Goal: Task Accomplishment & Management: Complete application form

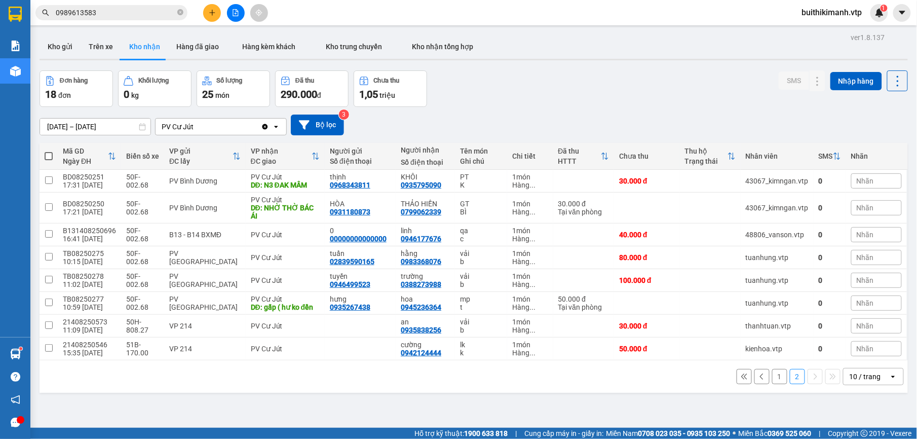
drag, startPoint x: 778, startPoint y: 377, endPoint x: 774, endPoint y: 382, distance: 6.8
click at [778, 377] on div "1 2 10 / trang open" at bounding box center [474, 376] width 860 height 17
click at [774, 382] on button "1" at bounding box center [779, 376] width 15 height 15
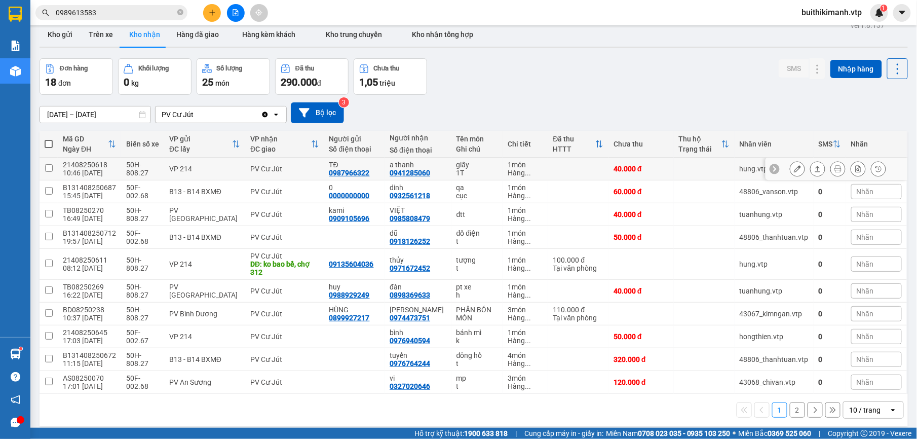
scroll to position [47, 0]
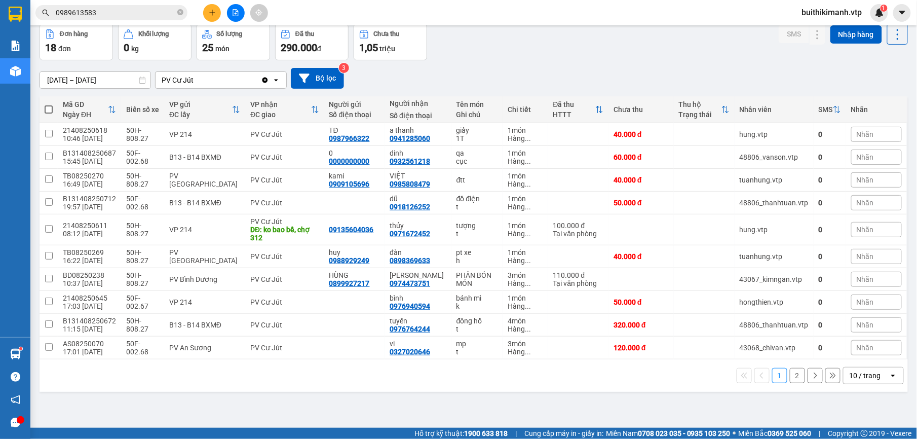
click at [791, 381] on button "2" at bounding box center [796, 375] width 15 height 15
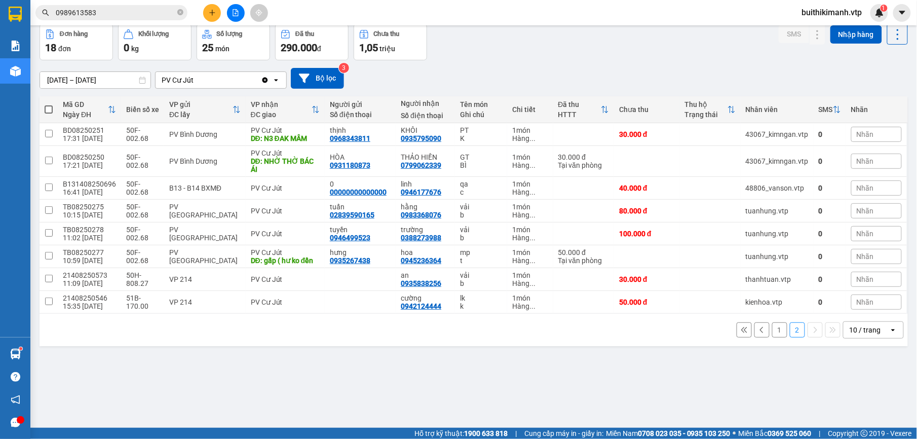
scroll to position [0, 0]
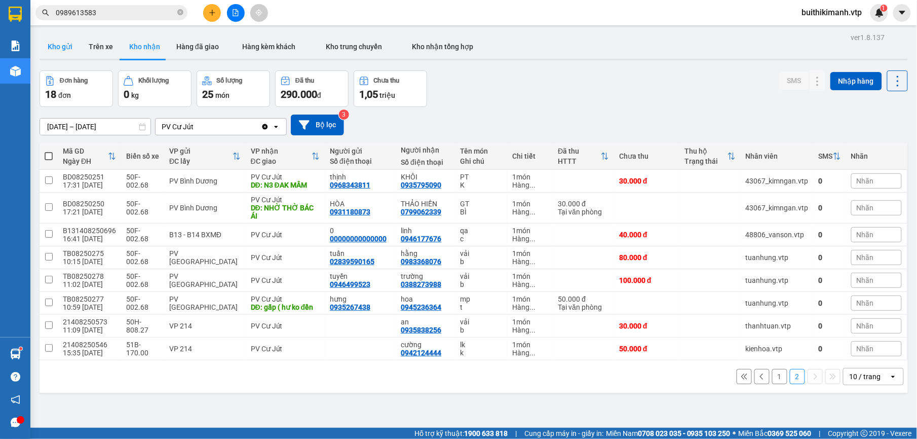
click at [67, 53] on button "Kho gửi" at bounding box center [59, 46] width 41 height 24
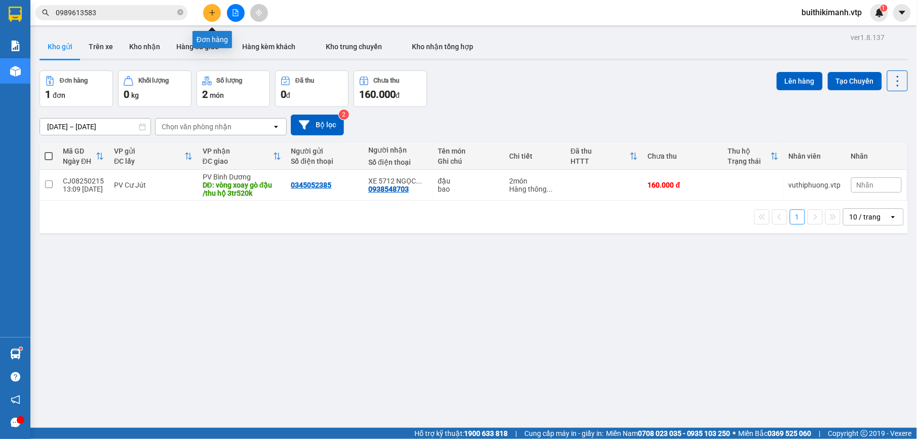
click at [207, 14] on button at bounding box center [212, 13] width 18 height 18
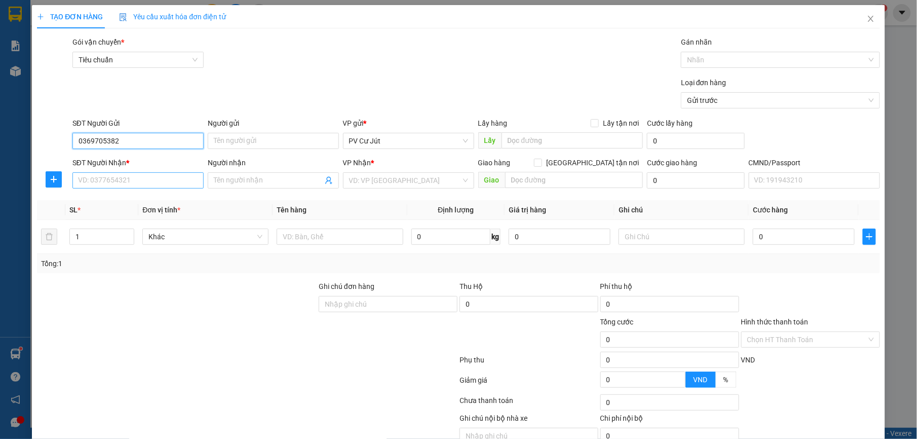
type input "0369705382"
click at [90, 182] on input "SĐT Người Nhận *" at bounding box center [137, 180] width 131 height 16
type input "0965648377"
click at [287, 177] on input "Người nhận" at bounding box center [268, 180] width 109 height 11
type input "hồng"
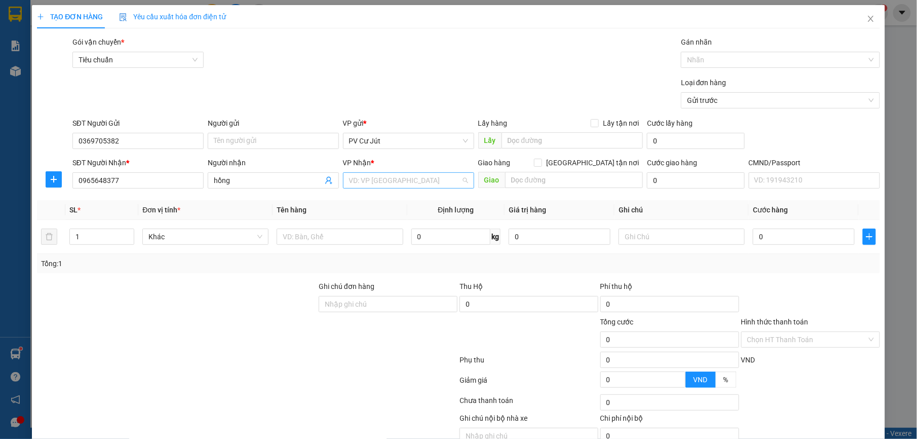
click at [437, 183] on input "search" at bounding box center [405, 180] width 112 height 15
type input "214"
click at [393, 199] on div "VP 214" at bounding box center [403, 200] width 117 height 11
click at [319, 241] on input "text" at bounding box center [339, 236] width 126 height 16
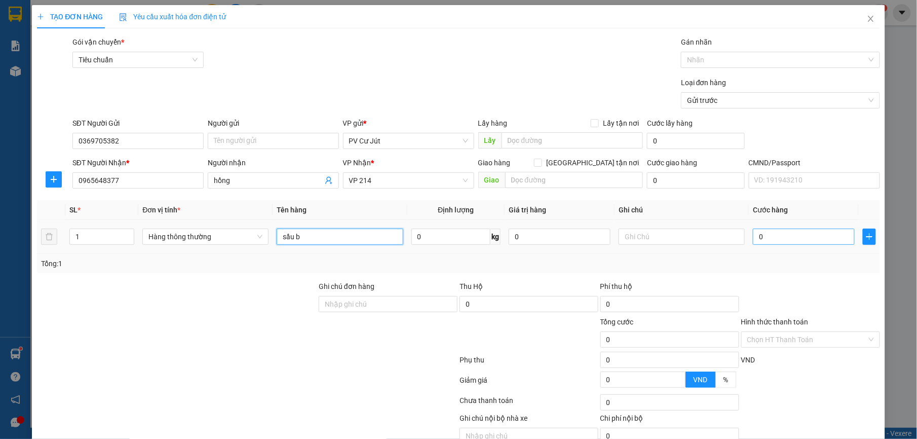
type input "sầu b"
click at [781, 245] on input "0" at bounding box center [803, 236] width 102 height 16
type input "8"
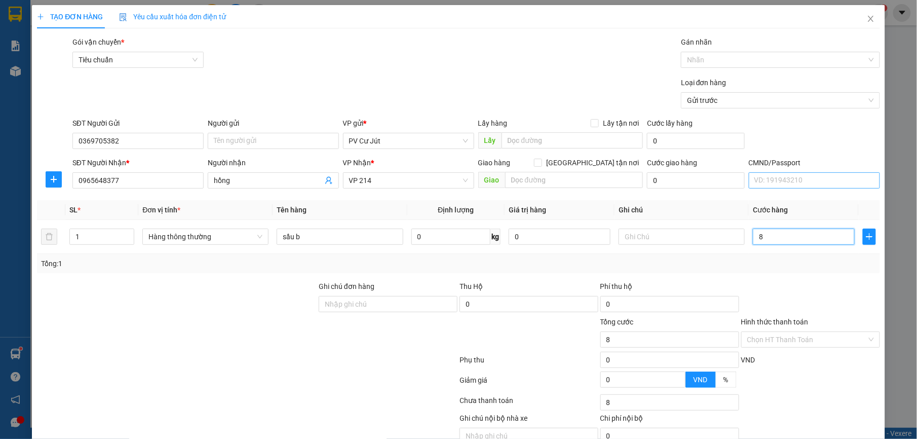
type input "80"
type input "800"
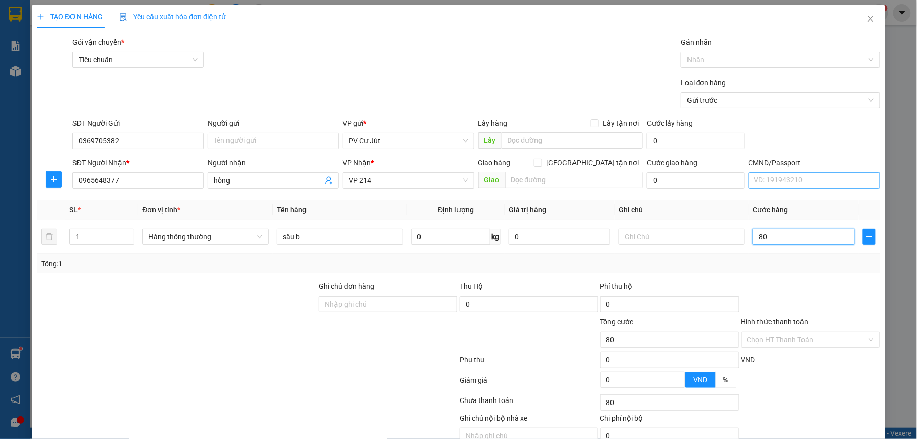
type input "800"
type input "8.000"
type input "80.000"
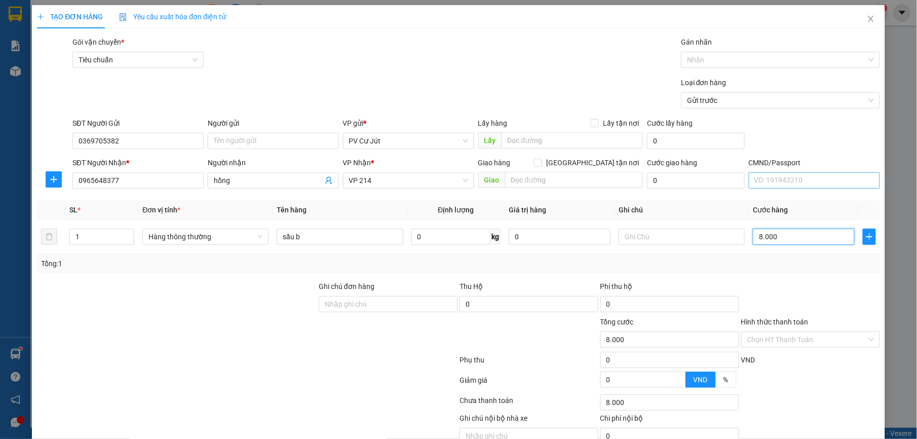
type input "80.000"
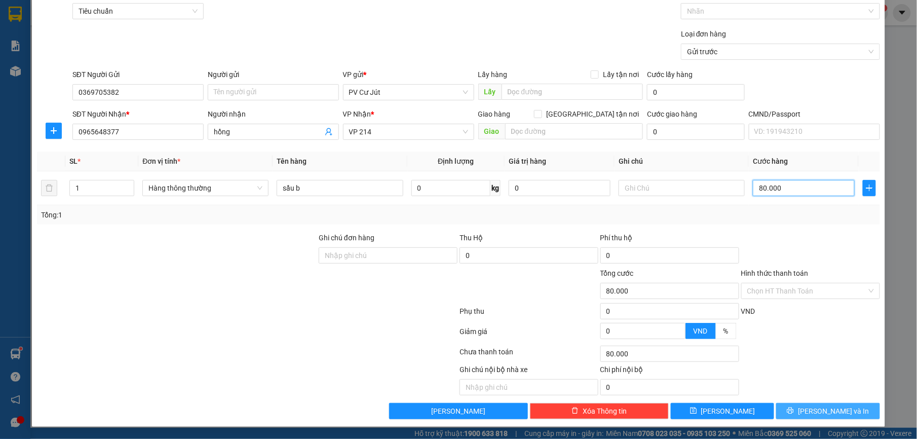
type input "80.000"
click at [834, 415] on span "[PERSON_NAME] và In" at bounding box center [833, 410] width 71 height 11
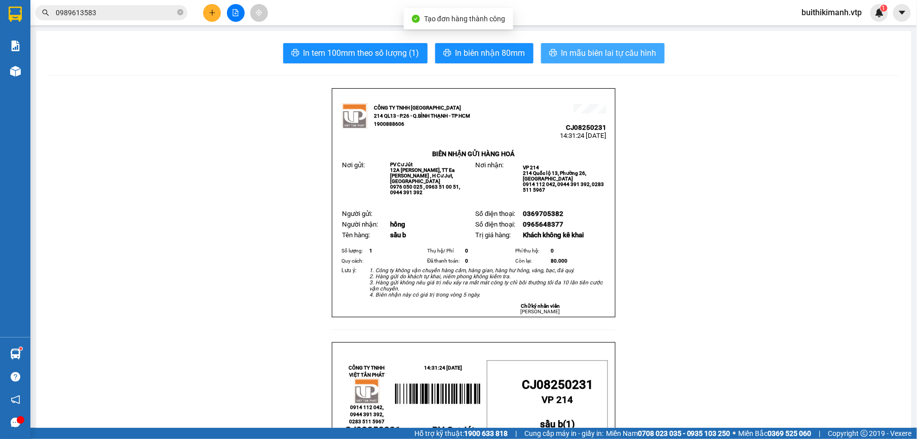
click at [612, 54] on span "In mẫu biên lai tự cấu hình" at bounding box center [608, 53] width 95 height 13
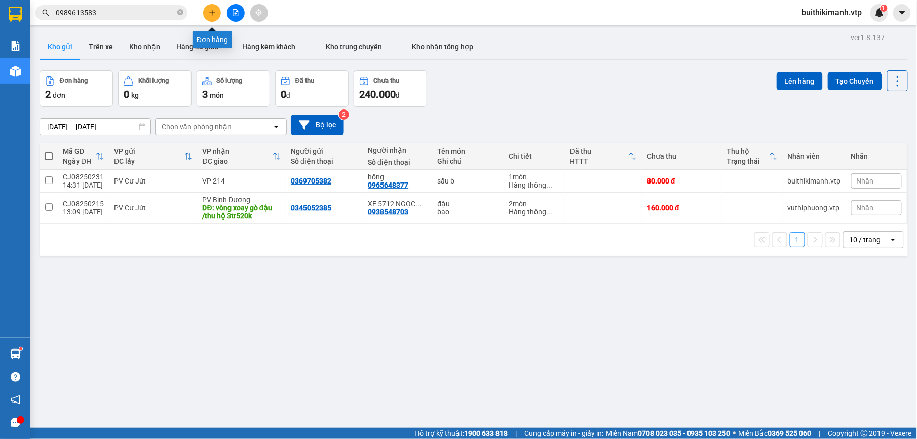
click at [211, 13] on icon "plus" at bounding box center [212, 12] width 6 height 1
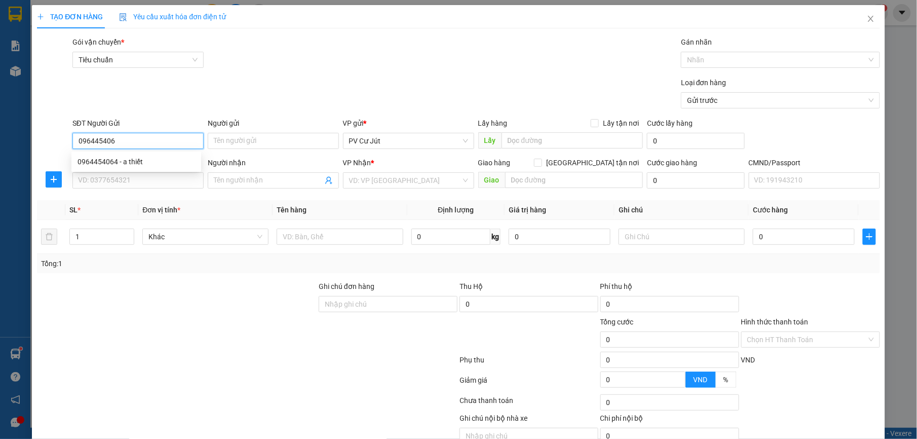
type input "0964454064"
drag, startPoint x: 146, startPoint y: 162, endPoint x: 151, endPoint y: 165, distance: 5.5
click at [146, 163] on div "0964454064 - a thiết" at bounding box center [135, 161] width 117 height 11
type input "a thiết"
type input "0774456738"
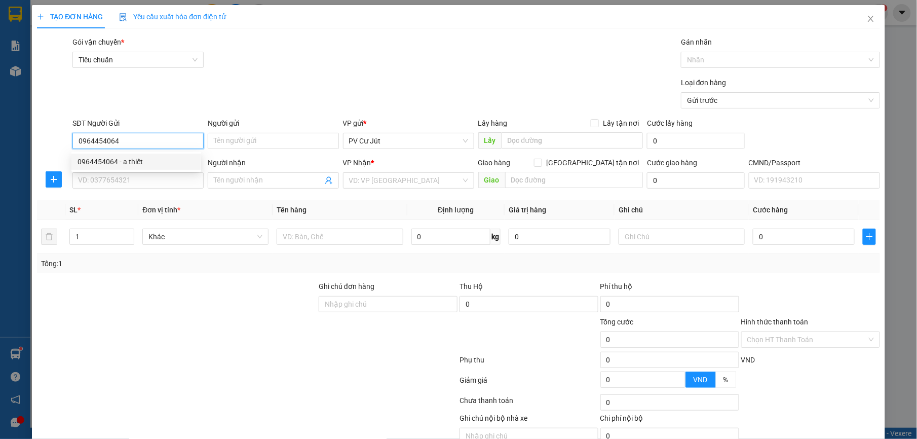
type input "0"
type input "0964454064"
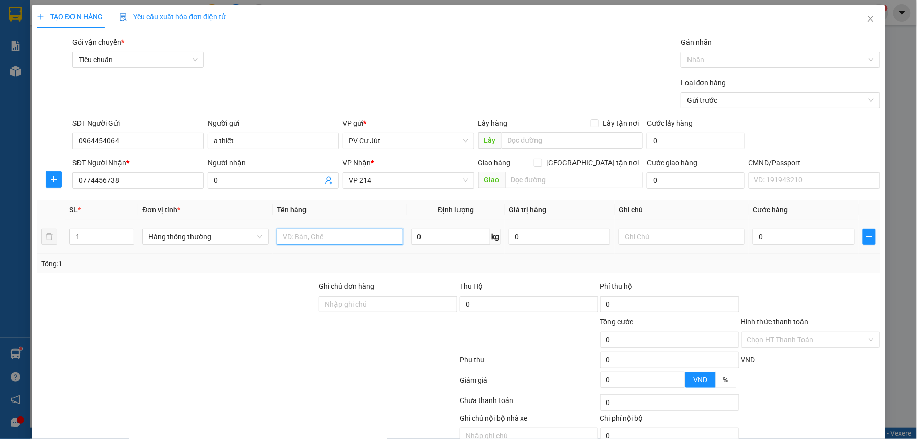
click at [288, 240] on input "text" at bounding box center [339, 236] width 126 height 16
type input "k"
type input "lk"
click at [776, 245] on input "0" at bounding box center [803, 236] width 102 height 16
type input "5"
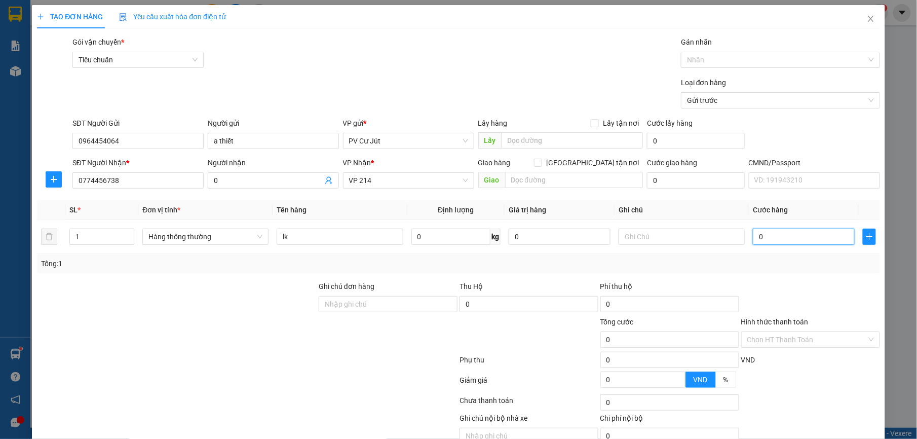
type input "5"
type input "50"
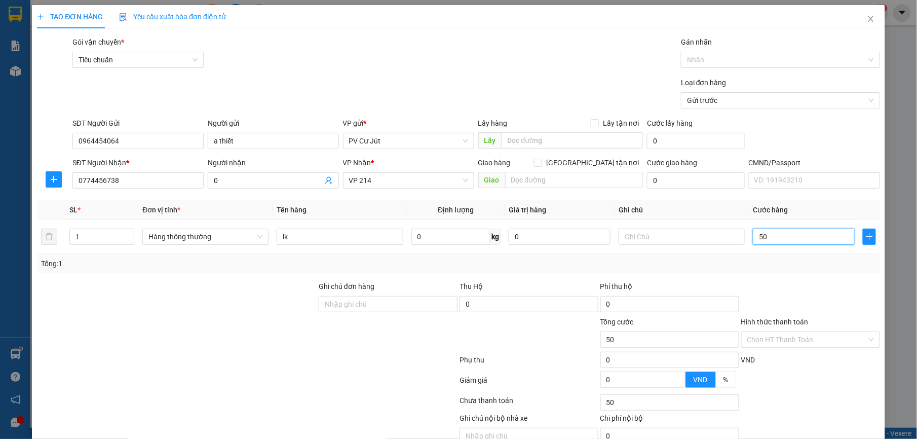
type input "500"
type input "5.000"
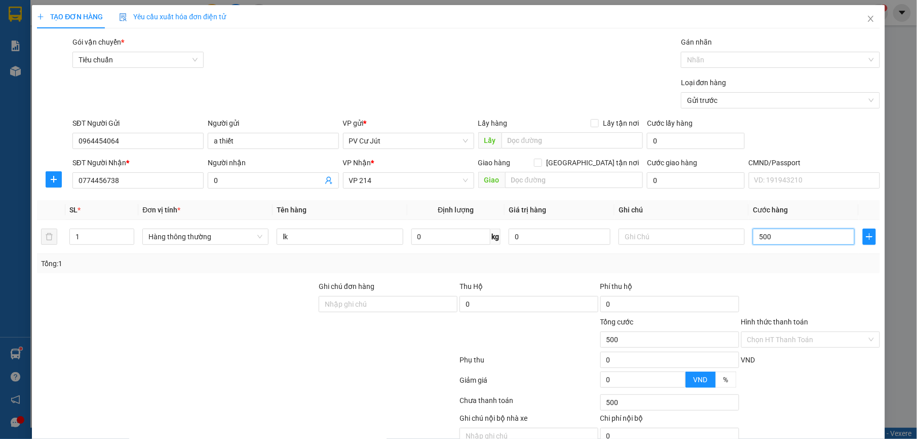
type input "5.000"
type input "50.000"
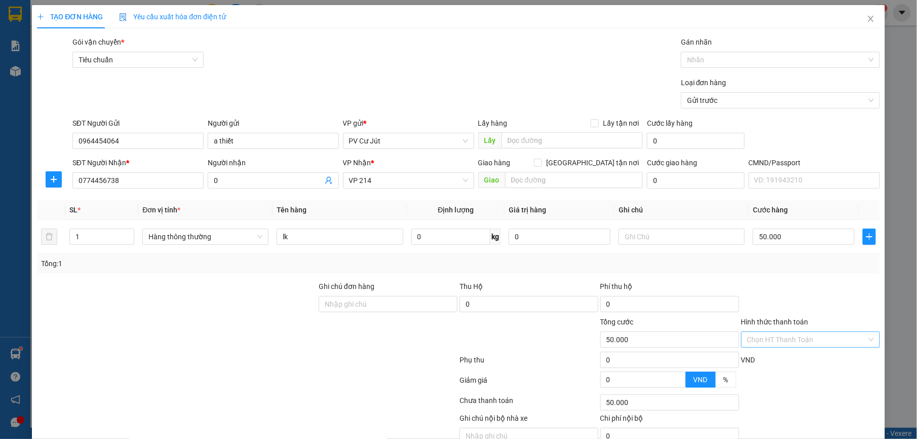
click at [839, 339] on input "Hình thức thanh toán" at bounding box center [807, 339] width 120 height 15
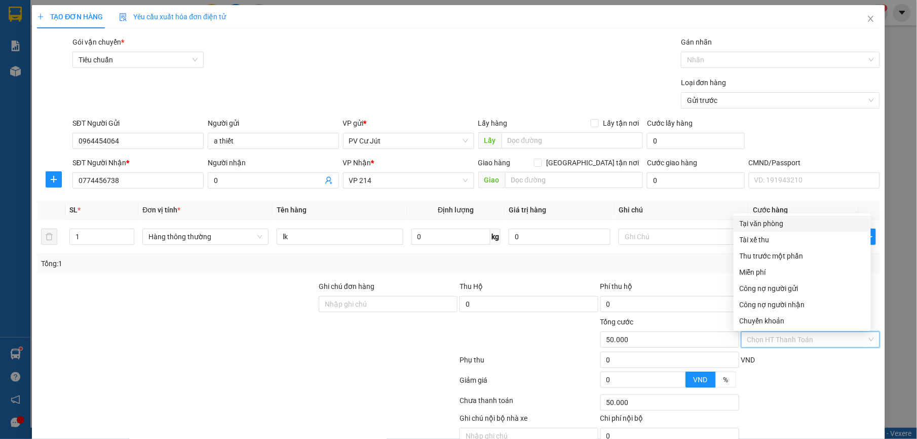
click at [808, 221] on div "Tại văn phòng" at bounding box center [801, 223] width 125 height 11
type input "0"
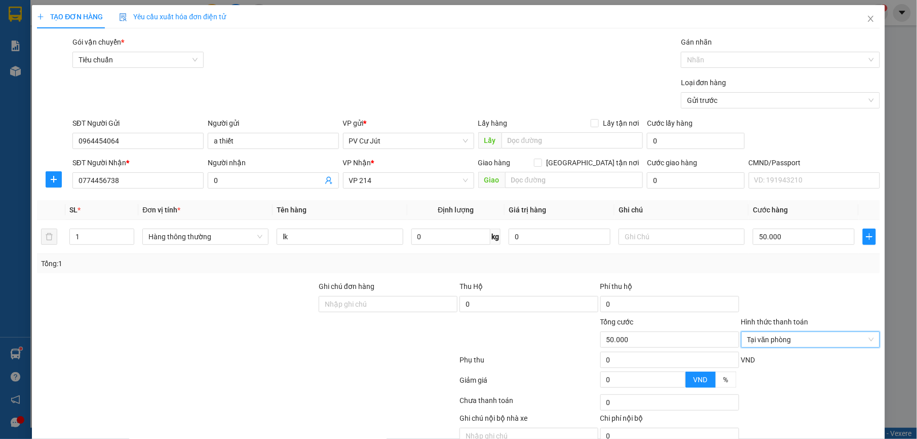
scroll to position [51, 0]
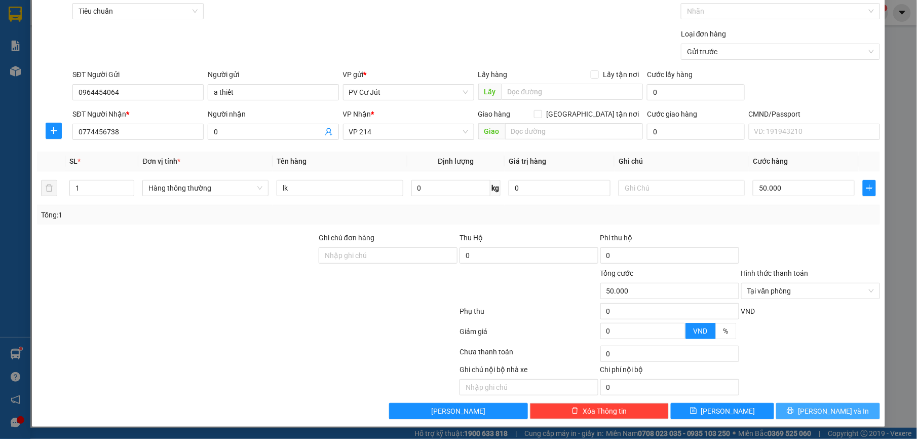
click at [815, 405] on span "[PERSON_NAME] và In" at bounding box center [833, 410] width 71 height 11
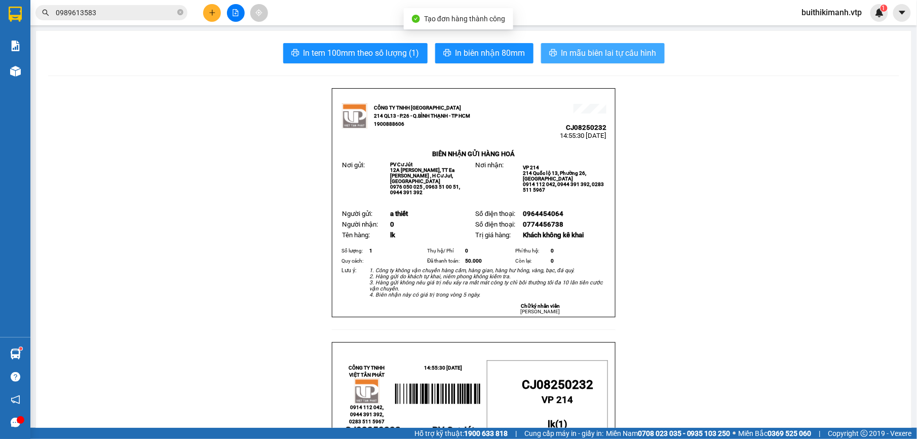
click at [596, 52] on span "In mẫu biên lai tự cấu hình" at bounding box center [608, 53] width 95 height 13
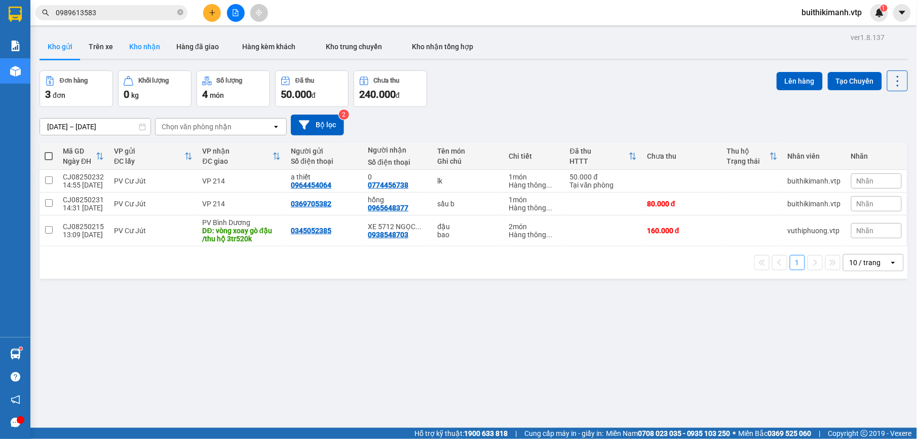
click at [152, 45] on button "Kho nhận" at bounding box center [144, 46] width 47 height 24
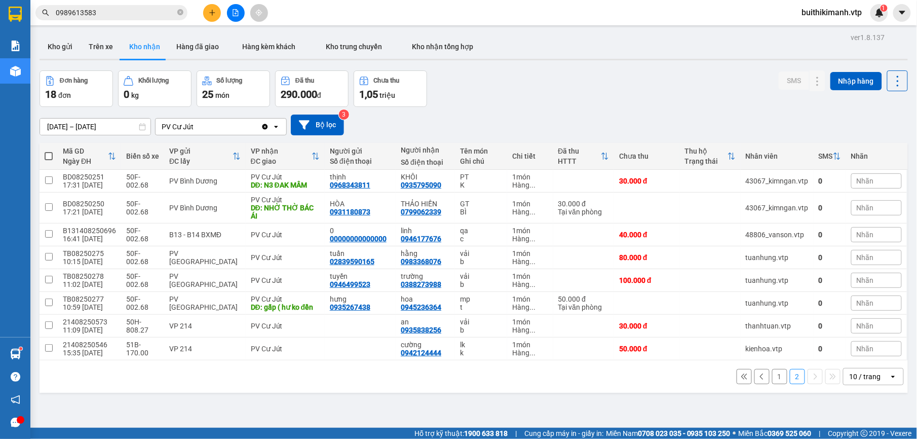
click at [772, 381] on button "1" at bounding box center [779, 376] width 15 height 15
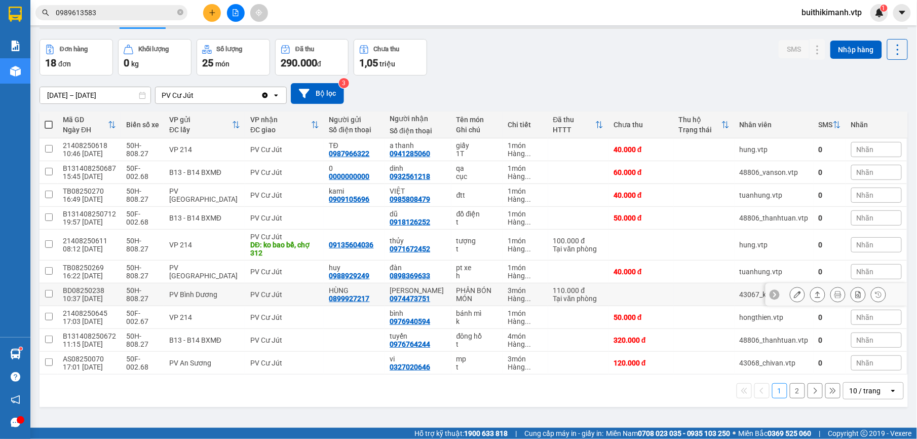
scroll to position [47, 0]
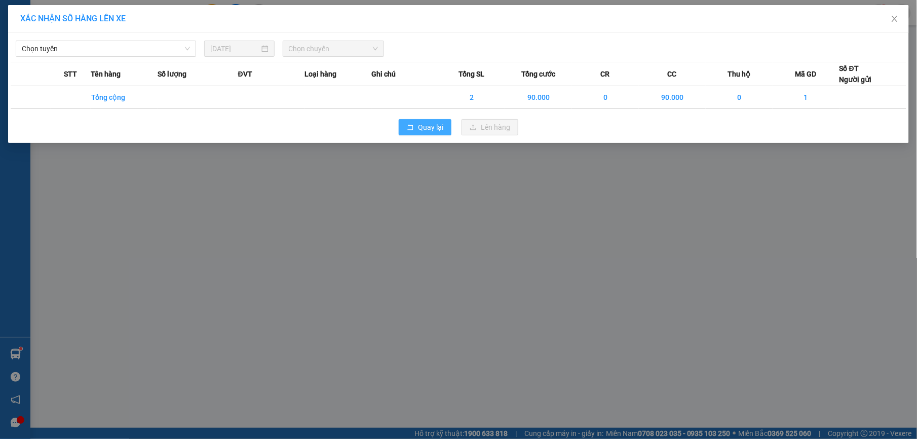
click at [416, 123] on button "Quay lại" at bounding box center [425, 127] width 53 height 16
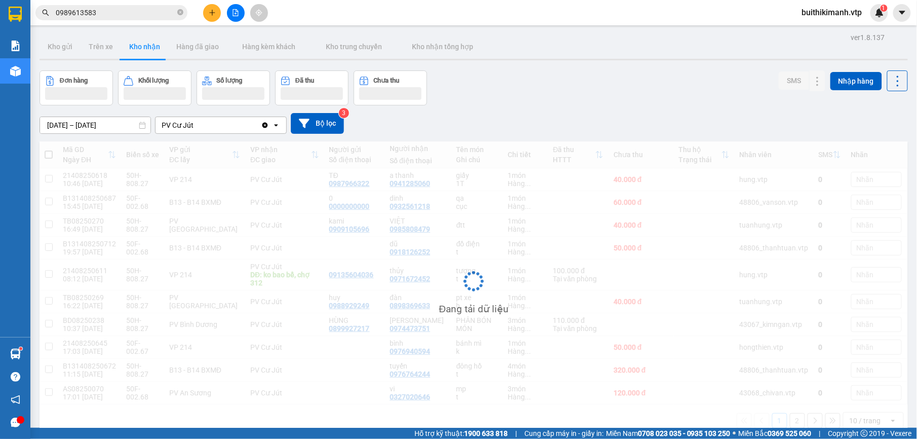
click at [420, 125] on div "[DATE] – [DATE] Press the down arrow key to interact with the calendar and sele…" at bounding box center [473, 123] width 868 height 21
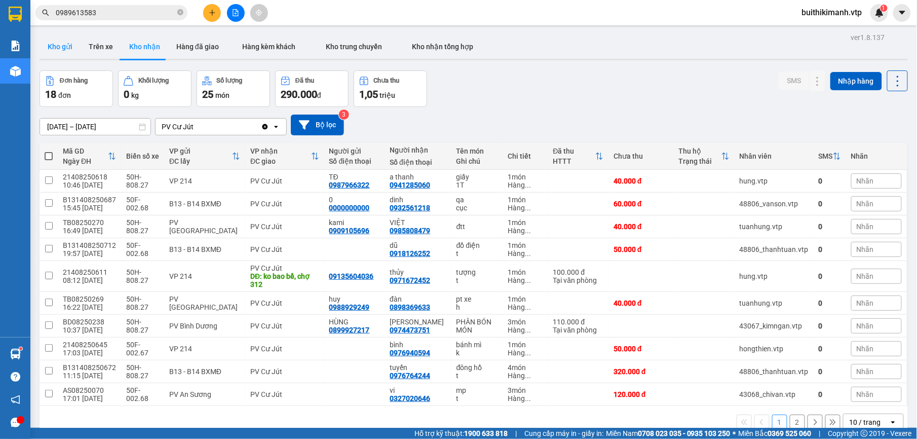
click at [77, 50] on button "Kho gửi" at bounding box center [59, 46] width 41 height 24
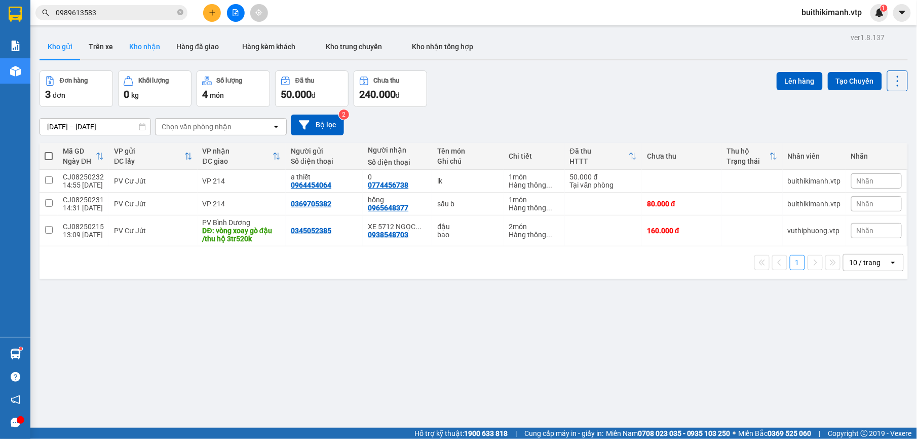
click at [152, 41] on button "Kho nhận" at bounding box center [144, 46] width 47 height 24
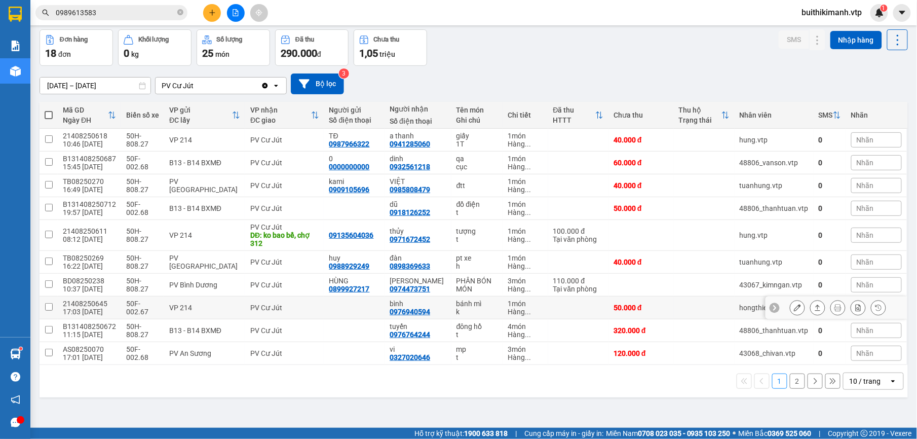
scroll to position [47, 0]
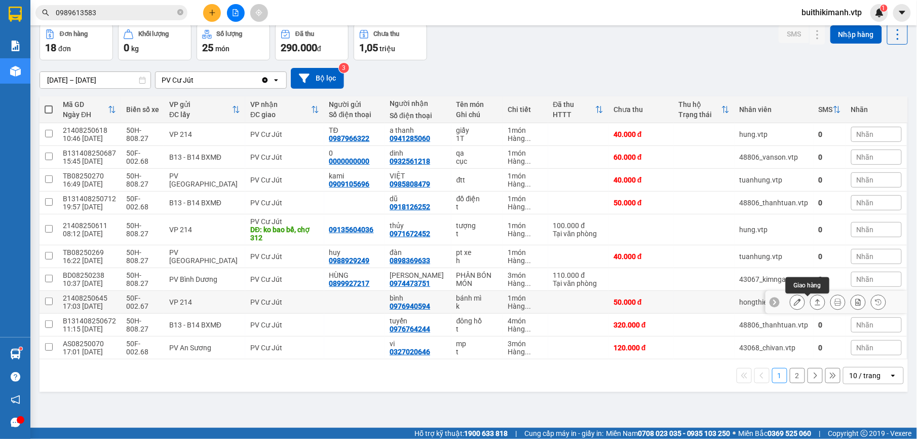
click at [815, 304] on icon at bounding box center [818, 302] width 6 height 6
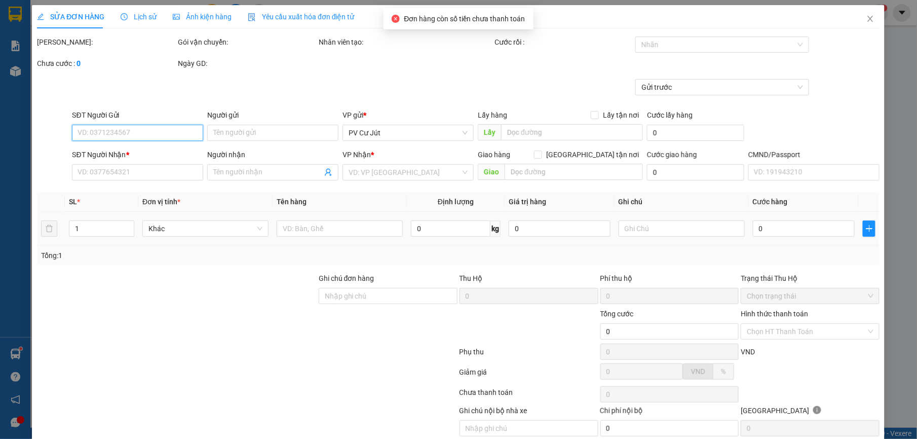
type input "0976940594"
type input "bình"
type input "50.000"
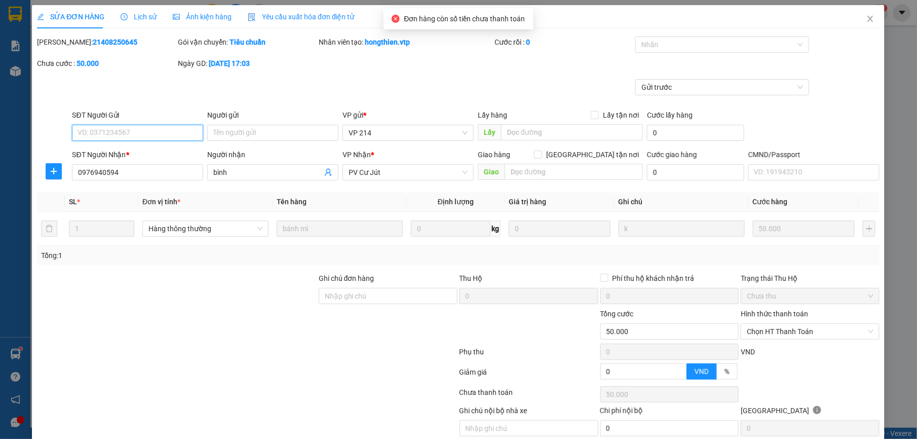
type input "2.500"
click at [786, 332] on span "Chọn HT Thanh Toán" at bounding box center [810, 331] width 127 height 15
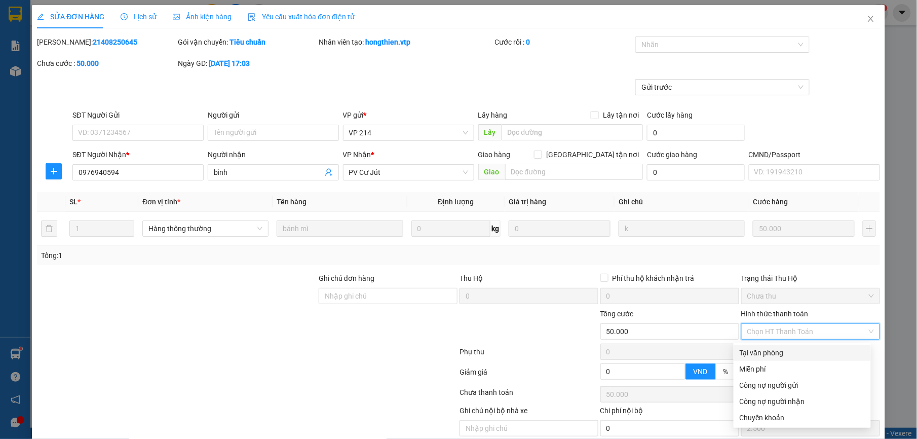
click at [788, 355] on div "Tại văn phòng" at bounding box center [801, 352] width 125 height 11
type input "0"
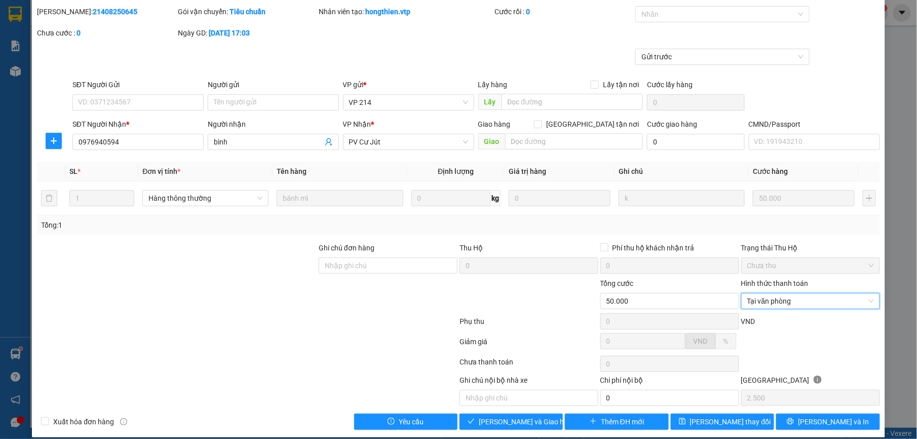
scroll to position [43, 0]
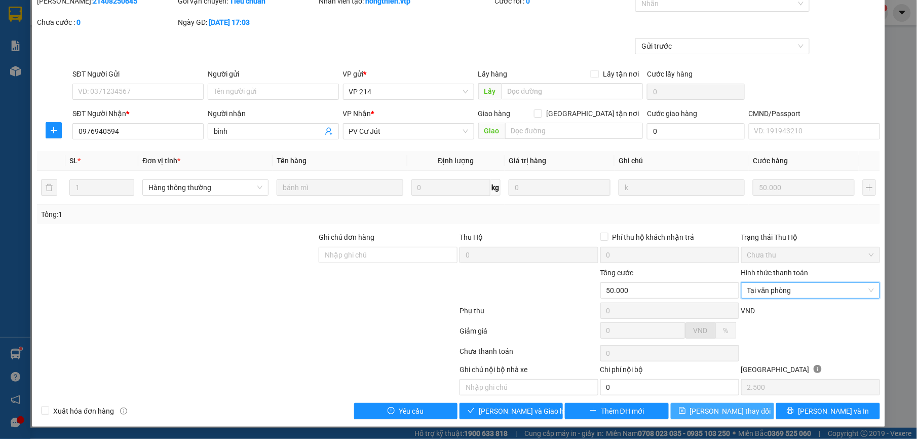
click at [740, 409] on button "[PERSON_NAME] thay đổi" at bounding box center [721, 411] width 103 height 16
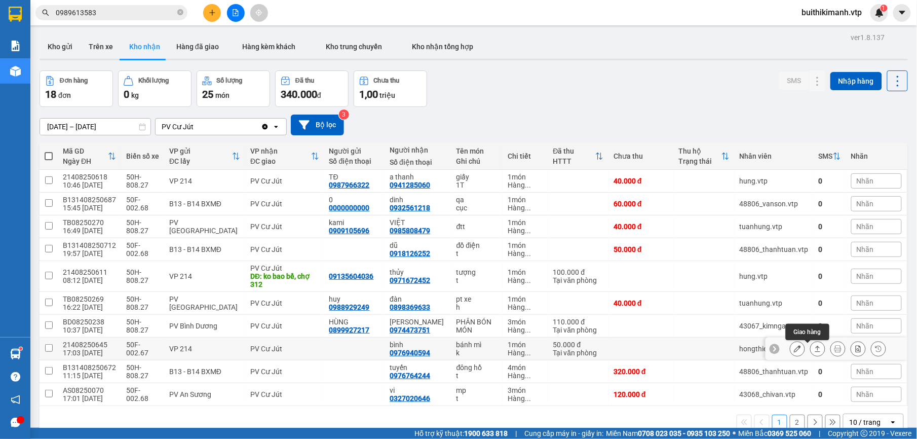
click at [814, 351] on icon at bounding box center [817, 348] width 7 height 7
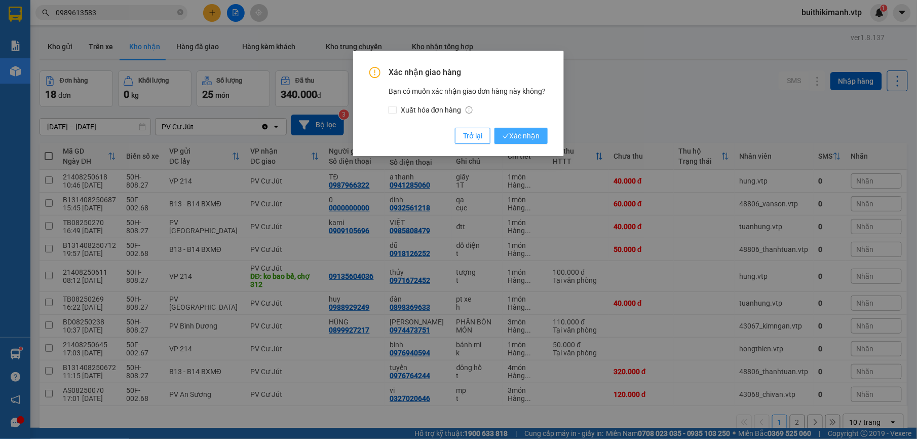
click at [528, 134] on span "Xác nhận" at bounding box center [520, 135] width 37 height 11
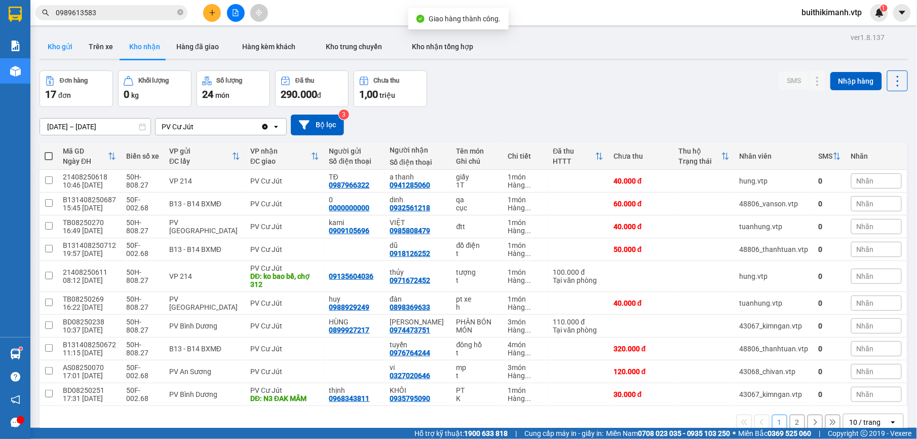
click at [67, 43] on button "Kho gửi" at bounding box center [59, 46] width 41 height 24
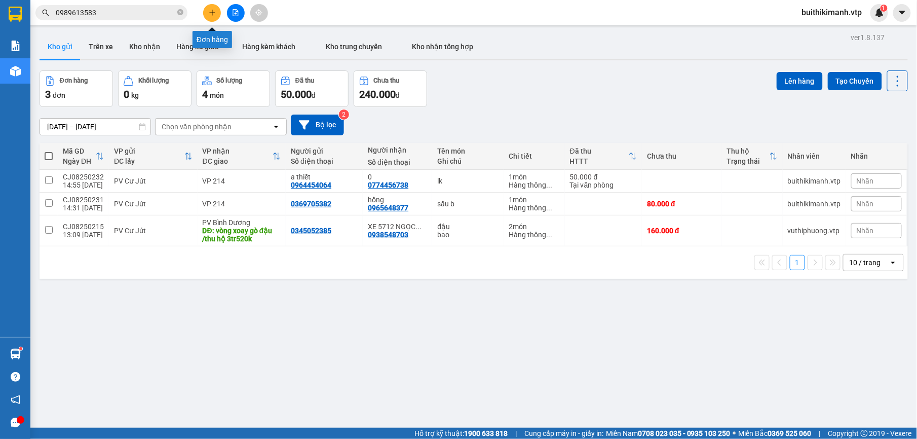
click at [214, 14] on icon "plus" at bounding box center [212, 12] width 7 height 7
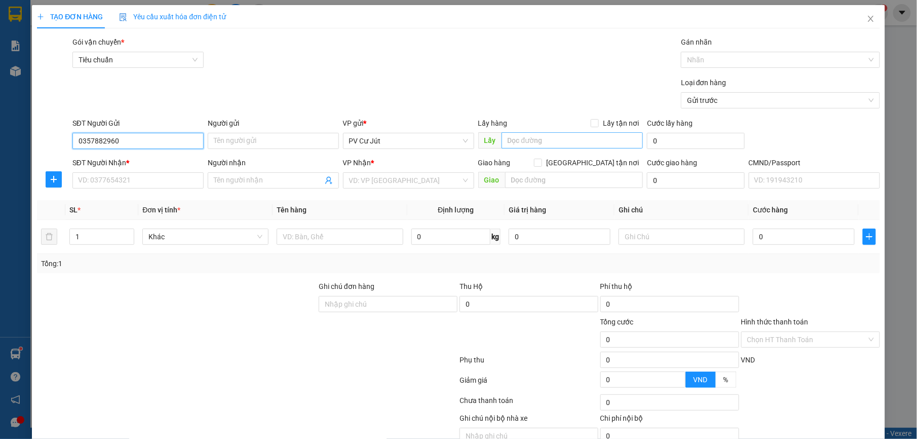
type input "0357882960"
click at [539, 140] on input "text" at bounding box center [572, 140] width 142 height 16
click at [539, 140] on input "bốc hàng ở cx kiến tạo" at bounding box center [572, 140] width 142 height 16
type input "bốc hàng cx kiến tạo"
click at [142, 185] on input "SĐT Người Nhận *" at bounding box center [137, 180] width 131 height 16
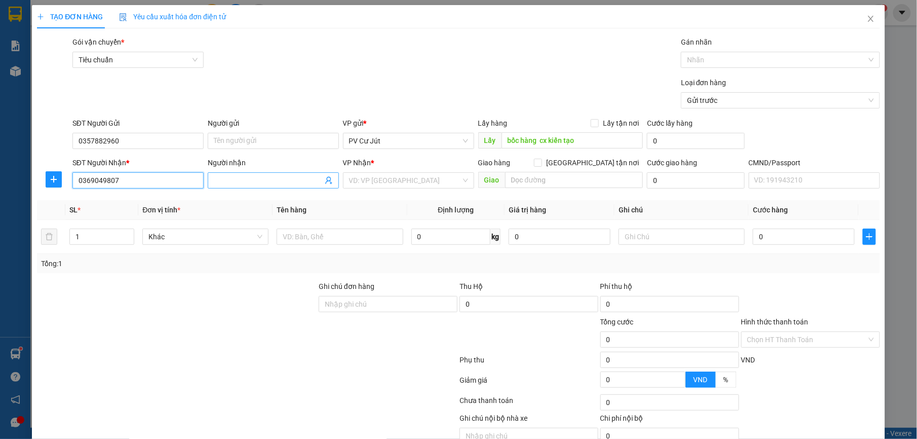
type input "0369049807"
click at [242, 179] on input "Người nhận" at bounding box center [268, 180] width 109 height 11
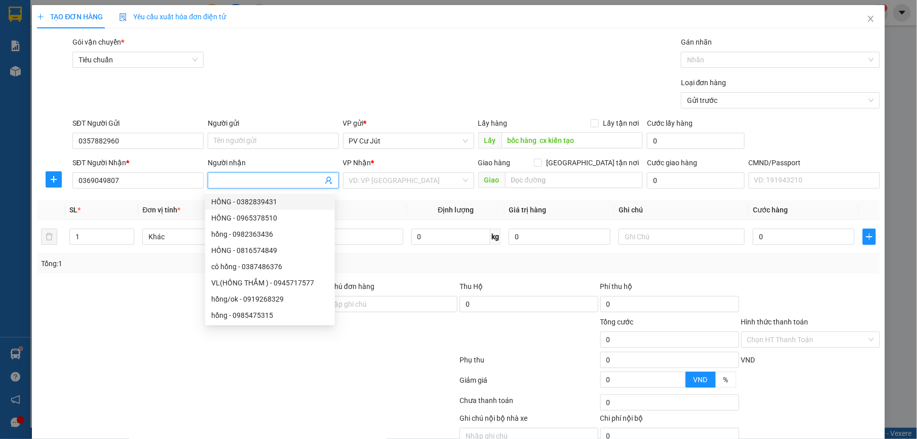
type input "c"
click at [395, 173] on input "search" at bounding box center [405, 180] width 112 height 15
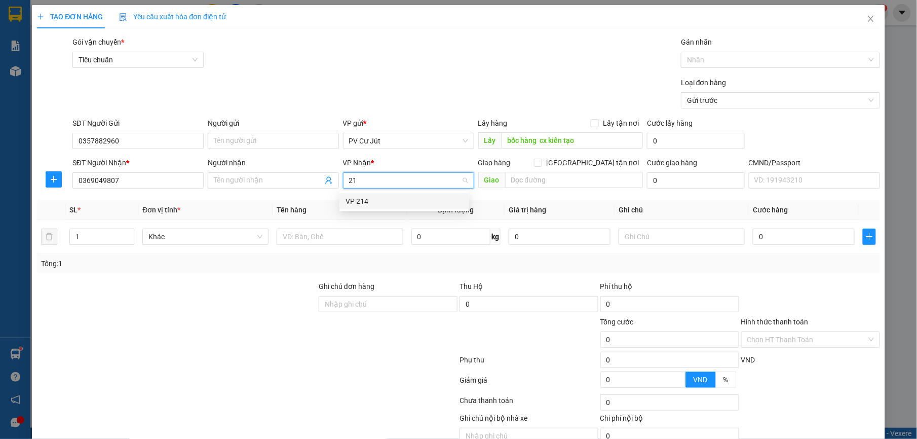
type input "214"
click at [382, 200] on div "VP 214" at bounding box center [403, 200] width 117 height 11
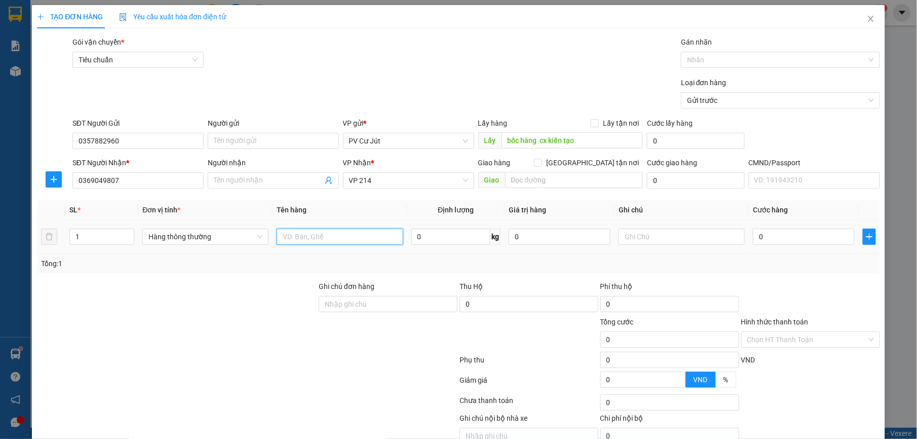
click at [343, 238] on input "text" at bounding box center [339, 236] width 126 height 16
type input "xe vison+cv"
click at [761, 244] on input "0" at bounding box center [803, 236] width 102 height 16
type input "2"
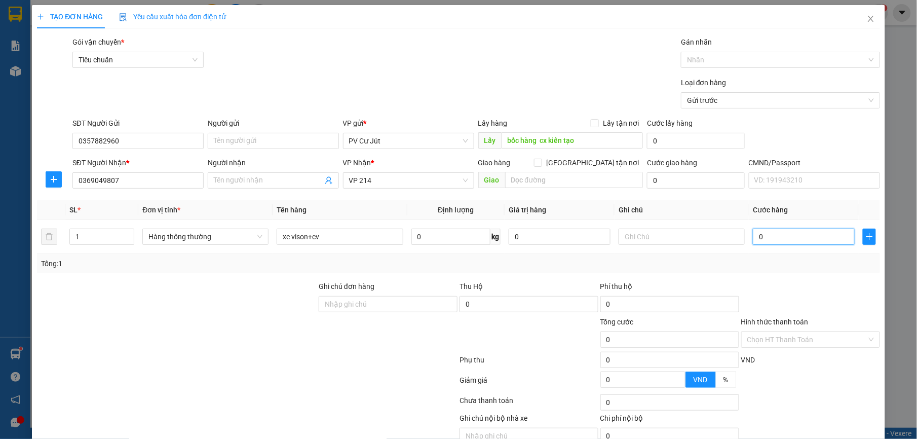
type input "2"
type input "0"
type input "03"
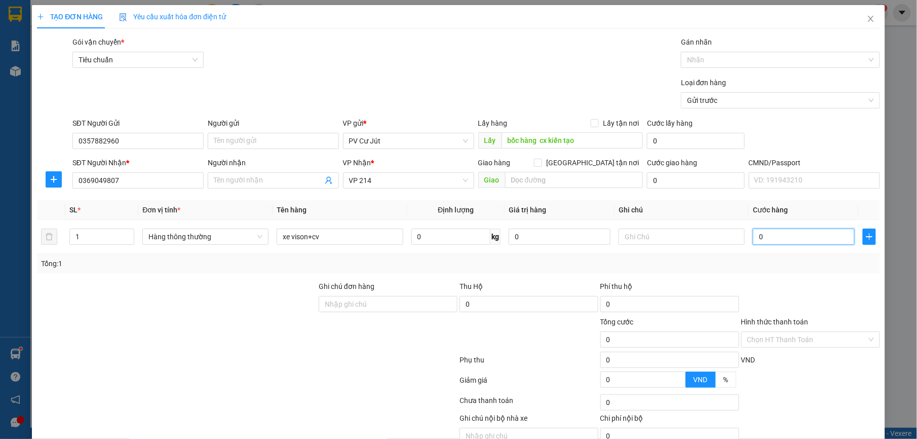
type input "3"
type input "035"
type input "35"
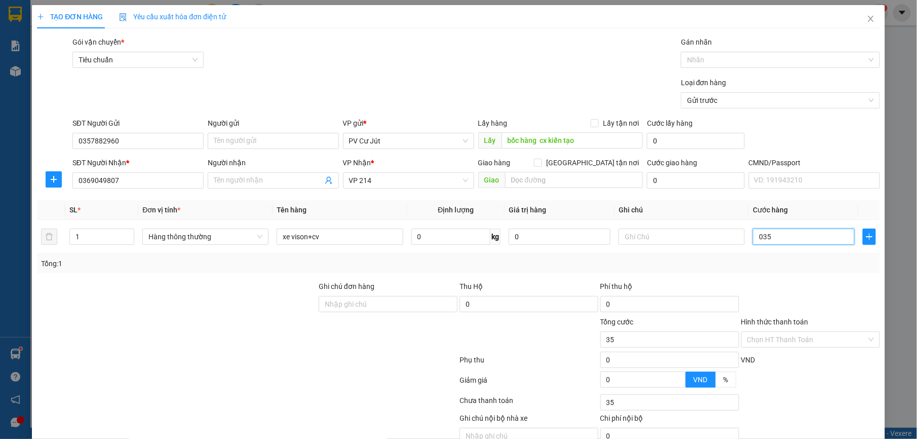
type input "0.350"
type input "350"
type input "03.500"
type input "3.500"
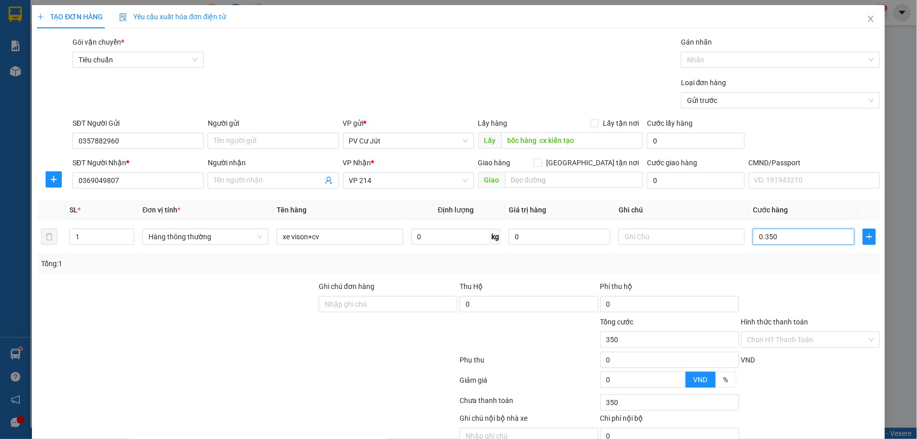
type input "3.500"
type input "0.350"
type input "350"
type input "035"
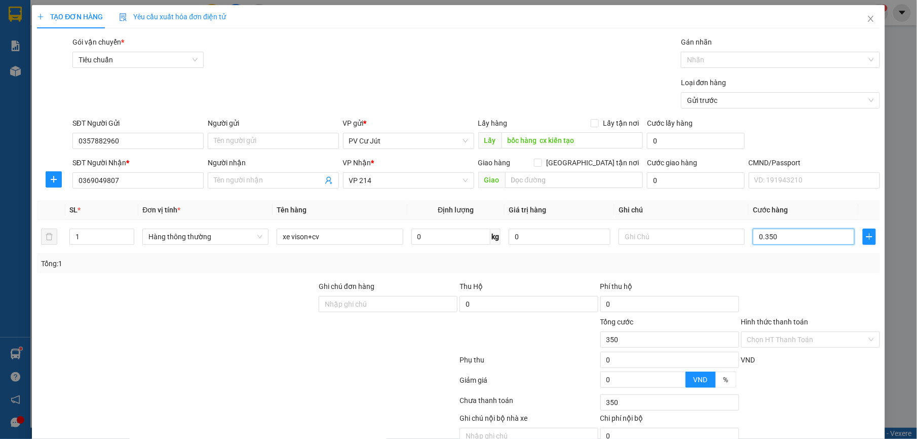
type input "35"
type input "03"
type input "3"
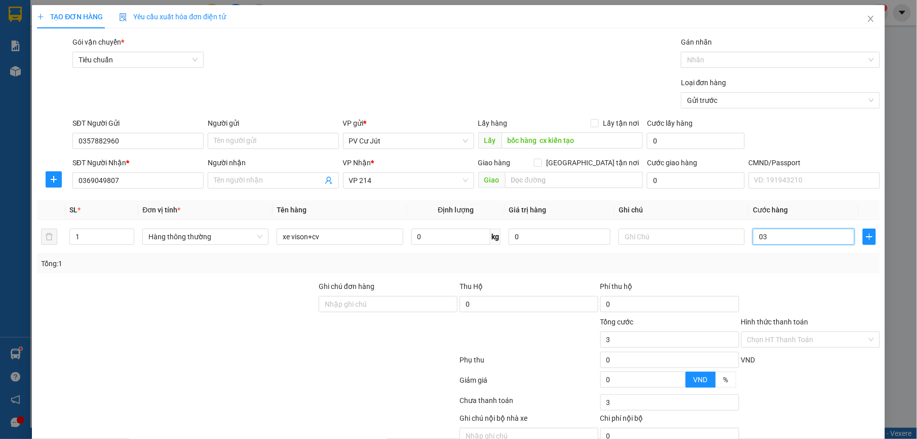
type input "0"
click at [752, 244] on input "0" at bounding box center [803, 236] width 102 height 16
type input "30"
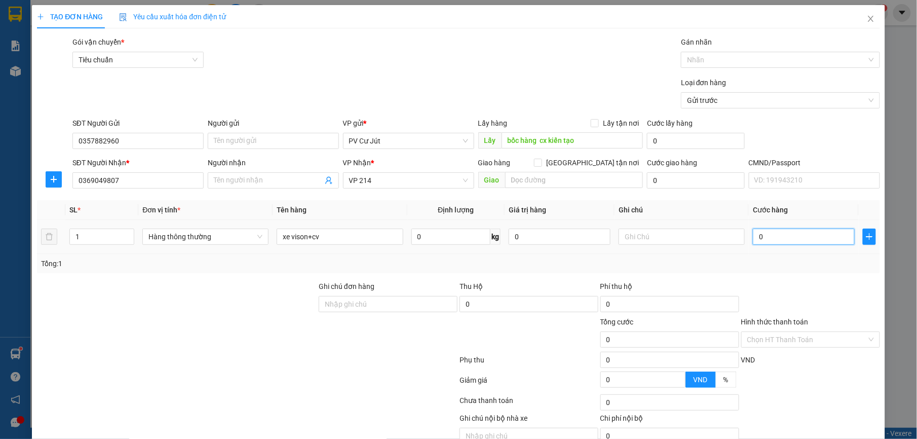
type input "30"
type input "350"
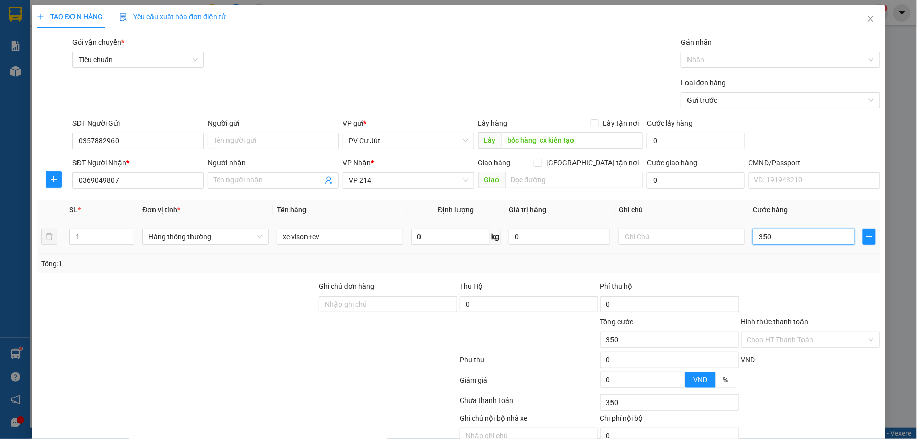
type input "3.500"
type input "35.000"
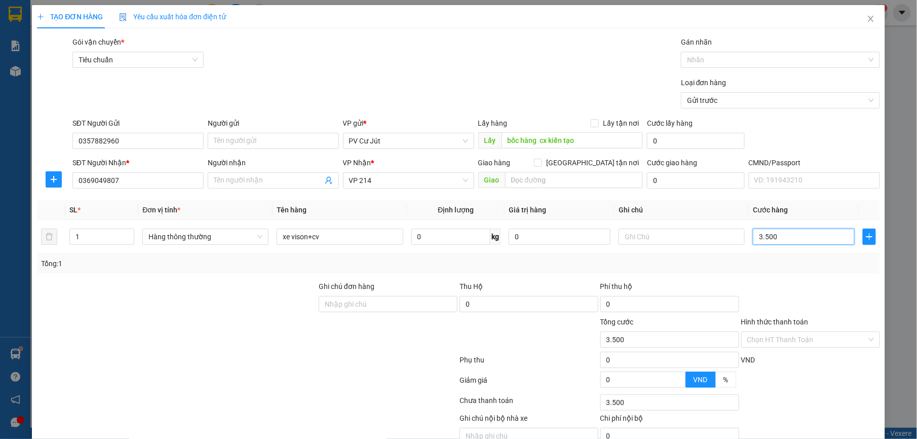
type input "35.000"
type input "350.000"
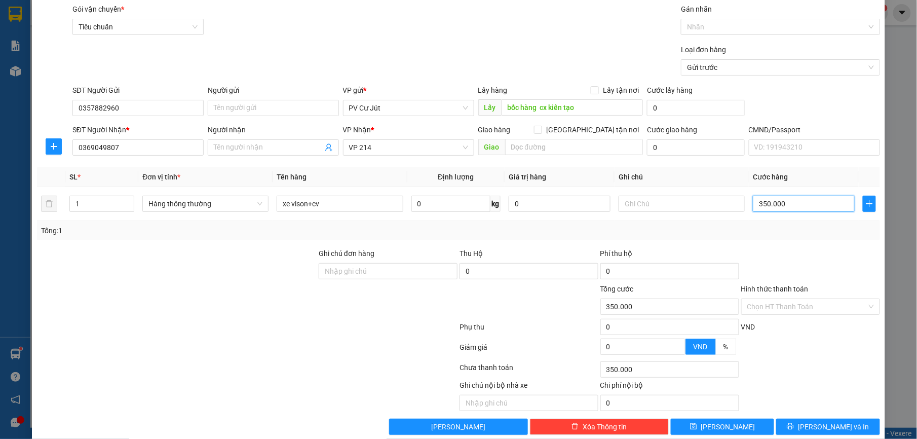
scroll to position [51, 0]
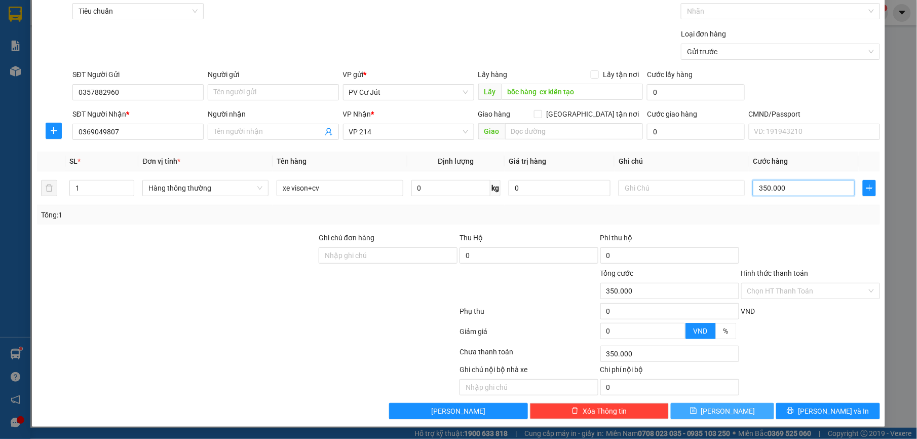
type input "350.000"
click at [736, 408] on button "[PERSON_NAME]" at bounding box center [721, 411] width 103 height 16
type input "0"
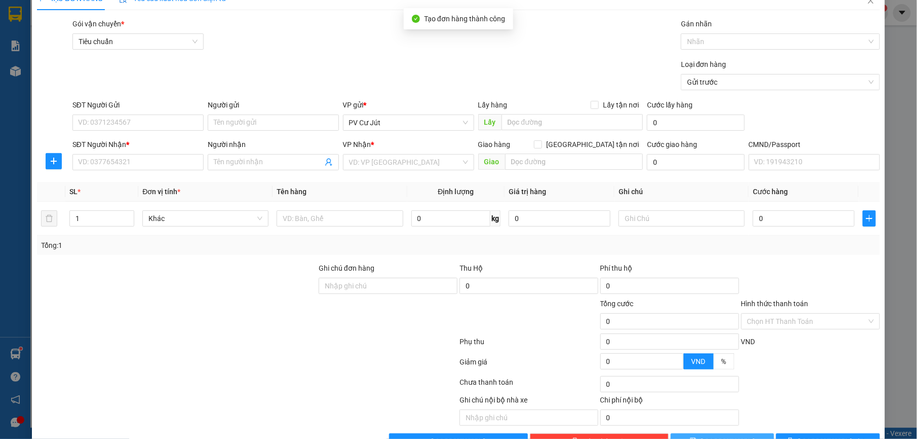
scroll to position [0, 0]
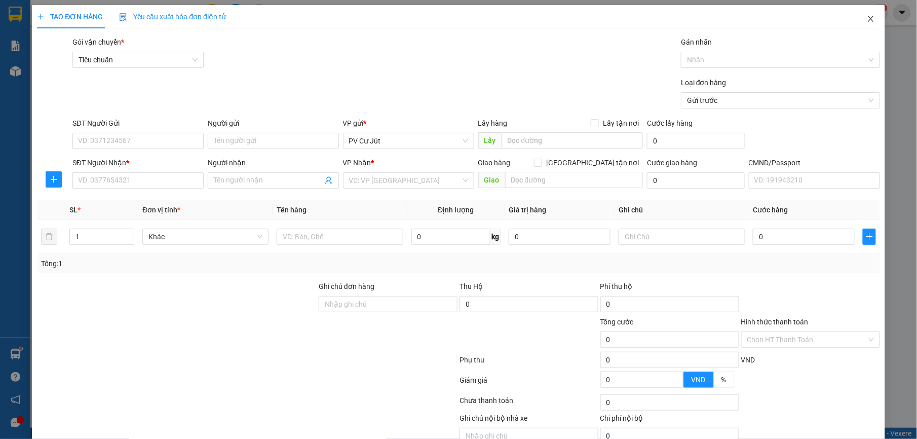
click at [867, 17] on icon "close" at bounding box center [870, 19] width 6 height 6
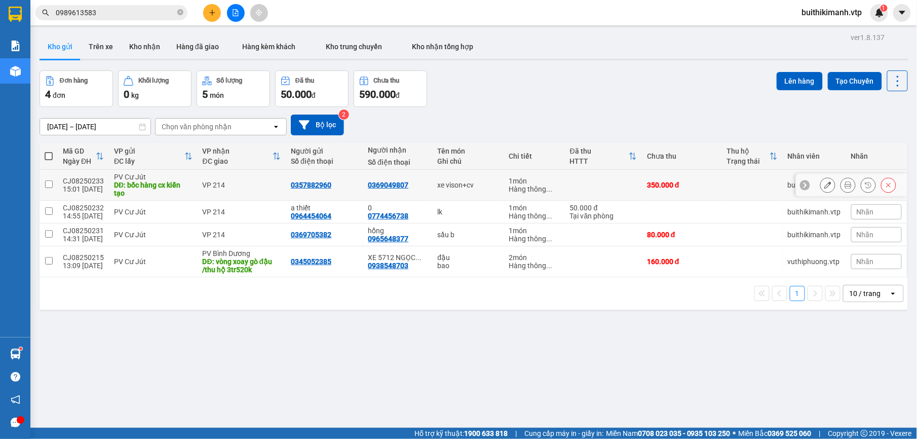
click at [701, 184] on div "350.000 đ" at bounding box center [682, 185] width 70 height 8
checkbox input "true"
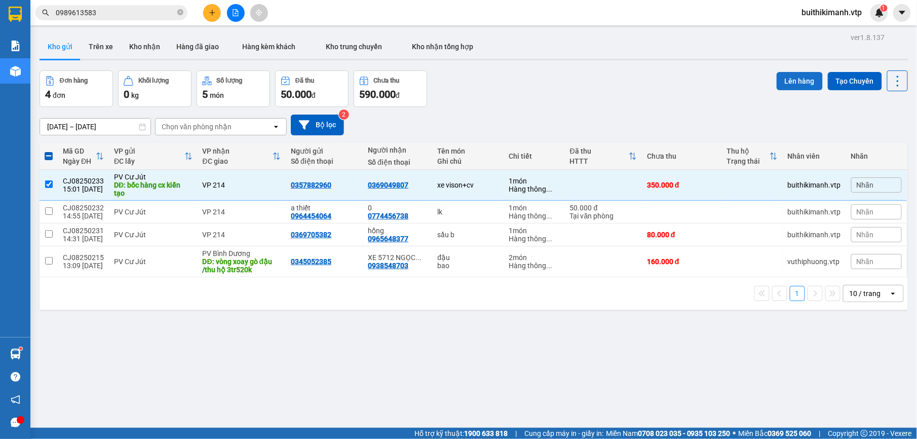
click at [783, 80] on button "Lên hàng" at bounding box center [799, 81] width 46 height 18
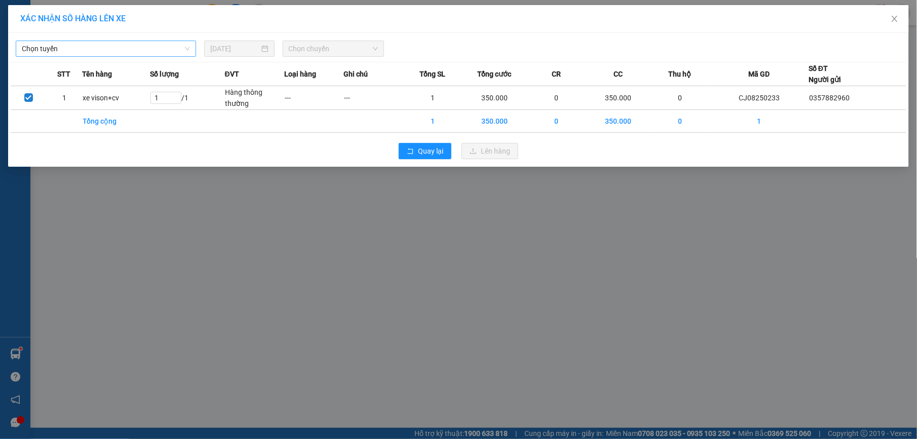
click at [106, 43] on span "Chọn tuyến" at bounding box center [106, 48] width 168 height 15
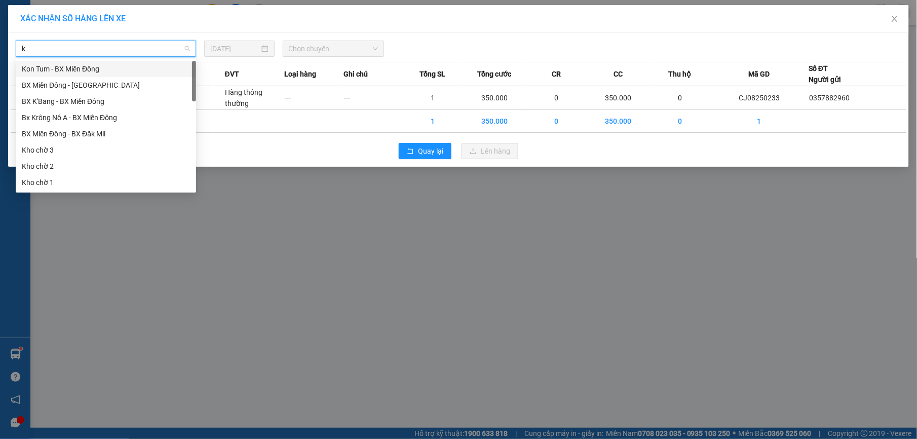
type input "kn"
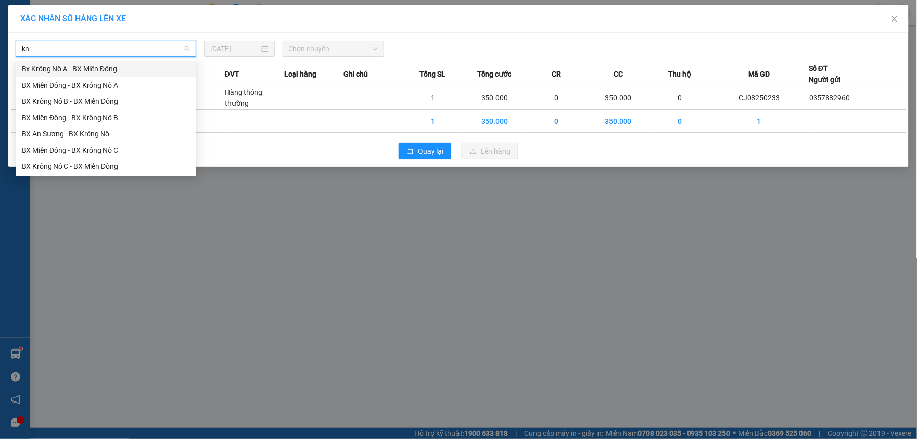
drag, startPoint x: 98, startPoint y: 67, endPoint x: 90, endPoint y: 75, distance: 11.1
click at [90, 75] on div "Bx Krông Nô A - BX Miền Đông" at bounding box center [106, 69] width 180 height 16
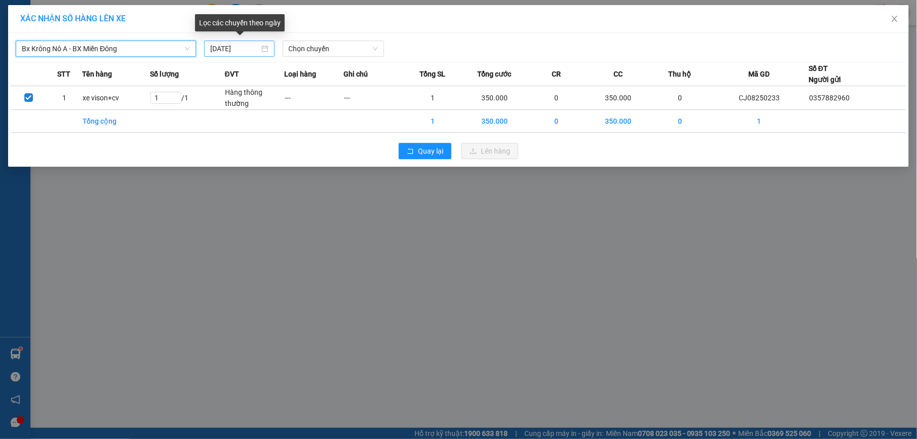
click at [243, 42] on div "[DATE]" at bounding box center [239, 49] width 70 height 16
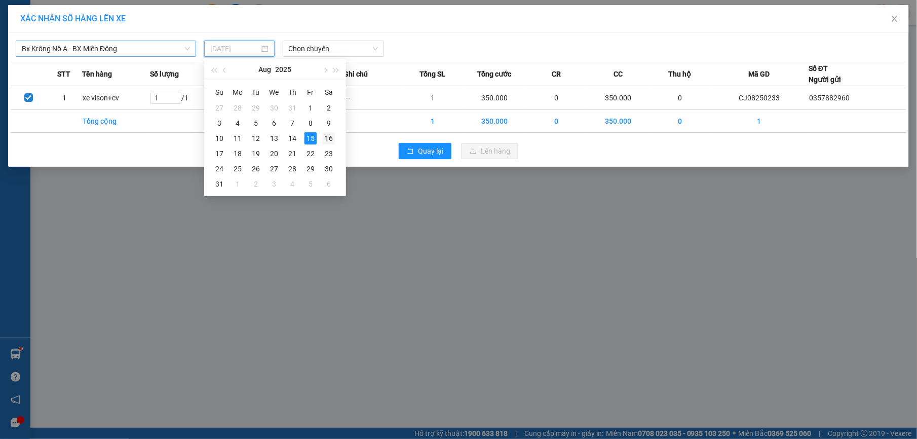
click at [324, 136] on div "16" at bounding box center [329, 138] width 12 height 12
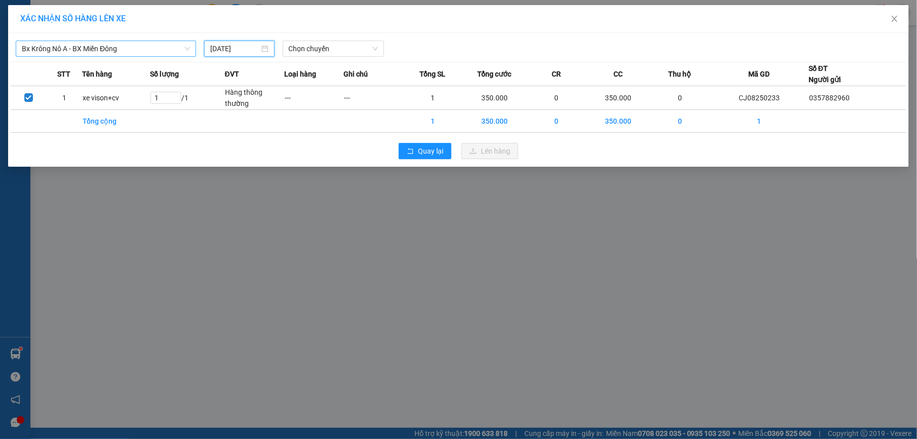
type input "[DATE]"
click at [361, 51] on span "Chọn chuyến" at bounding box center [334, 48] width 90 height 15
click at [365, 81] on div "07:00" at bounding box center [328, 84] width 79 height 11
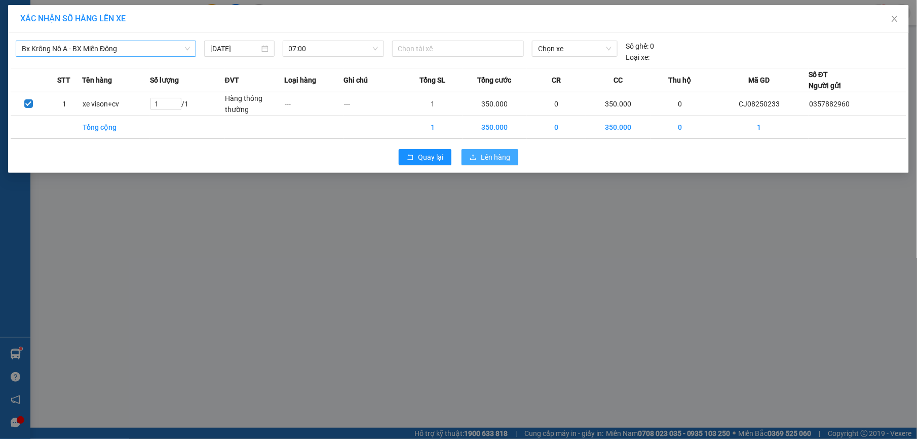
click at [497, 162] on span "Lên hàng" at bounding box center [495, 156] width 29 height 11
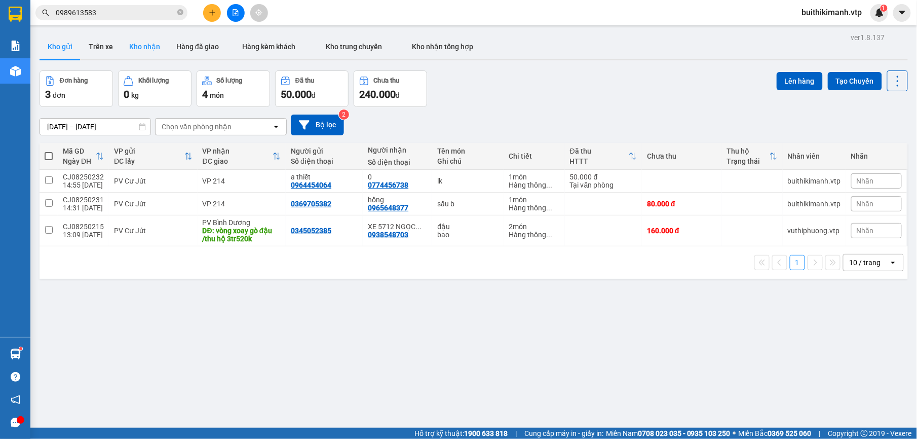
click at [136, 54] on button "Kho nhận" at bounding box center [144, 46] width 47 height 24
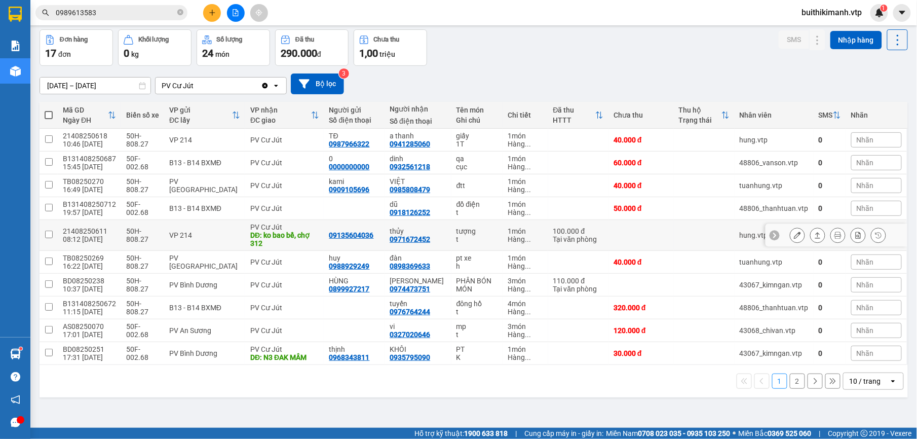
scroll to position [47, 0]
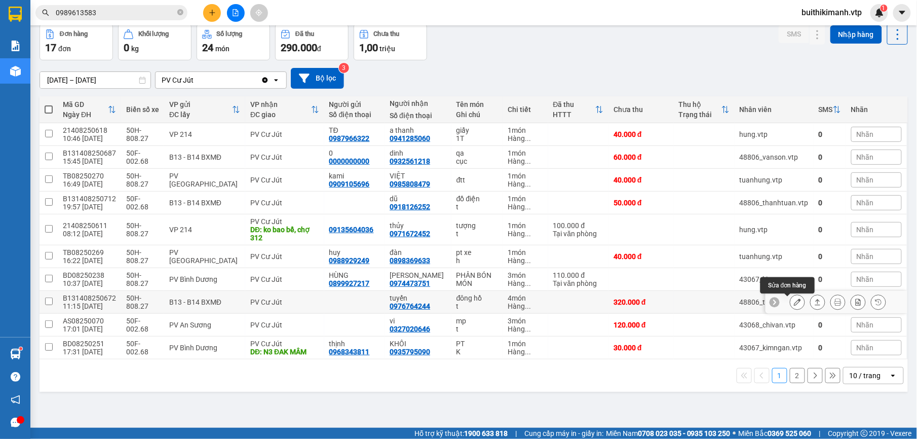
click at [793, 305] on icon at bounding box center [796, 301] width 7 height 7
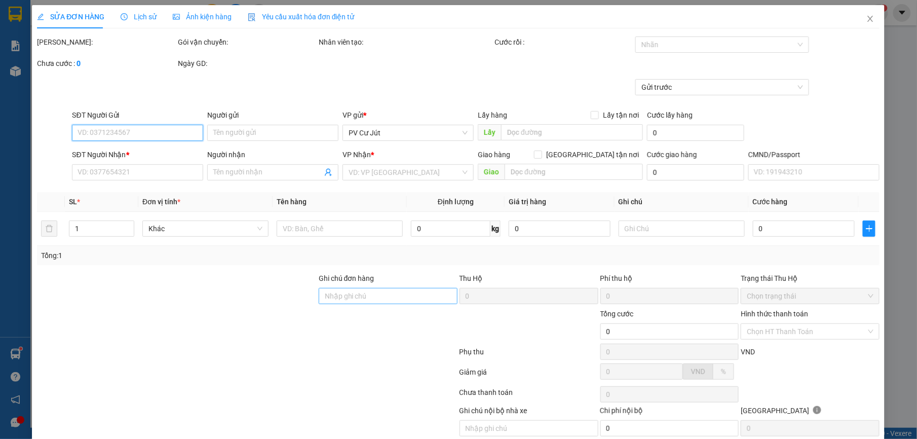
type input "0976764244"
type input "tuyến"
type input "320.000"
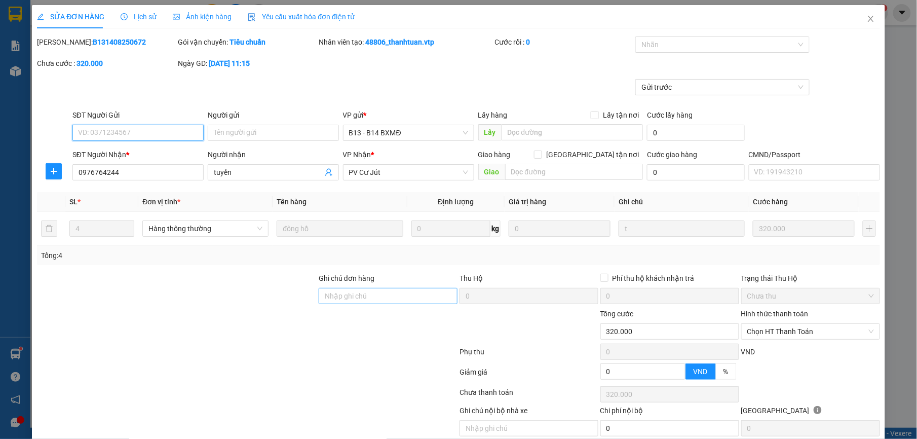
type input "16.000"
drag, startPoint x: 373, startPoint y: 294, endPoint x: 325, endPoint y: 298, distance: 47.8
click at [373, 294] on input "Ghi chú đơn hàng" at bounding box center [387, 296] width 139 height 16
click at [796, 330] on span "Chọn HT Thanh Toán" at bounding box center [810, 331] width 127 height 15
type input "ck 6868 320k 15h54 1508"
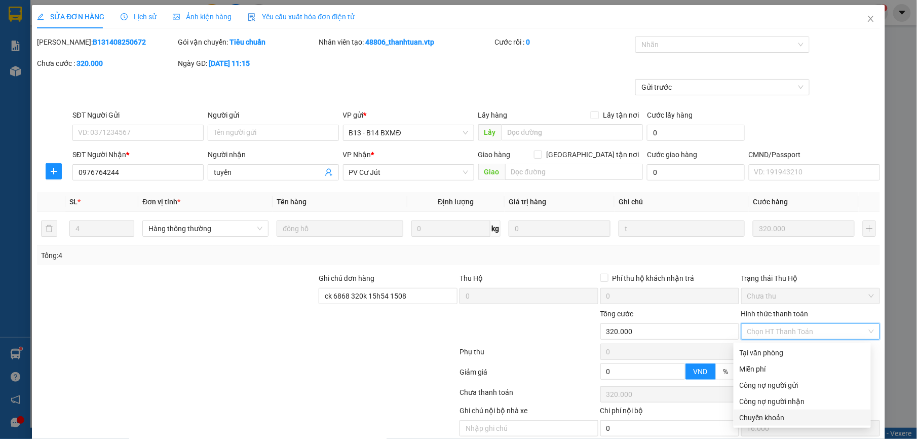
drag, startPoint x: 780, startPoint y: 416, endPoint x: 761, endPoint y: 406, distance: 21.7
click at [780, 416] on div "Chuyển khoản" at bounding box center [801, 417] width 125 height 11
type input "0"
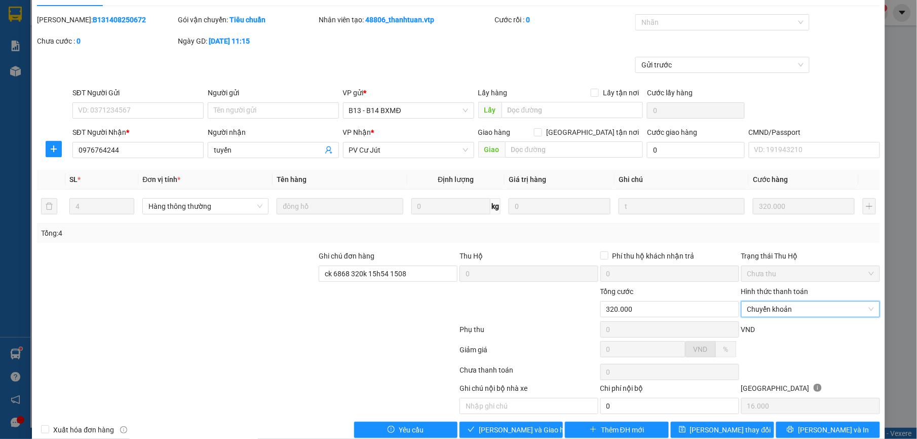
scroll to position [43, 0]
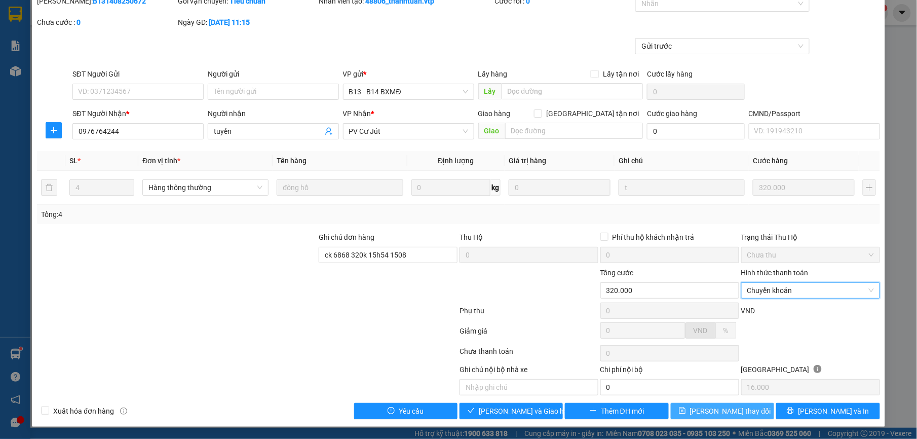
click at [699, 407] on button "[PERSON_NAME] thay đổi" at bounding box center [721, 411] width 103 height 16
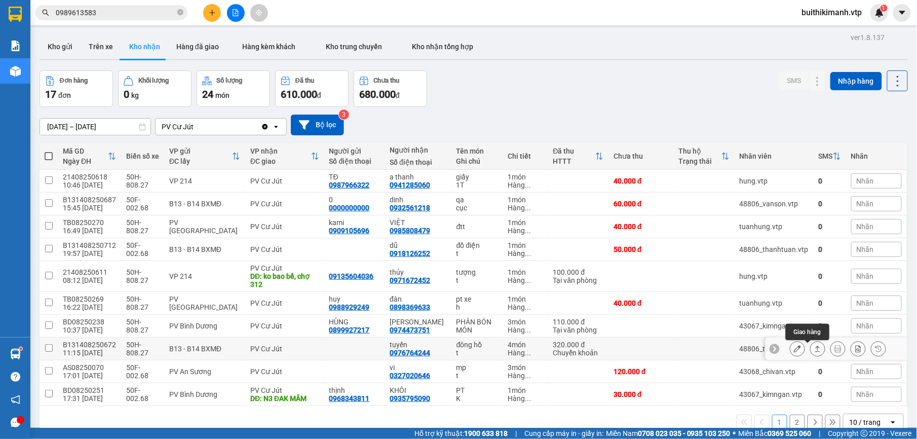
click at [814, 351] on icon at bounding box center [817, 348] width 7 height 7
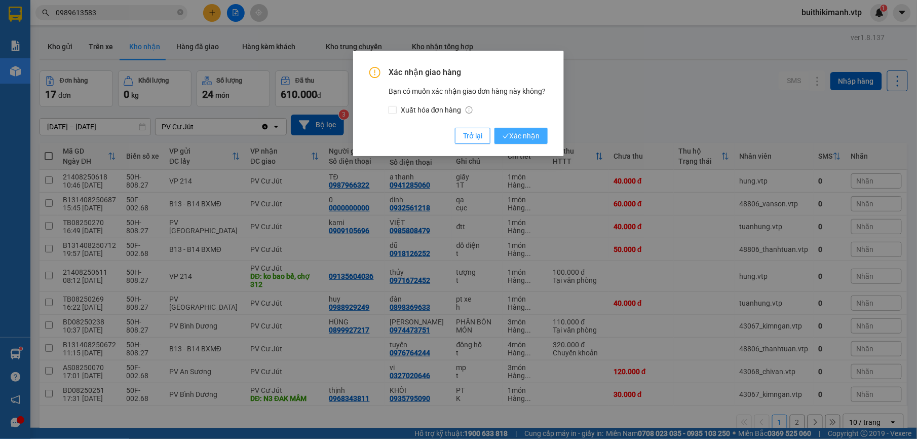
click at [510, 141] on span "Xác nhận" at bounding box center [520, 135] width 37 height 11
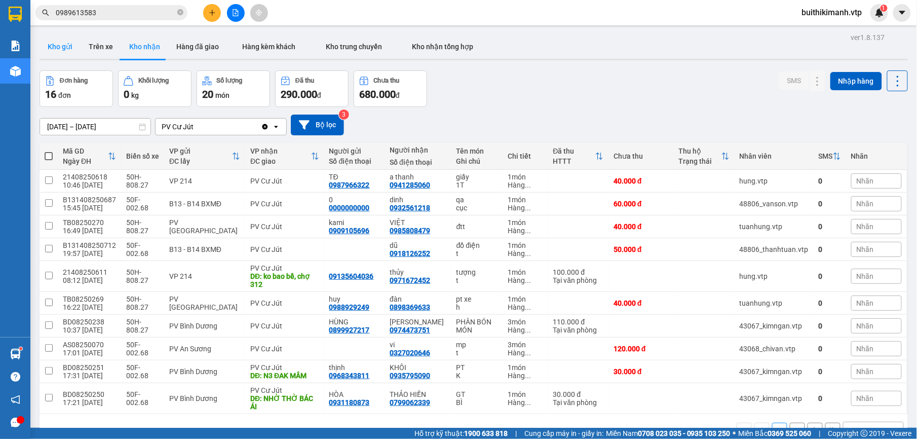
click at [61, 50] on button "Kho gửi" at bounding box center [59, 46] width 41 height 24
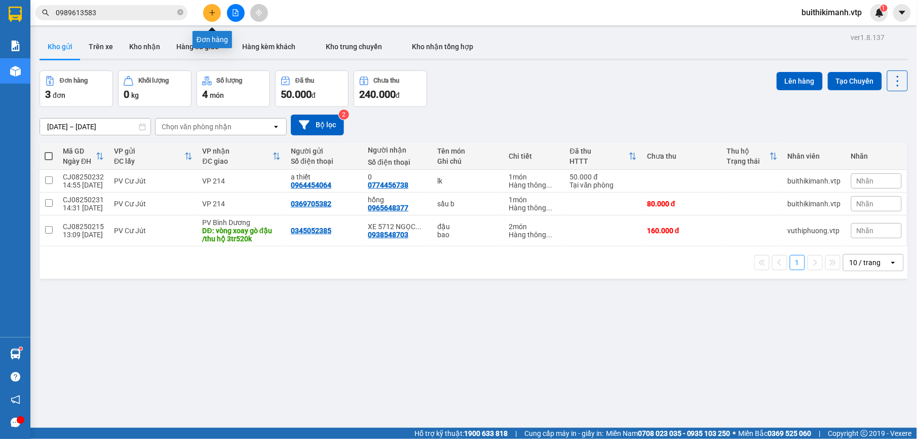
click at [218, 15] on button at bounding box center [212, 13] width 18 height 18
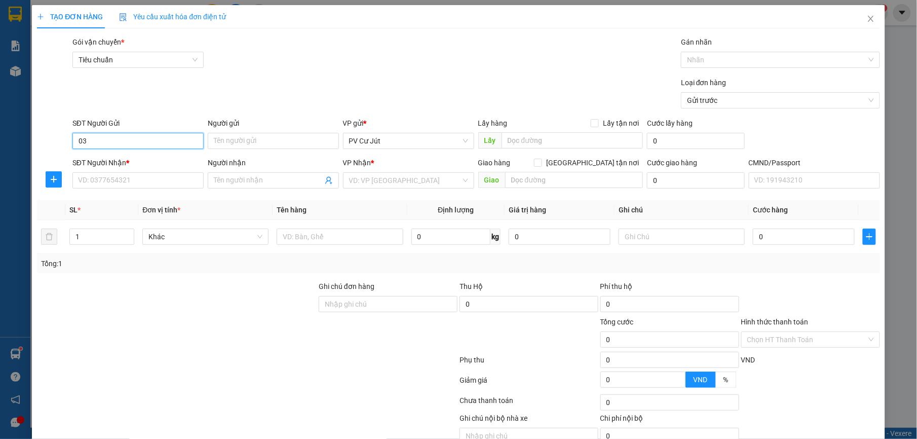
type input "0"
type input "04359676221"
click at [152, 185] on input "SĐT Người Nhận *" at bounding box center [137, 180] width 131 height 16
type input "0965093679"
click at [267, 177] on input "Người nhận" at bounding box center [268, 180] width 109 height 11
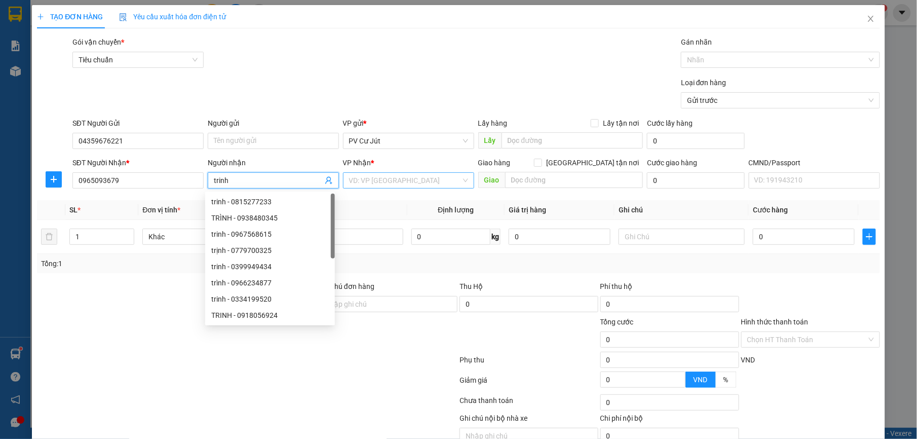
type input "trinh"
click at [429, 185] on input "search" at bounding box center [405, 180] width 112 height 15
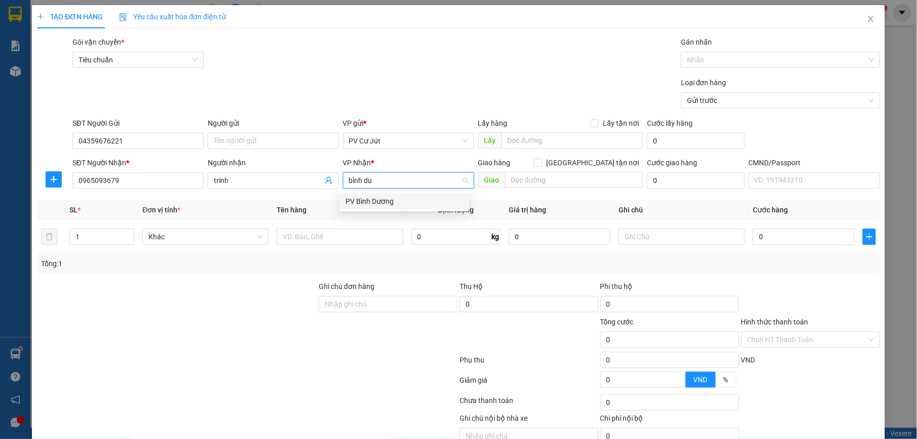
type input "bình duo"
click at [391, 200] on div "PV Bình Dương" at bounding box center [403, 200] width 117 height 11
click at [343, 248] on td at bounding box center [339, 237] width 134 height 34
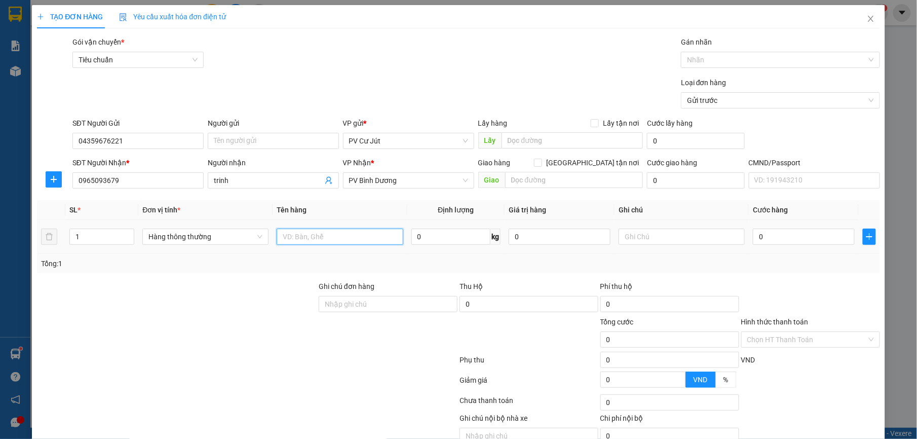
click at [345, 237] on input "text" at bounding box center [339, 236] width 126 height 16
type input "n4 đồng đồng xoài"
click at [796, 250] on td "0" at bounding box center [803, 237] width 110 height 34
click at [773, 242] on input "0" at bounding box center [803, 236] width 102 height 16
type input "6"
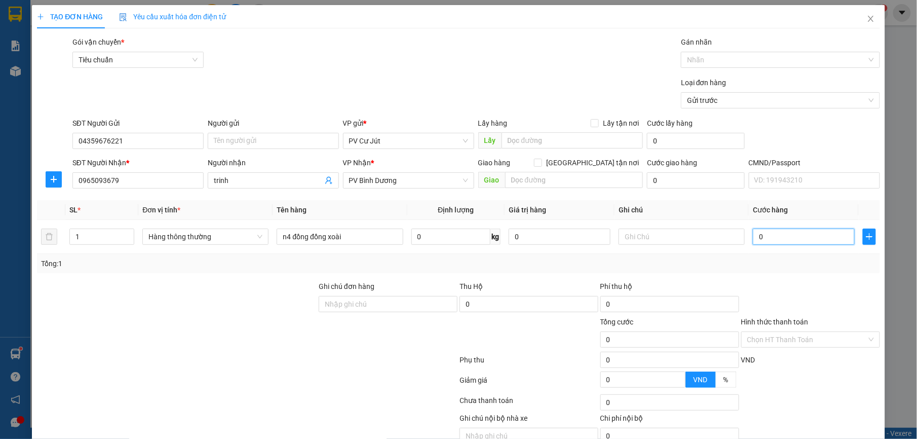
type input "6"
type input "60"
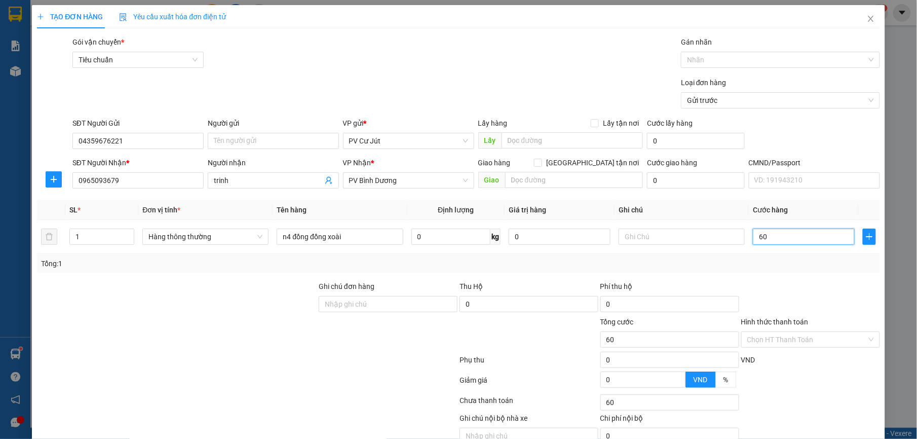
type input "600"
type input "6.000"
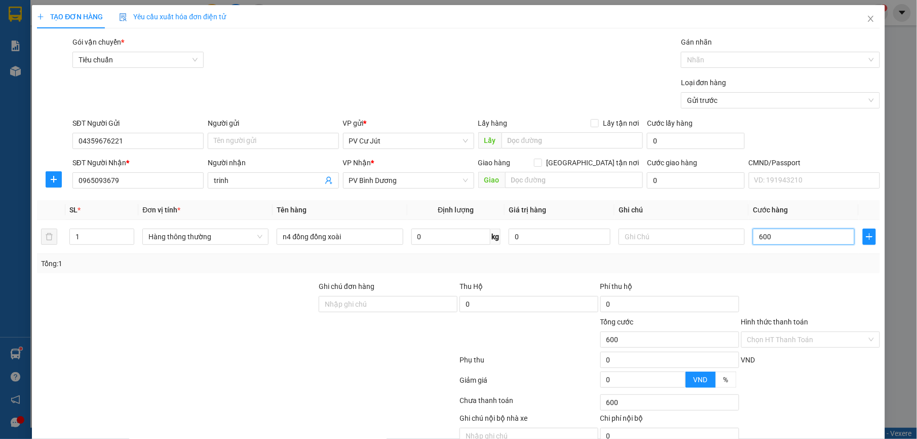
type input "6.000"
type input "60.000"
type input "6.000"
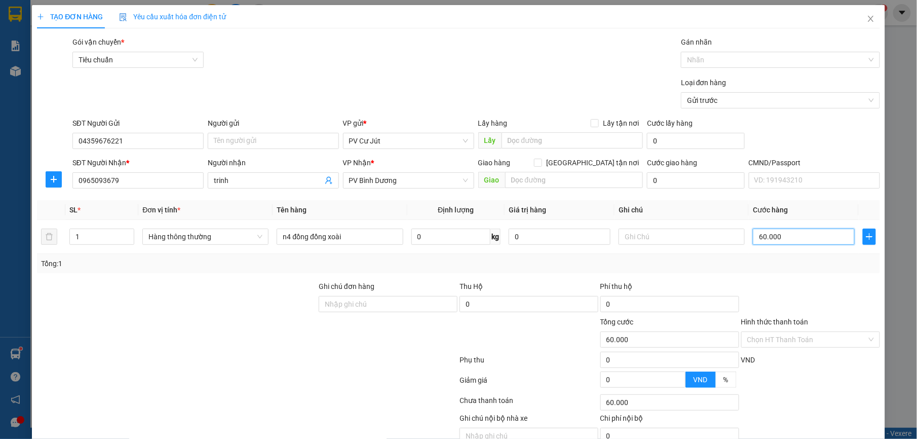
type input "6.000"
type input "0"
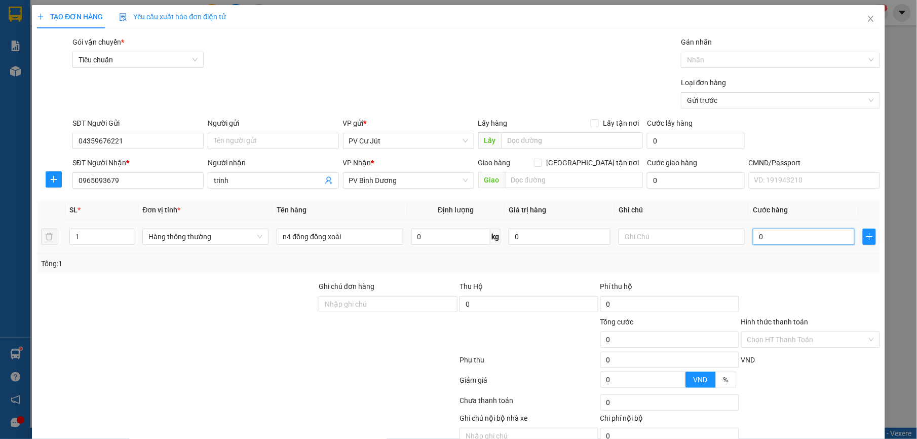
click at [752, 243] on input "0" at bounding box center [803, 236] width 102 height 16
type input "50"
type input "500"
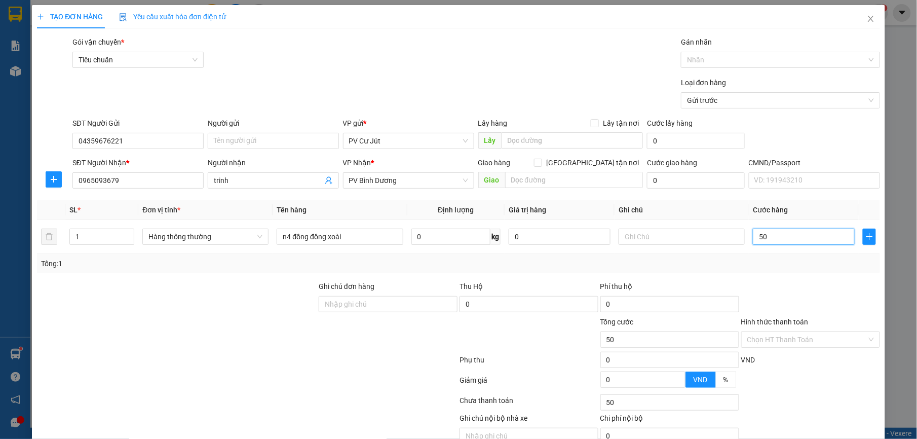
type input "500"
type input "5.000"
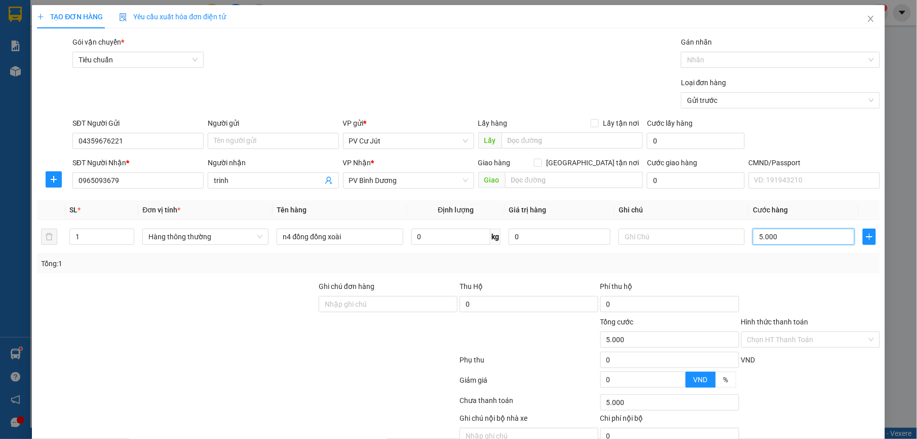
type input "50.000"
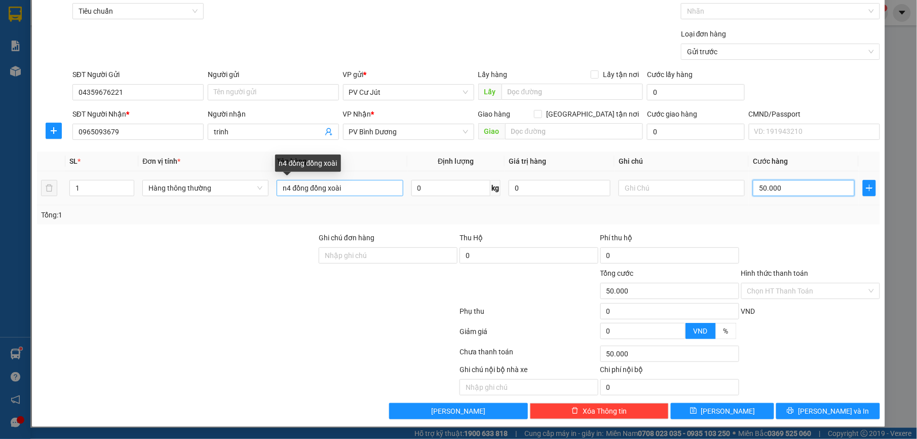
type input "50.000"
drag, startPoint x: 349, startPoint y: 185, endPoint x: 204, endPoint y: 187, distance: 145.8
click at [204, 187] on tr "1 Hàng thông thường n4 đồng đồng xoài 0 kg 0 50.000" at bounding box center [458, 188] width 842 height 34
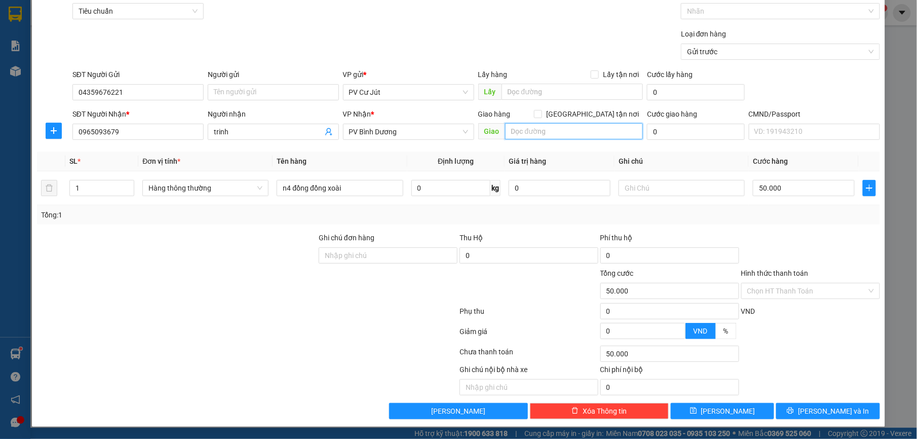
click at [533, 133] on input "text" at bounding box center [574, 131] width 138 height 16
paste input "n4 đồng đồng xoài"
type input "n4 đồng đồng xoài"
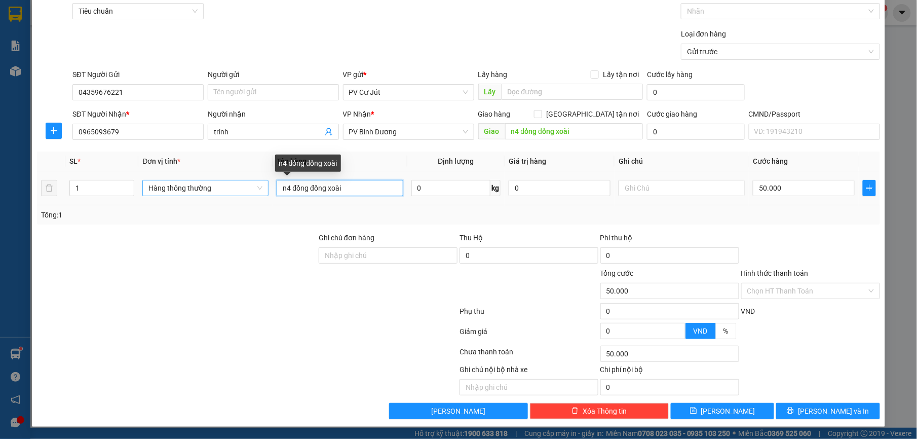
drag, startPoint x: 359, startPoint y: 191, endPoint x: 224, endPoint y: 191, distance: 134.7
click at [224, 191] on tr "1 Hàng thông thường n4 đồng đồng xoài 0 kg 0 50.000" at bounding box center [458, 188] width 842 height 34
type input "s"
type input "sầu tg"
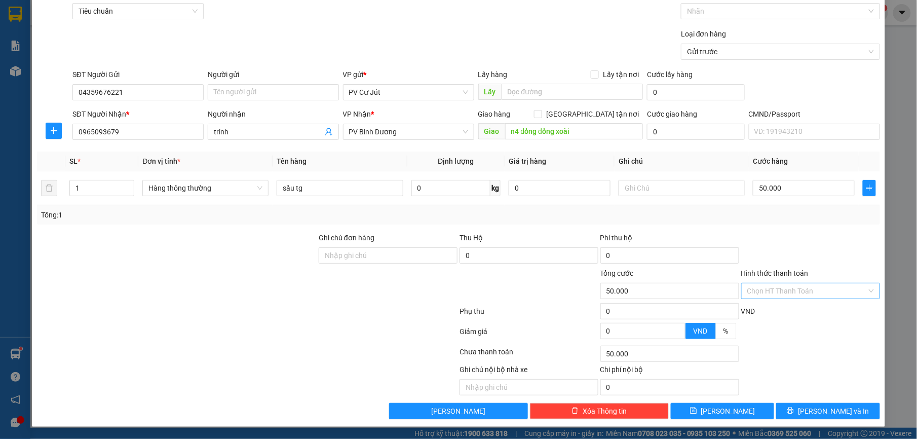
click at [781, 291] on input "Hình thức thanh toán" at bounding box center [807, 290] width 120 height 15
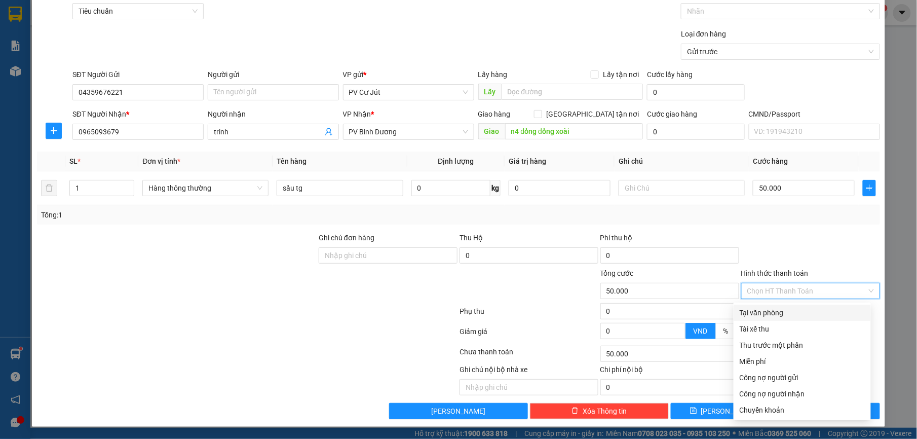
click at [778, 311] on div "Tại văn phòng" at bounding box center [801, 312] width 125 height 11
type input "0"
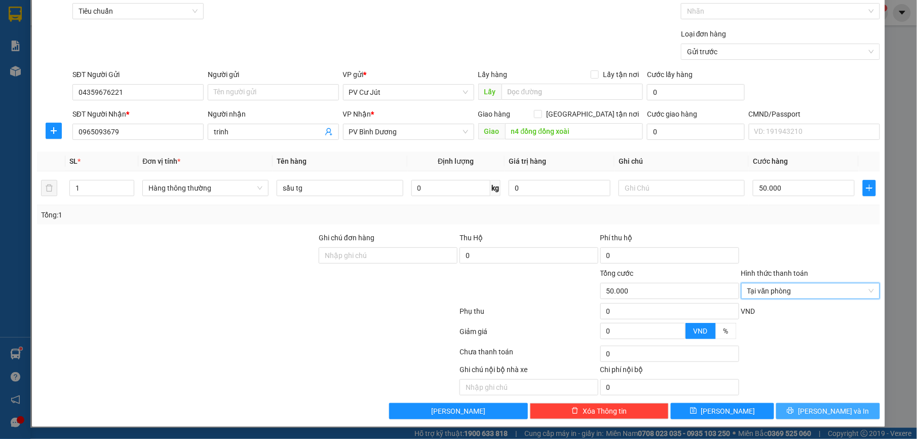
click at [821, 418] on button "[PERSON_NAME] và In" at bounding box center [827, 411] width 103 height 16
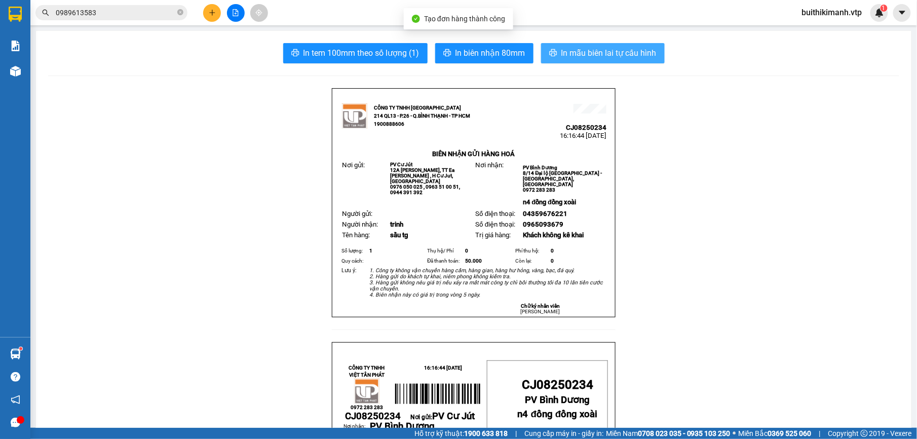
click at [635, 59] on span "In mẫu biên lai tự cấu hình" at bounding box center [608, 53] width 95 height 13
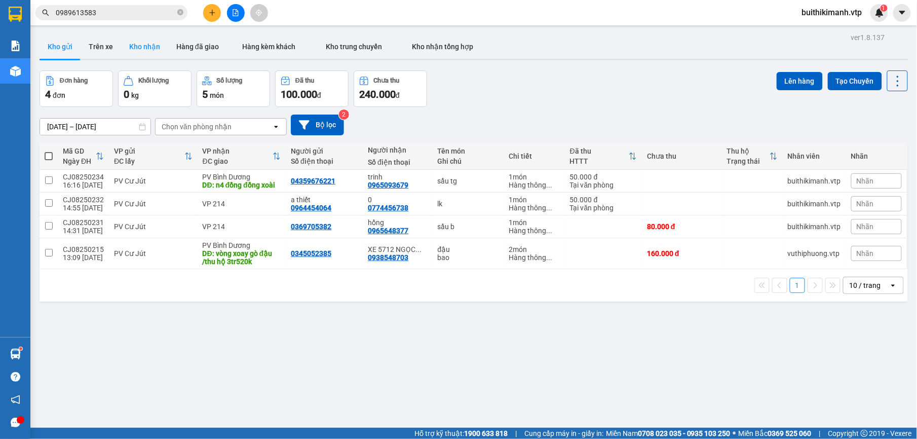
click at [140, 43] on button "Kho nhận" at bounding box center [144, 46] width 47 height 24
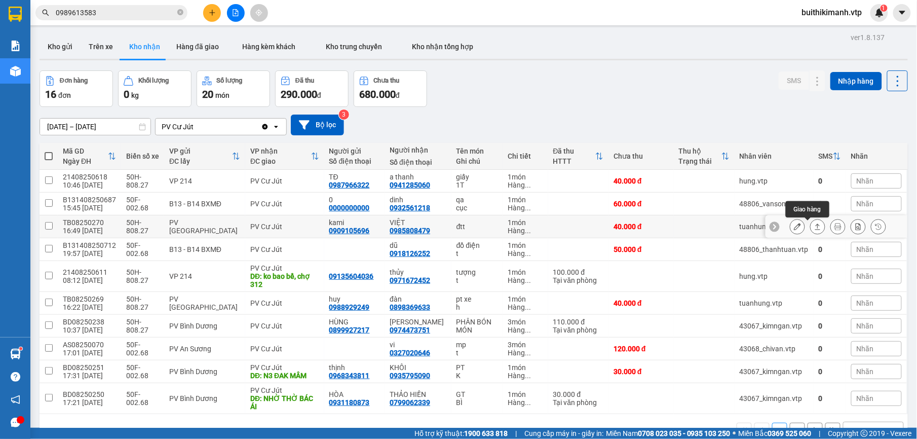
click at [814, 227] on icon at bounding box center [817, 226] width 7 height 7
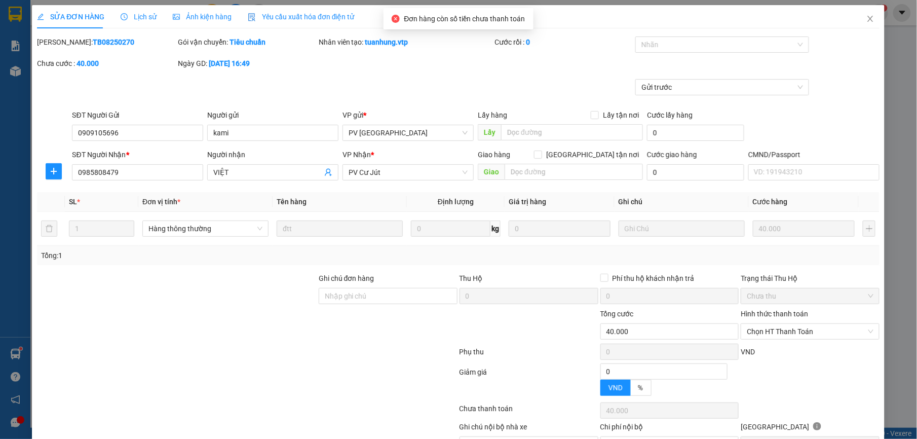
type input "0909105696"
type input "kami"
type input "0985808479"
type input "VIỆT"
type input "40.000"
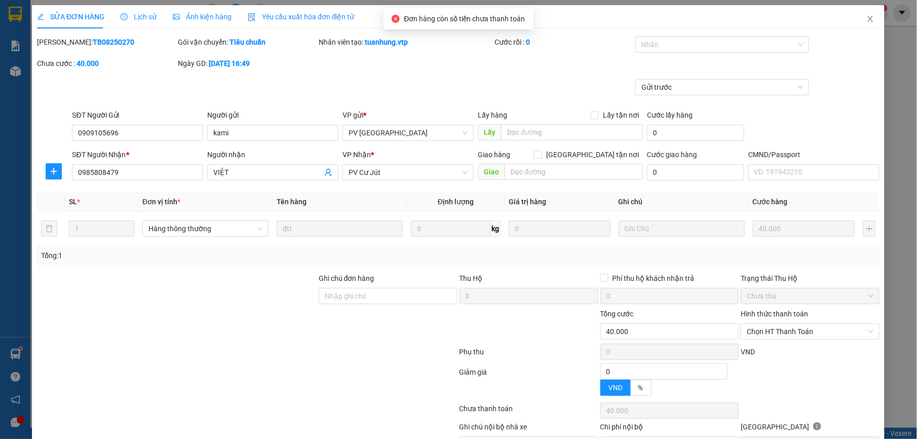
type input "40.000"
type input "2.000"
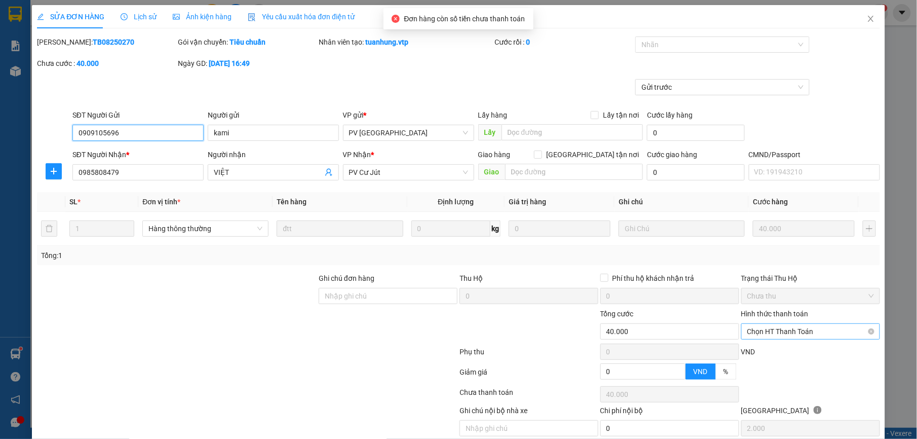
click at [805, 331] on span "Chọn HT Thanh Toán" at bounding box center [810, 331] width 127 height 15
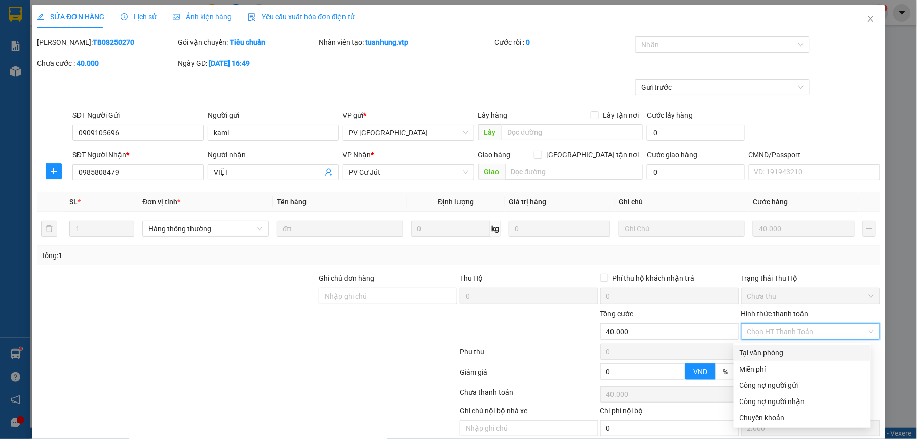
click at [803, 351] on div "Tại văn phòng" at bounding box center [801, 352] width 125 height 11
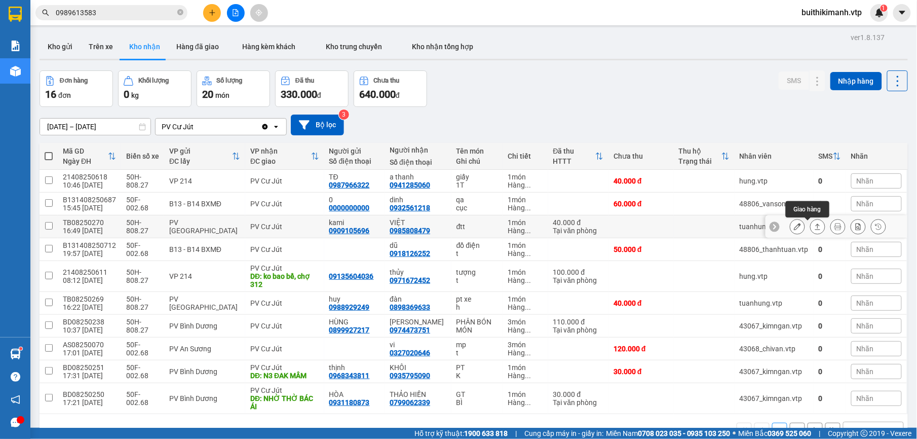
click at [814, 227] on icon at bounding box center [817, 226] width 7 height 7
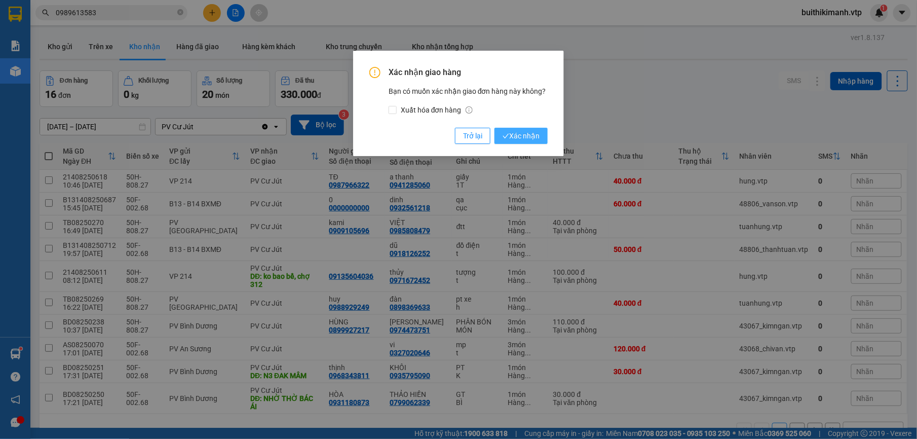
click at [541, 134] on button "Xác nhận" at bounding box center [520, 136] width 53 height 16
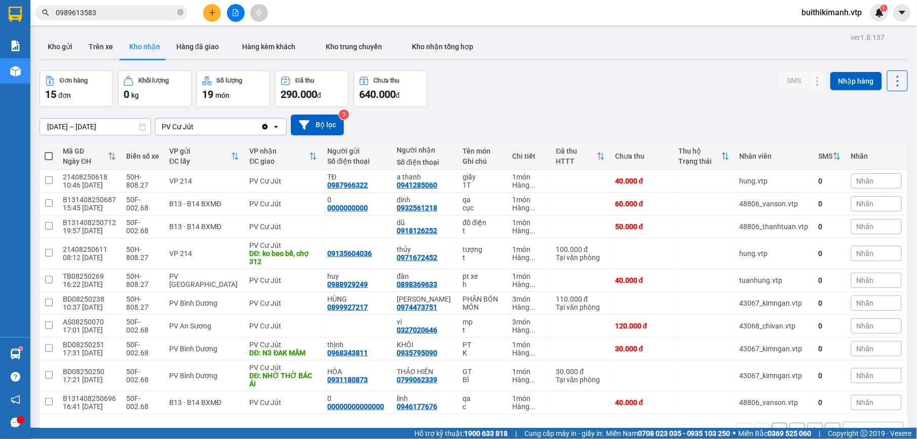
click at [789, 422] on button "2" at bounding box center [796, 429] width 15 height 15
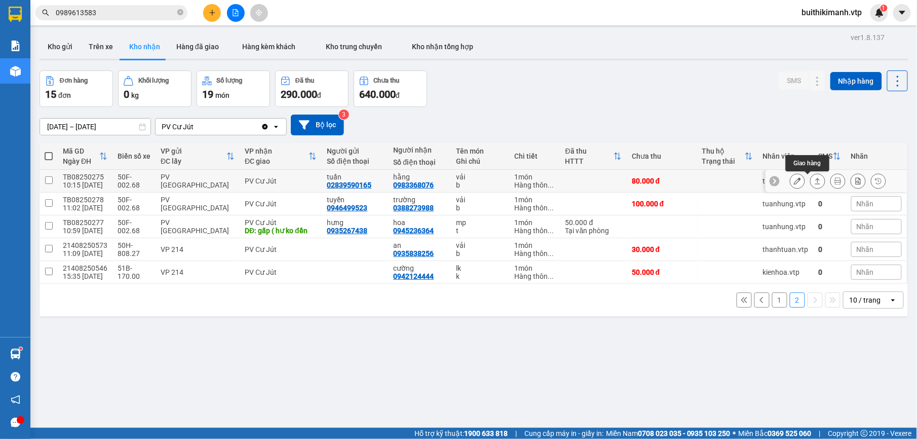
click at [810, 172] on button at bounding box center [817, 181] width 14 height 18
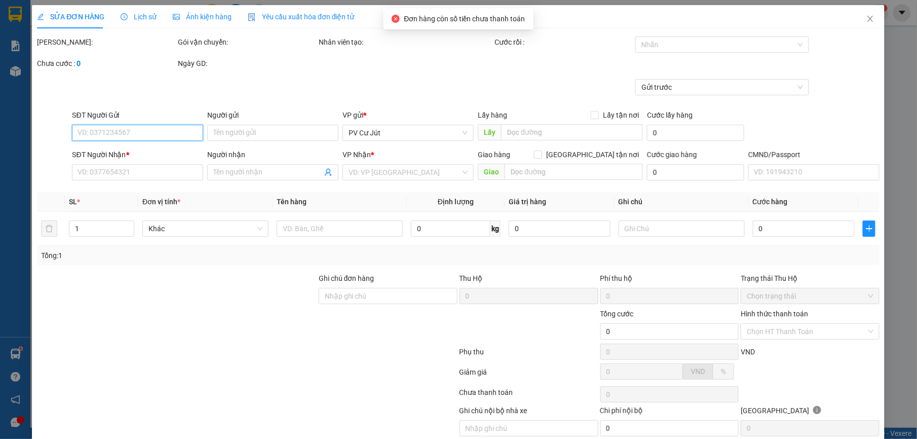
type input "02839590165"
type input "tuấn"
type input "0983368076"
type input "hằng"
type input "80.000"
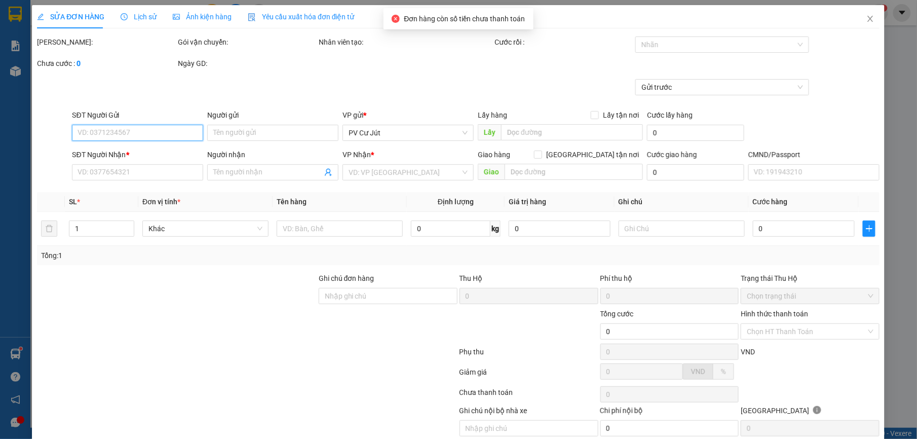
type input "80.000"
type input "4.000"
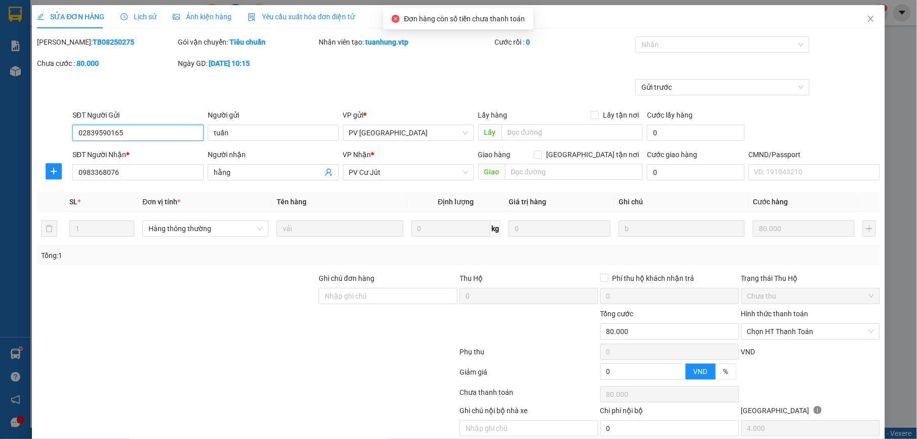
click at [762, 335] on span "Chọn HT Thanh Toán" at bounding box center [810, 331] width 127 height 15
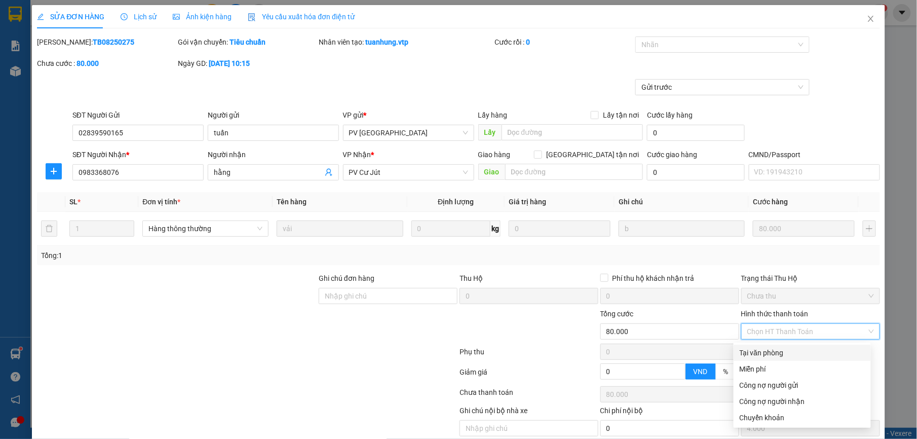
click at [769, 347] on div "Tại văn phòng" at bounding box center [801, 352] width 125 height 11
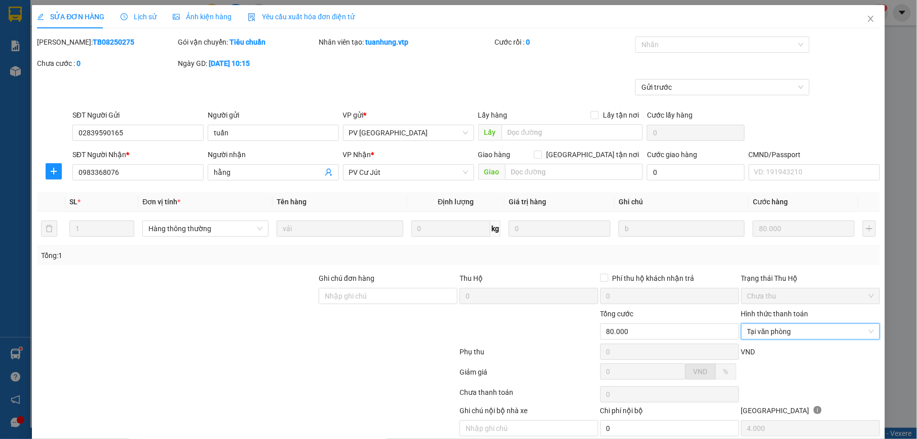
click at [735, 402] on div "Total Paid Fee 0 Total UnPaid Fee 80.000 Cash Collection Total Fee Mã ĐH: TB082…" at bounding box center [458, 247] width 842 height 423
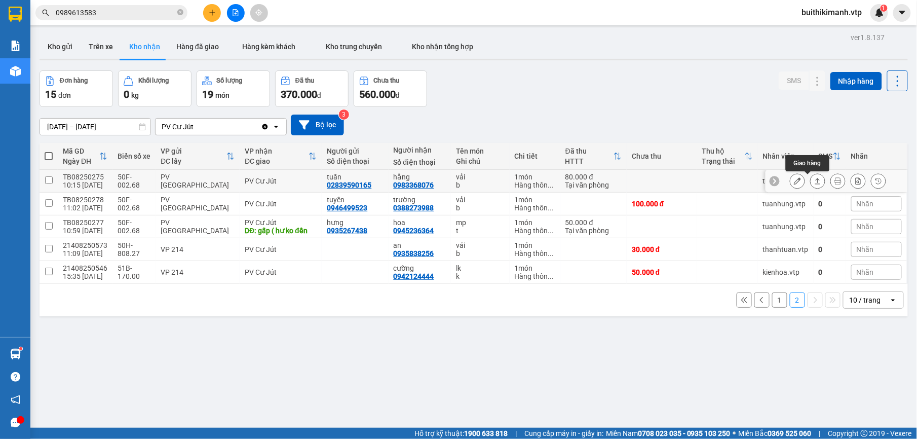
click at [814, 183] on icon at bounding box center [817, 180] width 7 height 7
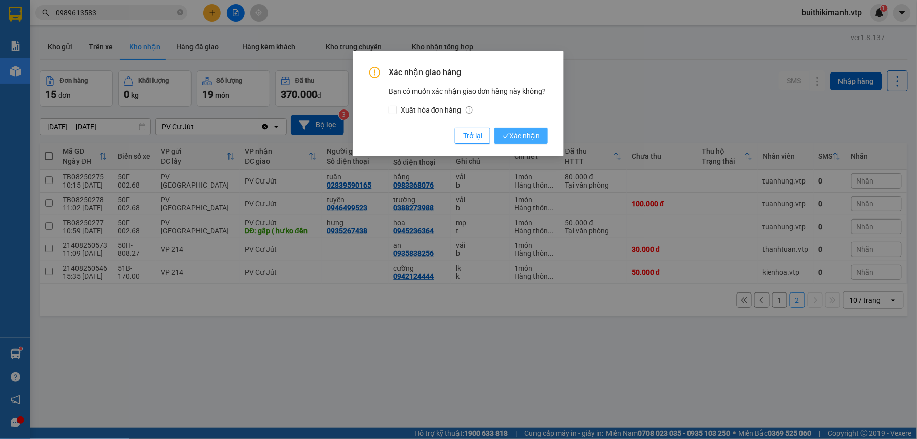
click at [522, 137] on span "Xác nhận" at bounding box center [520, 135] width 37 height 11
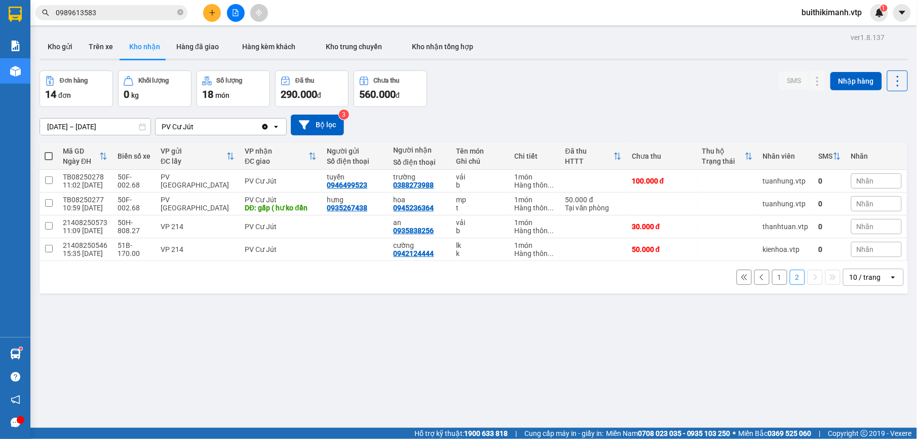
click at [772, 280] on button "1" at bounding box center [779, 276] width 15 height 15
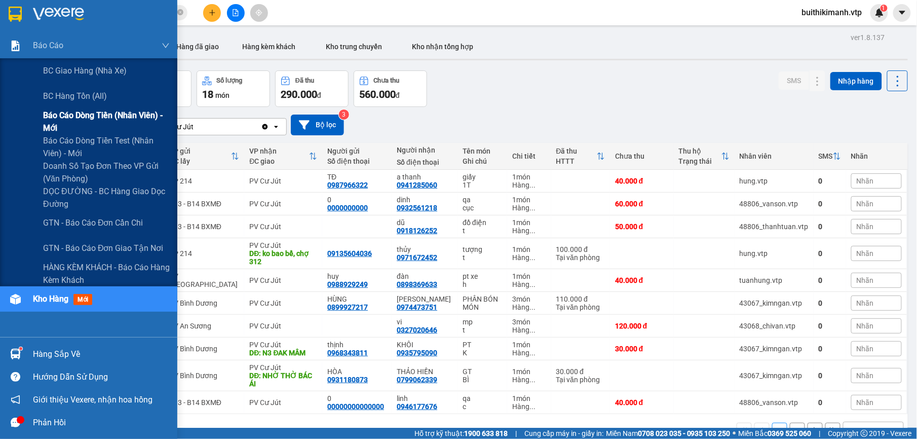
click at [110, 118] on span "Báo cáo dòng tiền (nhân viên) - mới" at bounding box center [106, 121] width 127 height 25
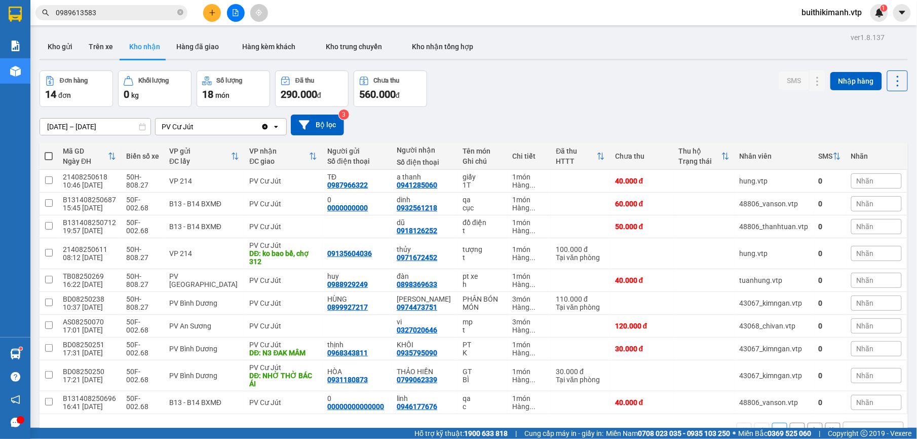
drag, startPoint x: 65, startPoint y: 53, endPoint x: 185, endPoint y: 10, distance: 127.5
click at [65, 51] on button "Kho gửi" at bounding box center [59, 46] width 41 height 24
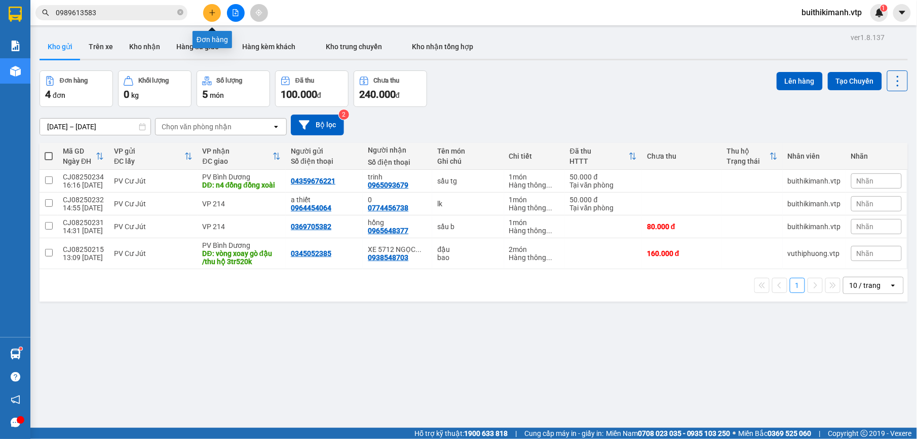
click at [218, 15] on button at bounding box center [212, 13] width 18 height 18
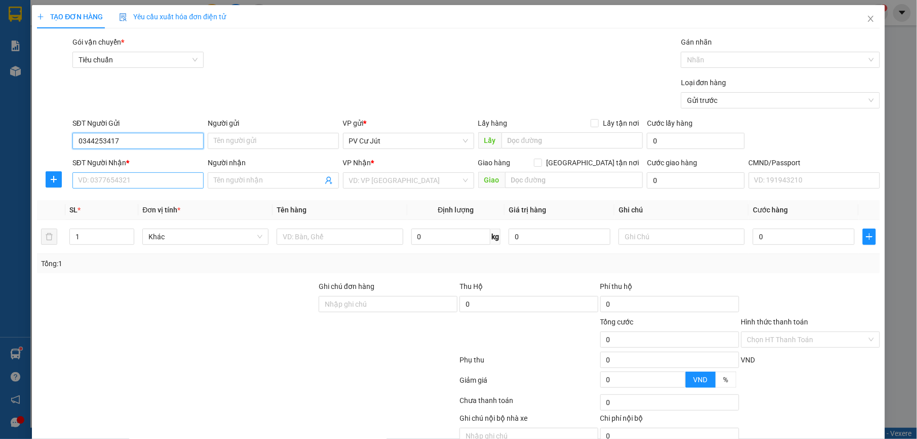
type input "0344253417"
click at [156, 178] on input "SĐT Người Nhận *" at bounding box center [137, 180] width 131 height 16
type input "0379764748"
click at [292, 179] on input "Người nhận" at bounding box center [268, 180] width 109 height 11
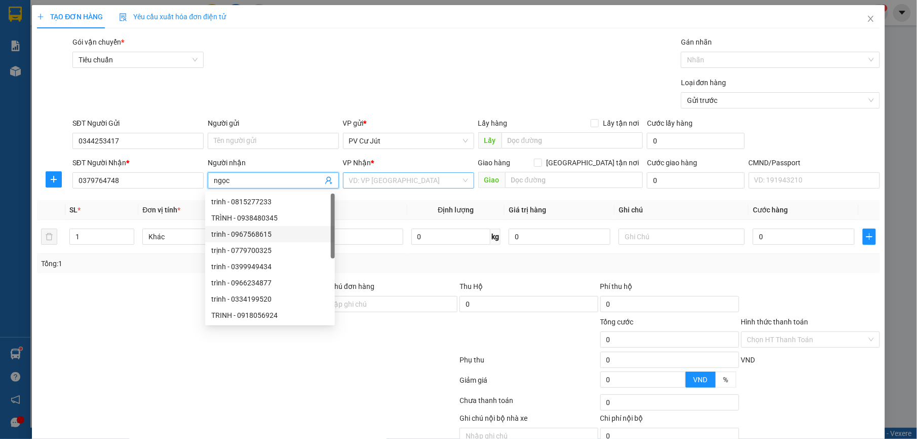
type input "ngọc"
click at [392, 179] on input "search" at bounding box center [405, 180] width 112 height 15
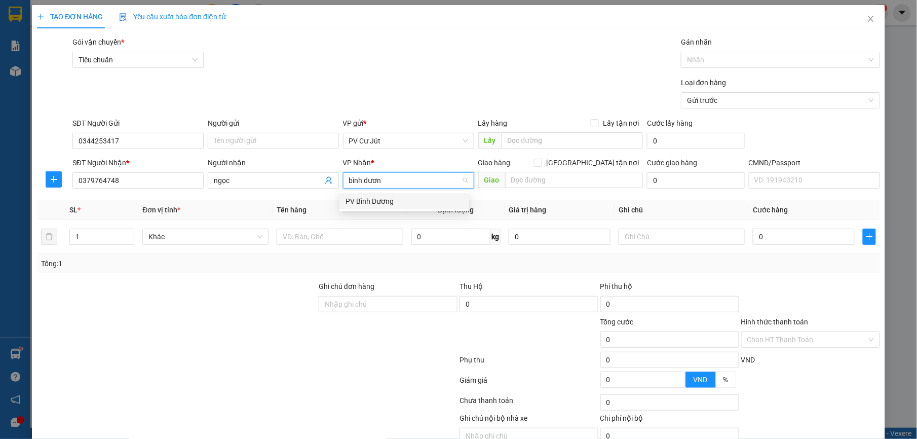
type input "bình dương"
click at [401, 202] on div "PV Bình Dương" at bounding box center [403, 200] width 117 height 11
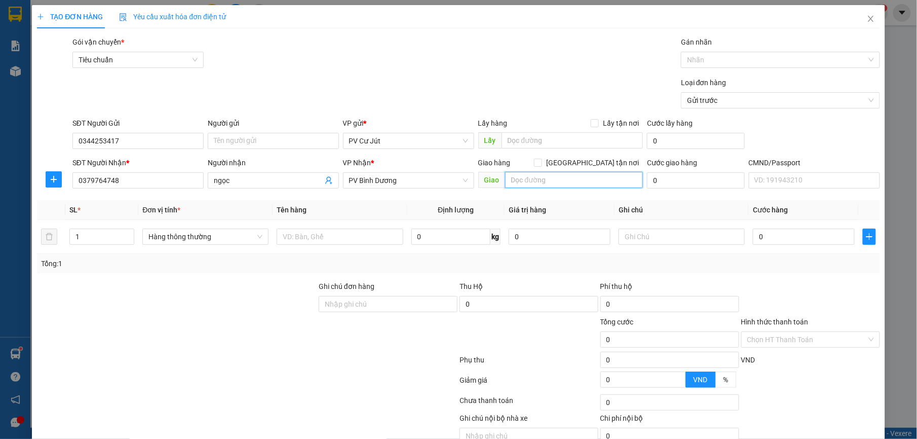
click at [551, 180] on input "text" at bounding box center [574, 180] width 138 height 16
type input "bitsi thủ dầu 1 bd"
click at [341, 233] on input "text" at bounding box center [339, 236] width 126 height 16
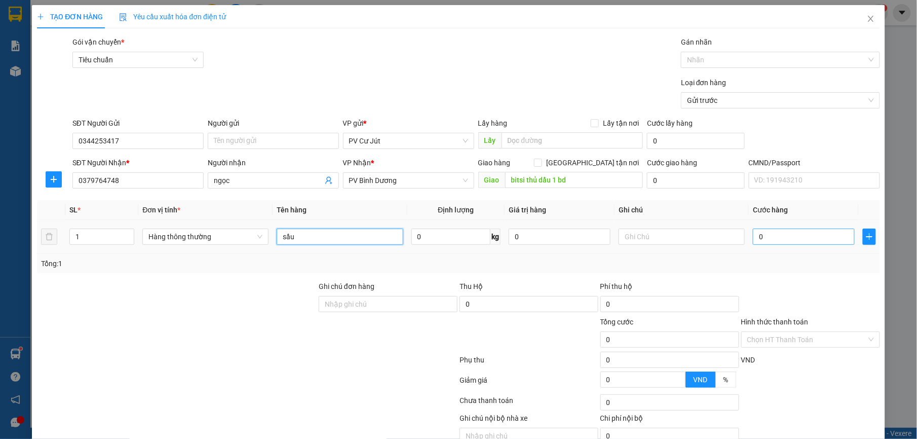
type input "sầu"
click at [752, 235] on input "0" at bounding box center [803, 236] width 102 height 16
type input "5"
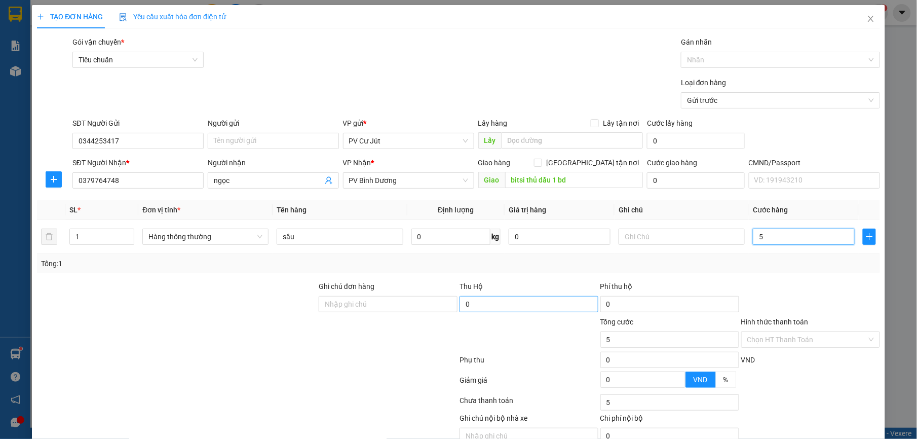
type input "50"
type input "500"
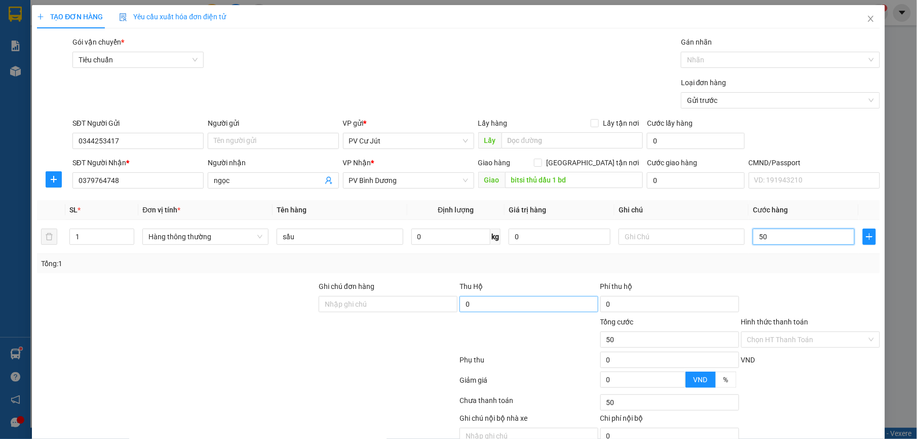
type input "500"
click at [821, 339] on input "Hình thức thanh toán" at bounding box center [807, 339] width 120 height 15
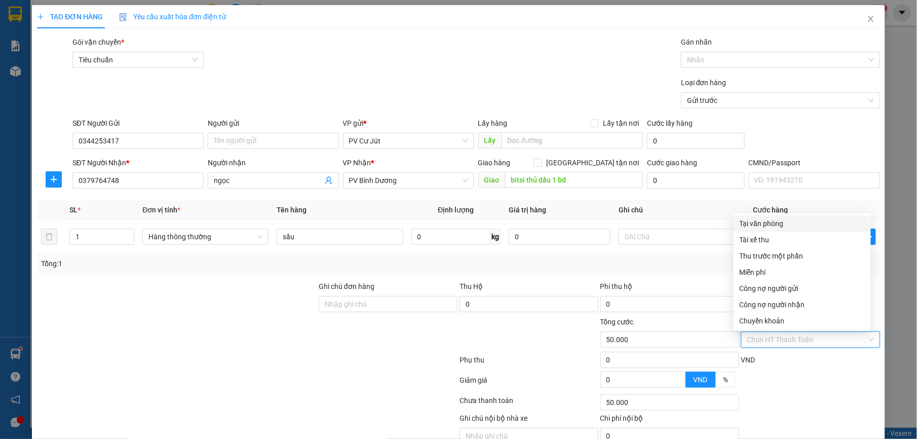
click at [837, 227] on div "Tại văn phòng" at bounding box center [801, 223] width 125 height 11
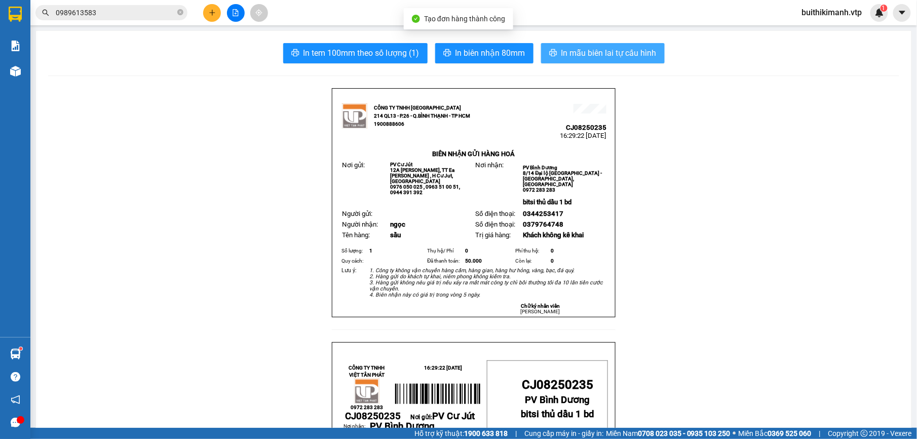
click at [604, 46] on button "In mẫu biên lai tự cấu hình" at bounding box center [603, 53] width 124 height 20
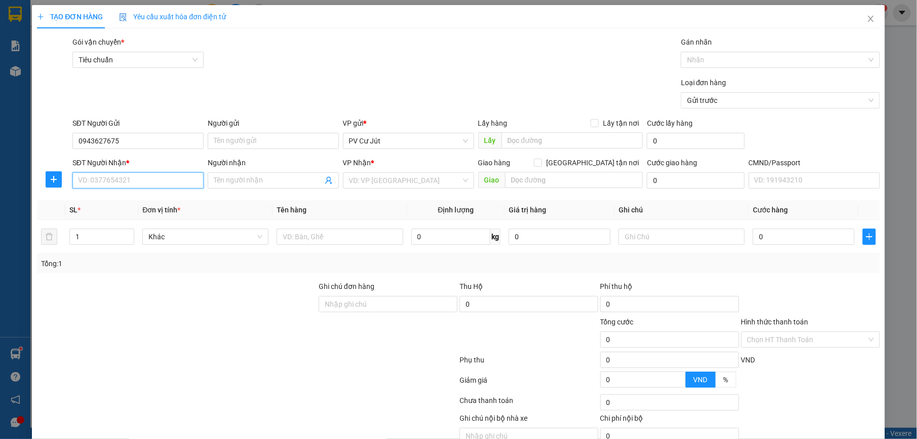
click at [154, 175] on input "SĐT Người Nhận *" at bounding box center [137, 180] width 131 height 16
click at [125, 197] on div "0388857571 - [PERSON_NAME]" at bounding box center [135, 201] width 117 height 11
click at [369, 242] on input "text" at bounding box center [339, 236] width 126 height 16
click at [780, 237] on input "0" at bounding box center [803, 236] width 102 height 16
drag, startPoint x: 829, startPoint y: 408, endPoint x: 823, endPoint y: 398, distance: 11.4
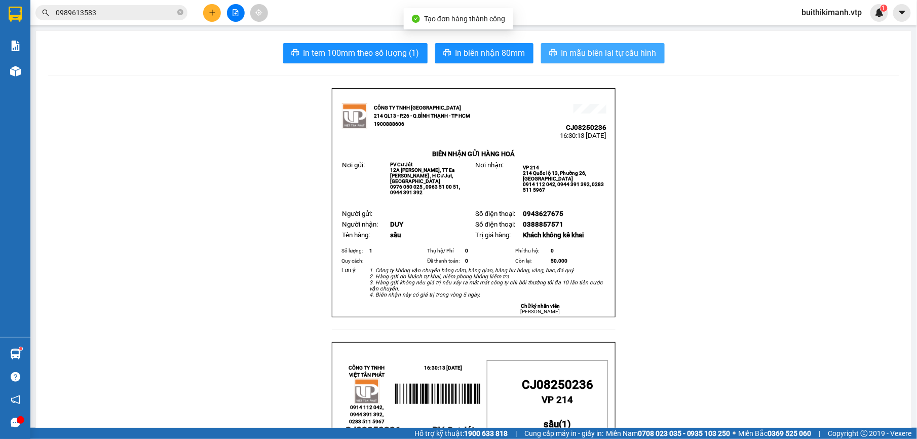
click at [588, 50] on span "In mẫu biên lai tự cấu hình" at bounding box center [608, 53] width 95 height 13
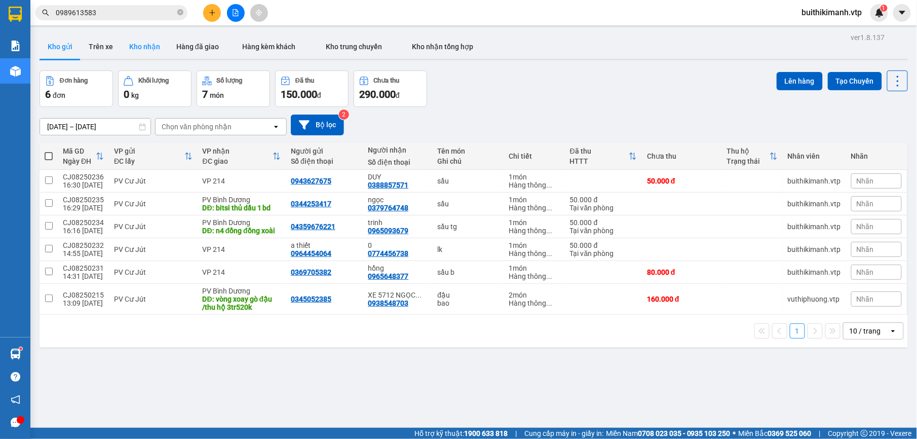
click at [128, 54] on button "Kho nhận" at bounding box center [144, 46] width 47 height 24
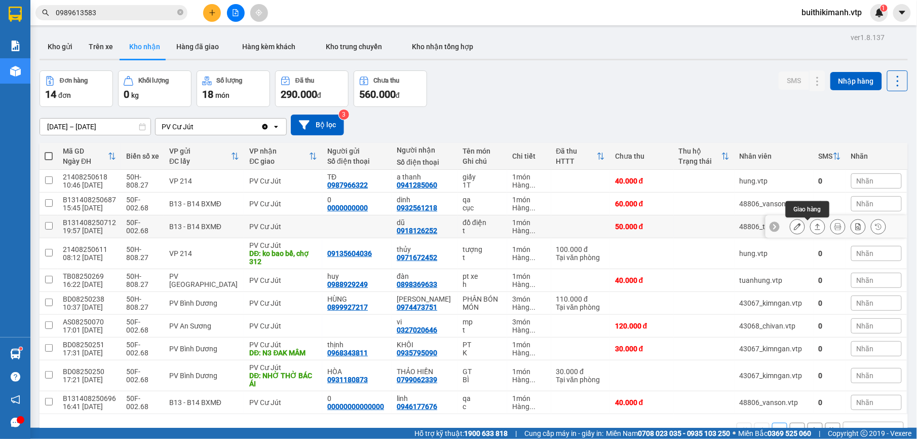
click at [814, 225] on icon at bounding box center [817, 226] width 7 height 7
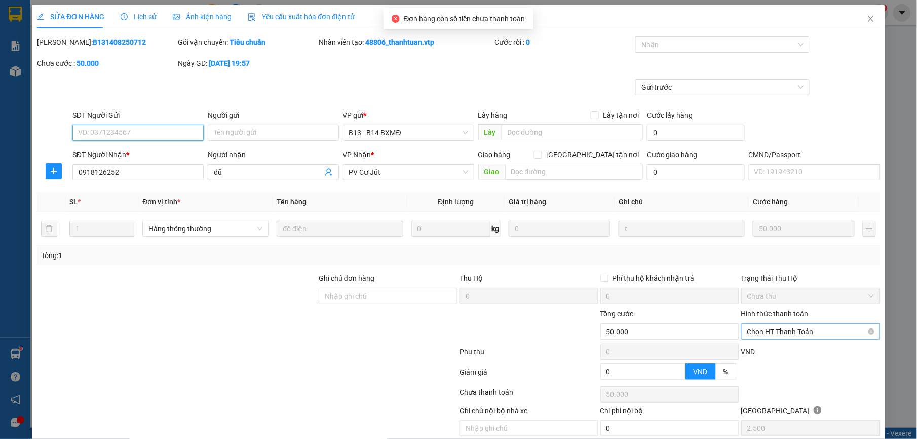
click at [780, 327] on span "Chọn HT Thanh Toán" at bounding box center [810, 331] width 127 height 15
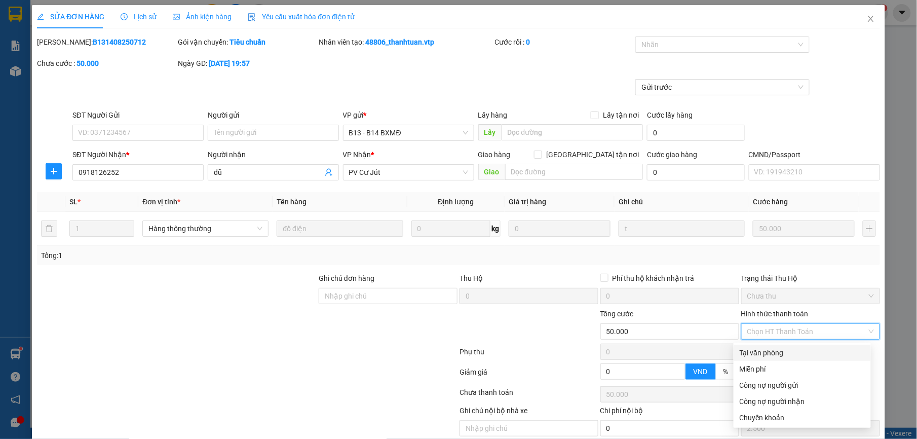
click at [776, 354] on div "Tại văn phòng" at bounding box center [801, 352] width 125 height 11
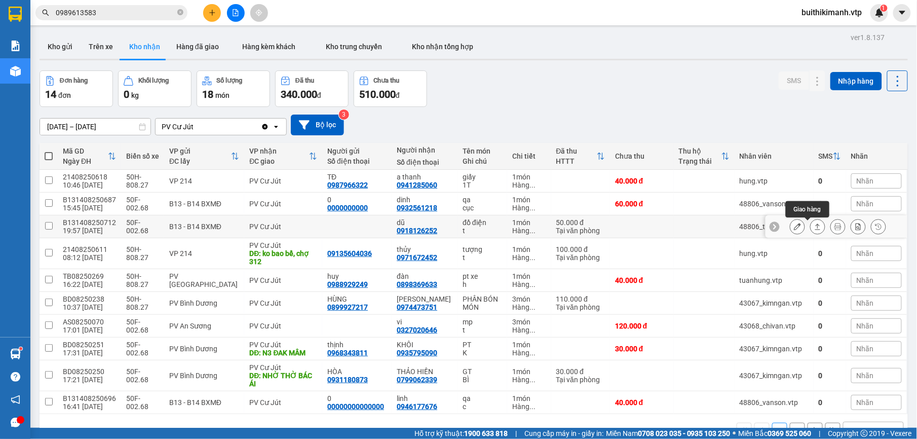
click at [814, 227] on icon at bounding box center [817, 226] width 7 height 7
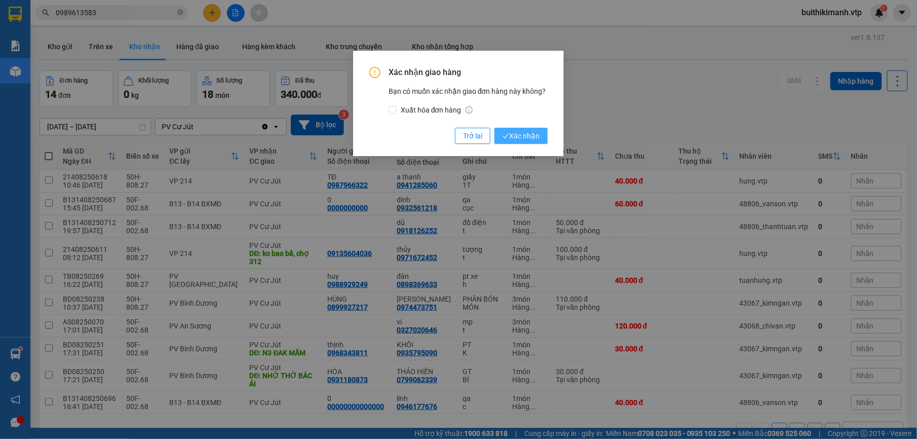
click at [517, 133] on span "Xác nhận" at bounding box center [520, 135] width 37 height 11
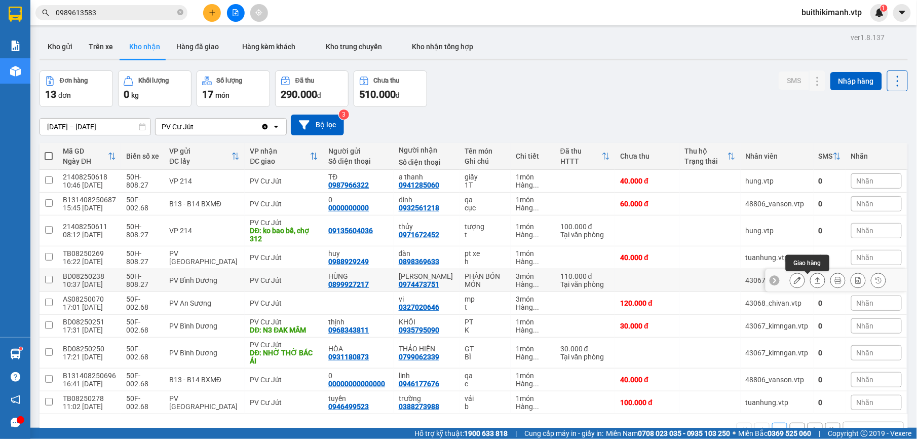
click at [815, 277] on icon at bounding box center [818, 280] width 6 height 6
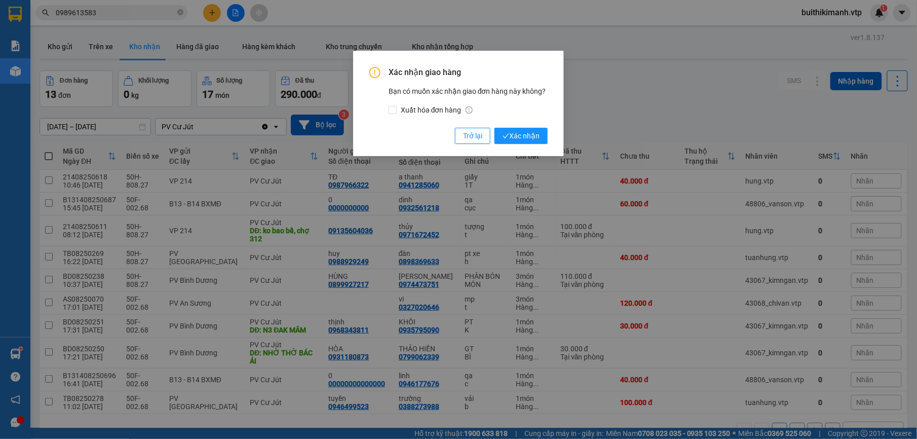
click at [517, 122] on div "Xác nhận giao hàng Bạn có muốn xác nhận giao đơn hàng này không? Xuất hóa đơn h…" at bounding box center [458, 105] width 178 height 77
click at [509, 132] on span "Xác nhận" at bounding box center [520, 135] width 37 height 11
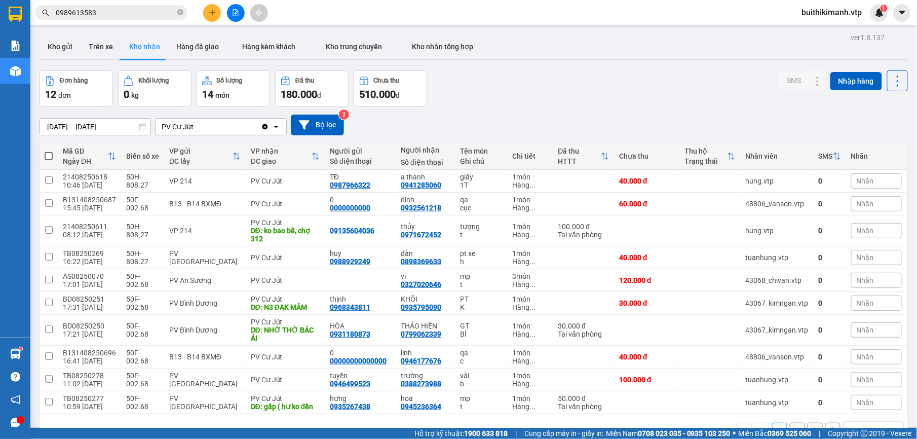
click at [789, 422] on button "2" at bounding box center [796, 429] width 15 height 15
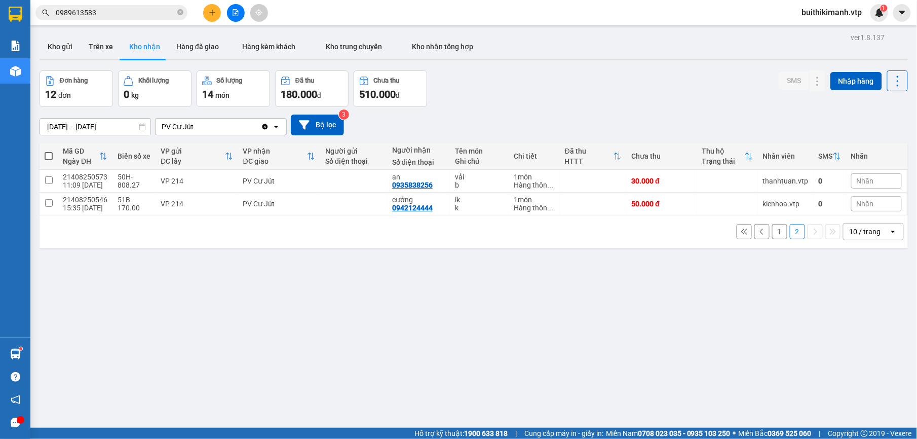
click at [772, 224] on button "1" at bounding box center [779, 231] width 15 height 15
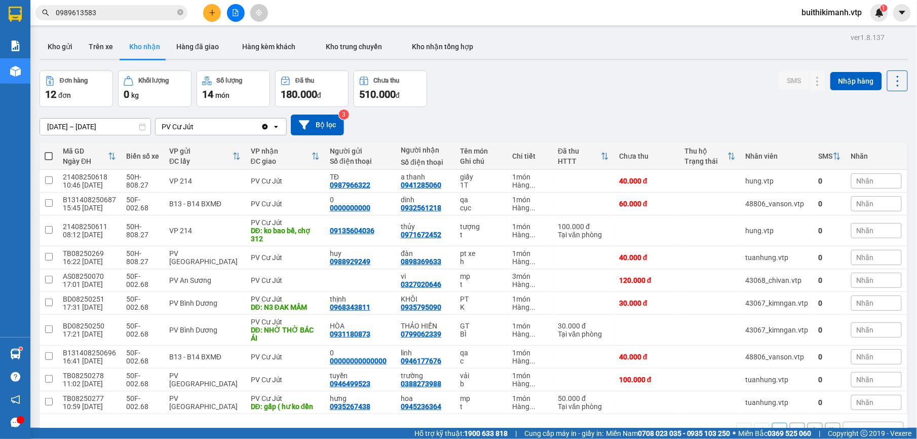
click at [789, 422] on button "2" at bounding box center [796, 429] width 15 height 15
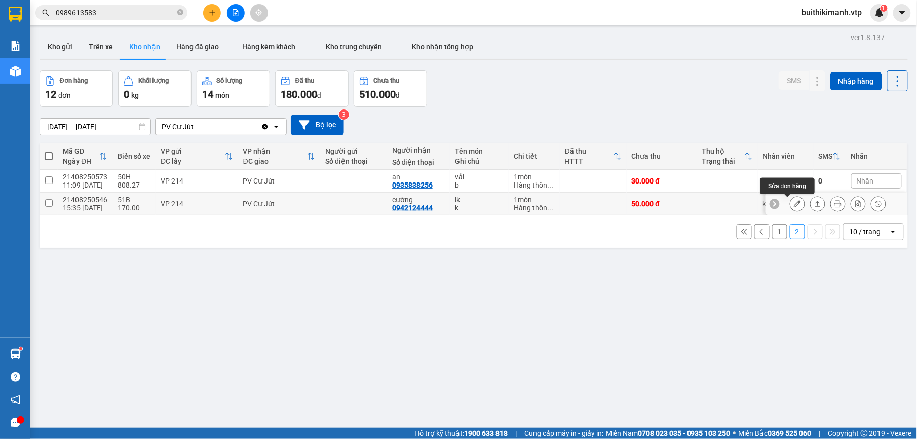
click at [793, 200] on icon at bounding box center [796, 203] width 7 height 7
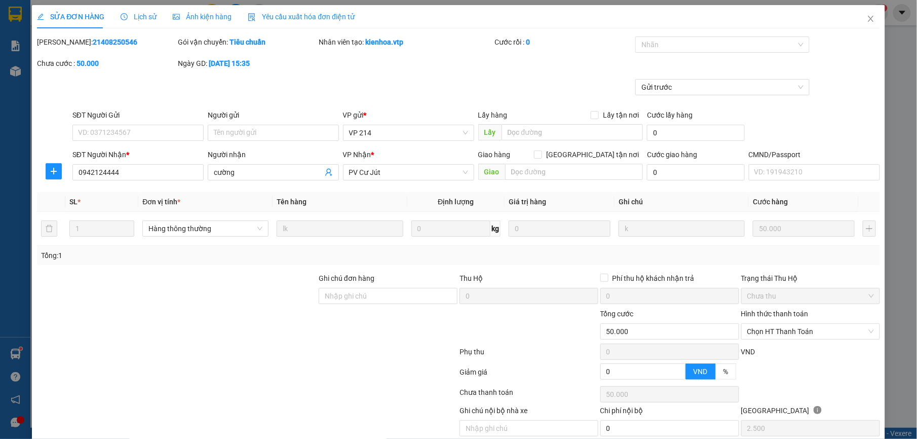
click at [139, 19] on span "Lịch sử" at bounding box center [139, 17] width 36 height 8
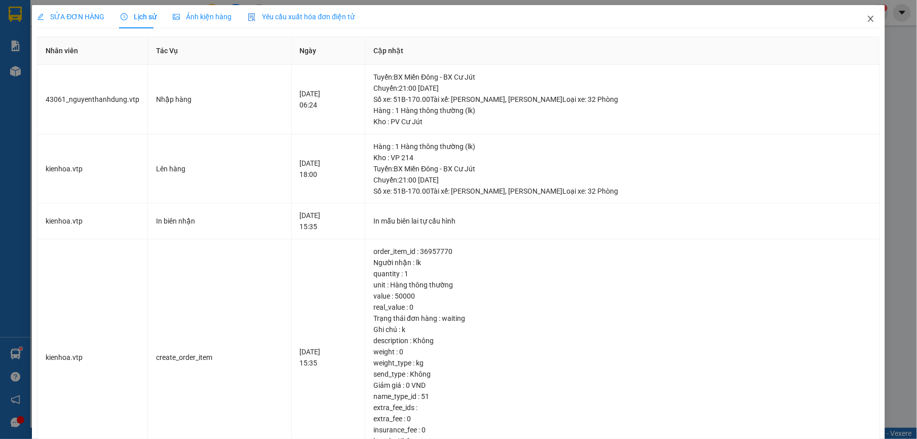
click at [866, 17] on icon "close" at bounding box center [870, 19] width 8 height 8
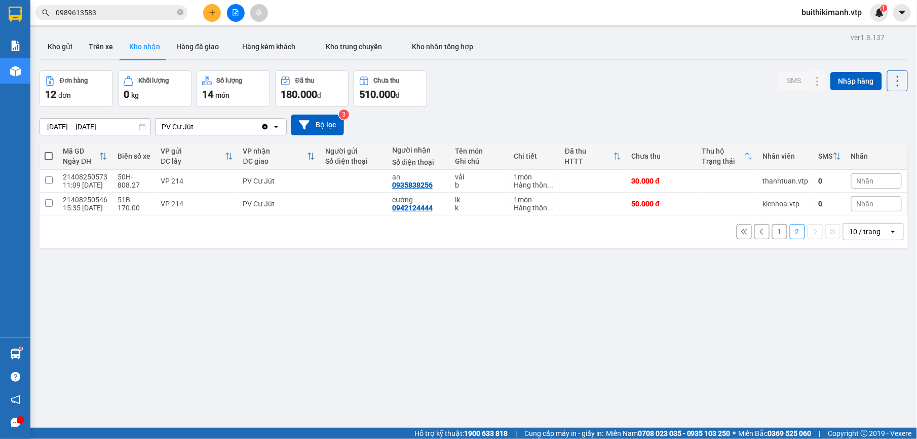
click at [772, 234] on button "1" at bounding box center [779, 231] width 15 height 15
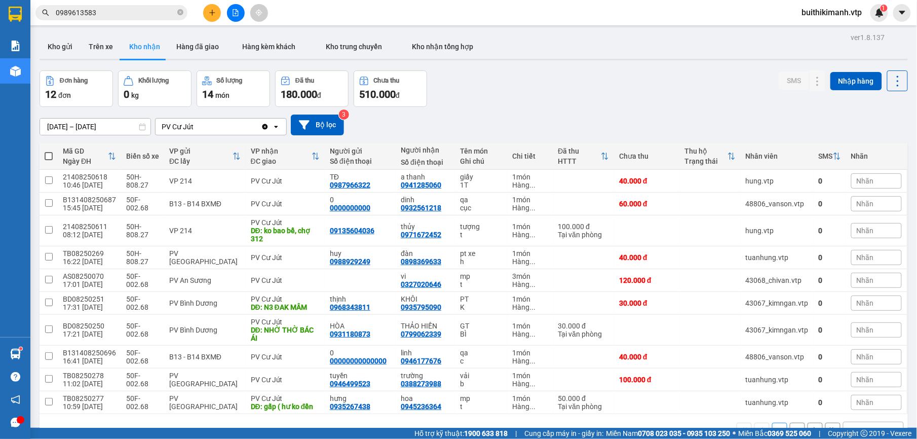
click at [789, 422] on button "2" at bounding box center [796, 429] width 15 height 15
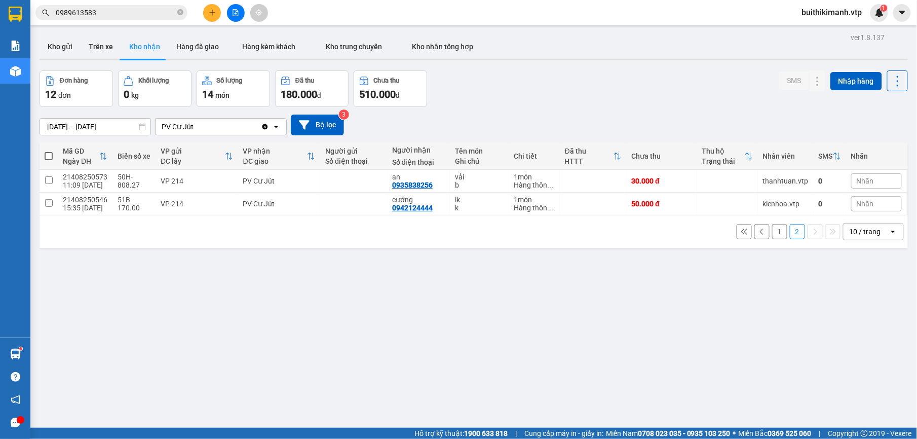
click at [772, 224] on button "1" at bounding box center [779, 231] width 15 height 15
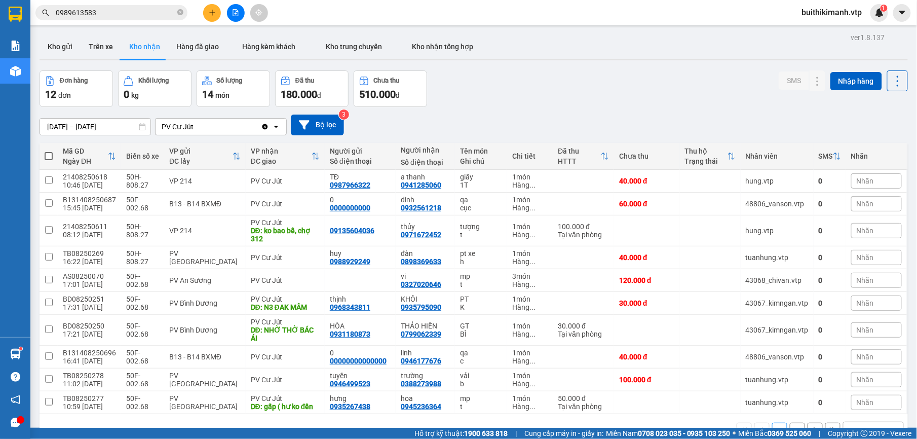
click at [789, 422] on button "2" at bounding box center [796, 429] width 15 height 15
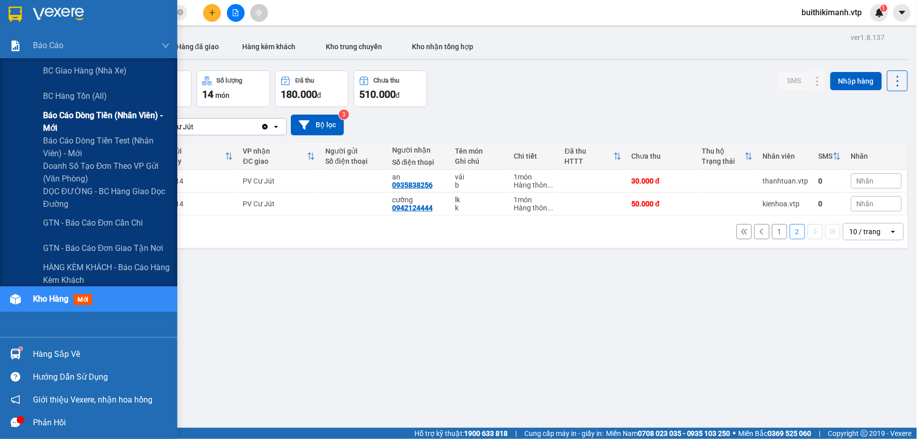
click at [130, 116] on span "Báo cáo dòng tiền (nhân viên) - mới" at bounding box center [106, 121] width 127 height 25
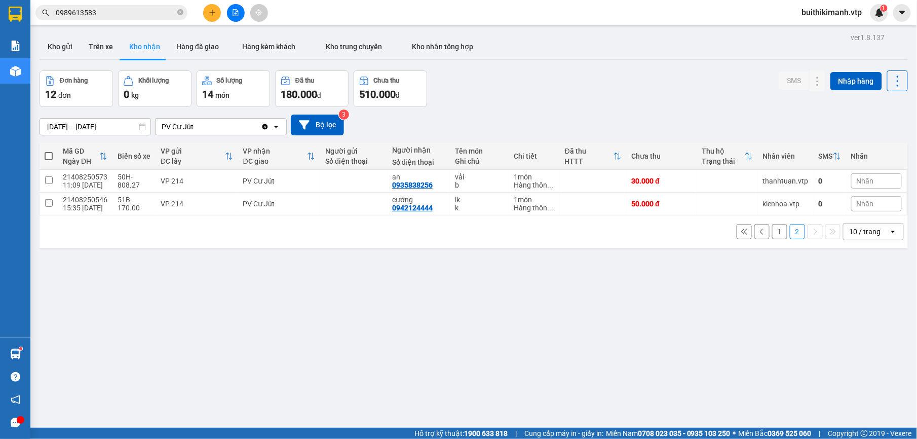
click at [772, 231] on button "1" at bounding box center [779, 231] width 15 height 15
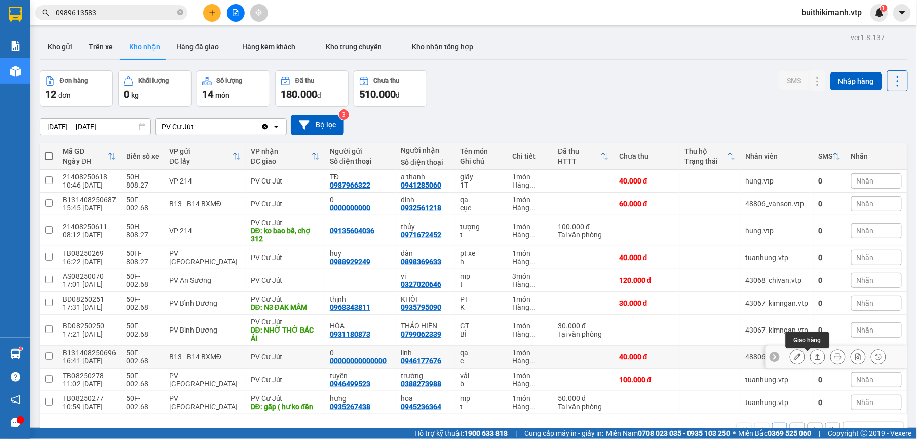
click at [814, 353] on icon at bounding box center [817, 356] width 7 height 7
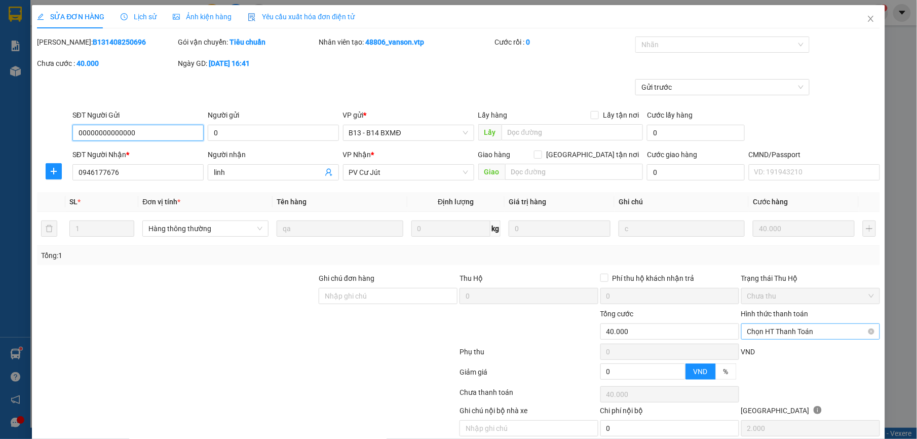
drag, startPoint x: 815, startPoint y: 330, endPoint x: 797, endPoint y: 335, distance: 19.3
click at [814, 330] on span "Chọn HT Thanh Toán" at bounding box center [810, 331] width 127 height 15
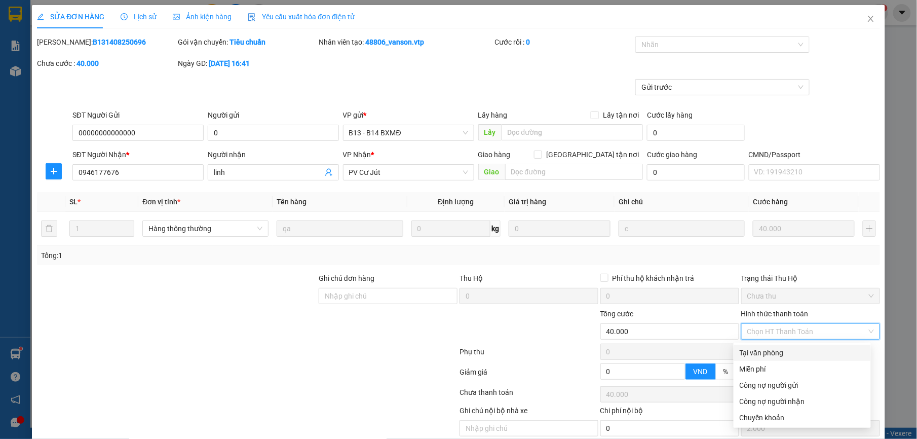
click at [783, 351] on div "Tại văn phòng" at bounding box center [801, 352] width 125 height 11
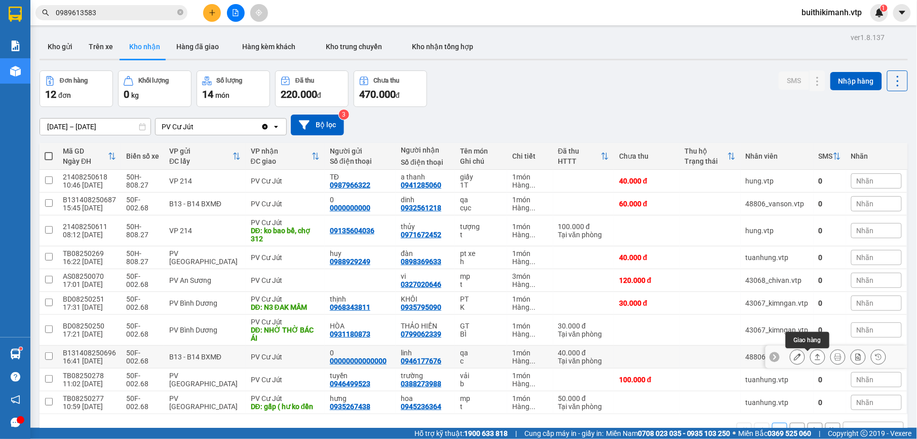
click at [810, 365] on button at bounding box center [817, 357] width 14 height 18
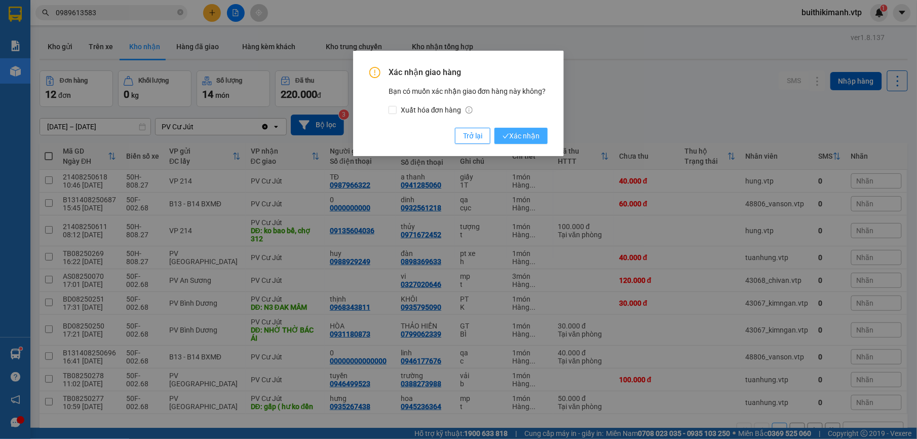
click at [530, 136] on span "Xác nhận" at bounding box center [520, 135] width 37 height 11
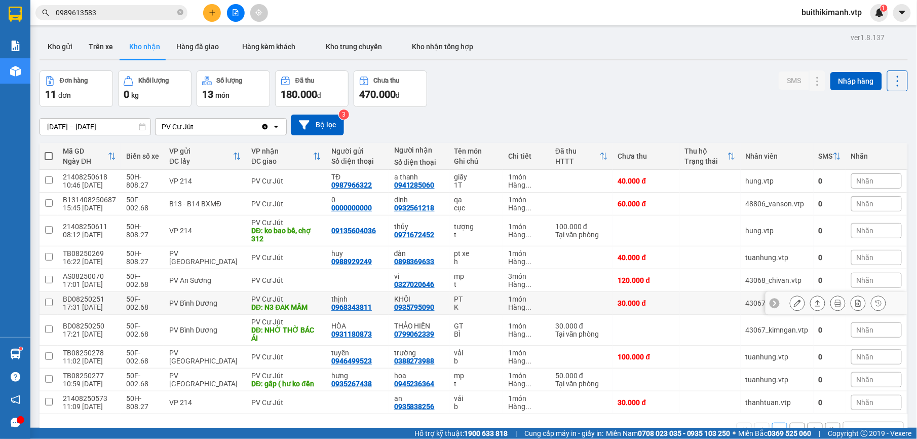
click at [814, 306] on icon at bounding box center [817, 302] width 7 height 7
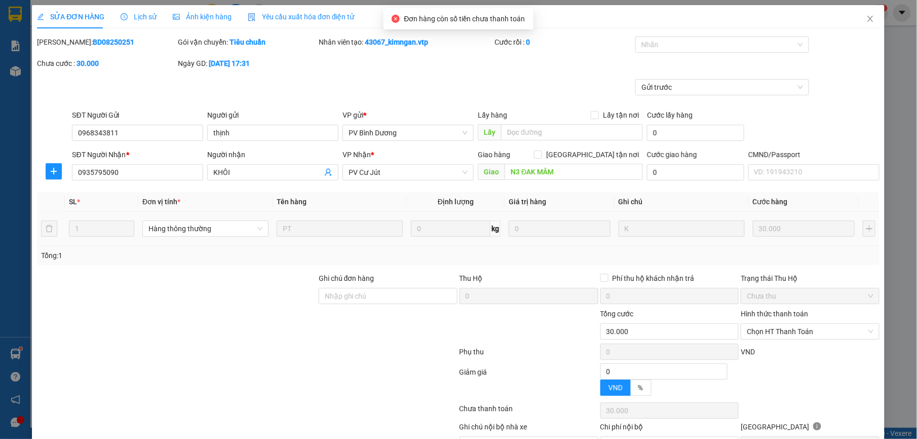
type input "0968343811"
type input "thịnh"
type input "0935795090"
type input "KHÔI"
type input "N3 ĐAK MÂM"
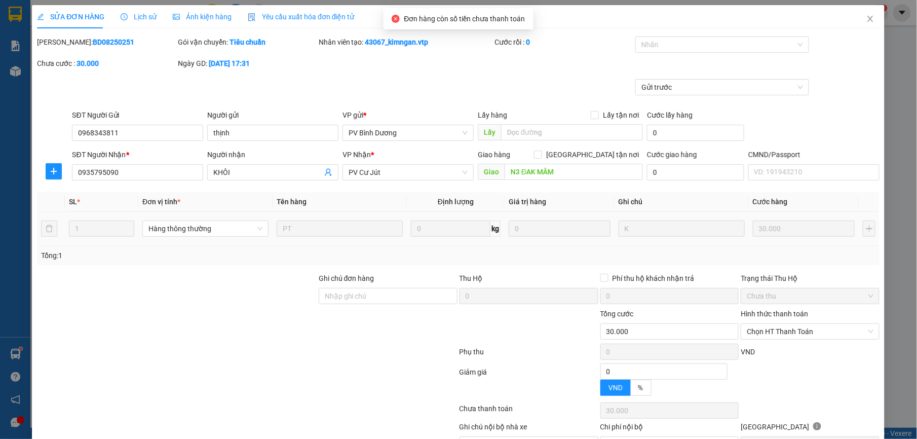
type input "30.000"
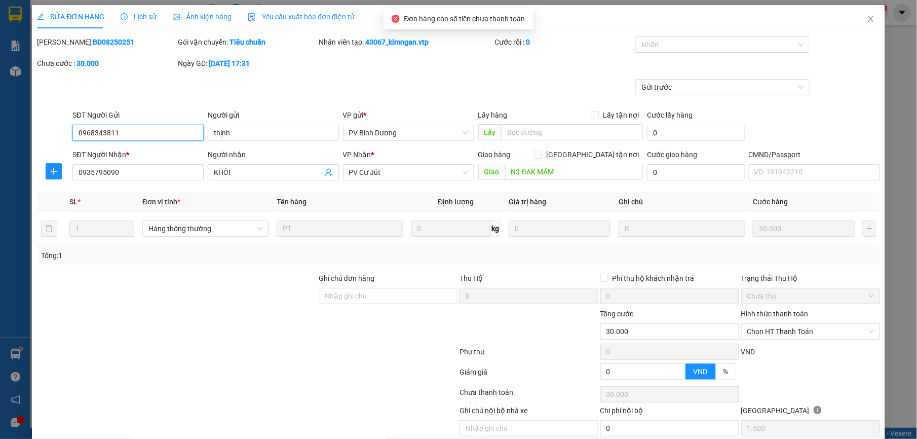
type input "1.500"
click at [788, 332] on span "Chọn HT Thanh Toán" at bounding box center [810, 331] width 127 height 15
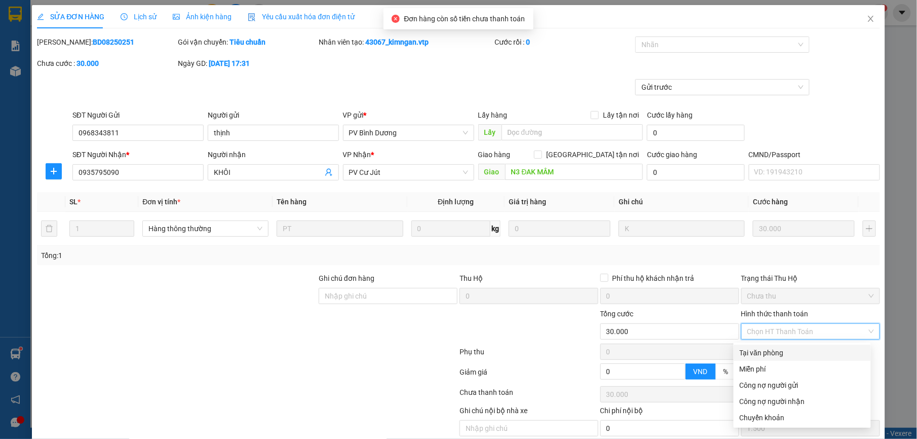
click at [770, 351] on div "Tại văn phòng" at bounding box center [801, 352] width 125 height 11
type input "0"
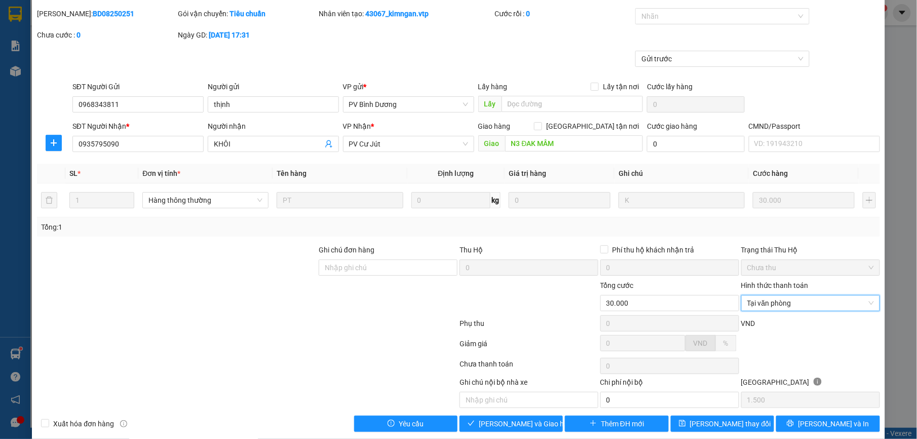
scroll to position [43, 0]
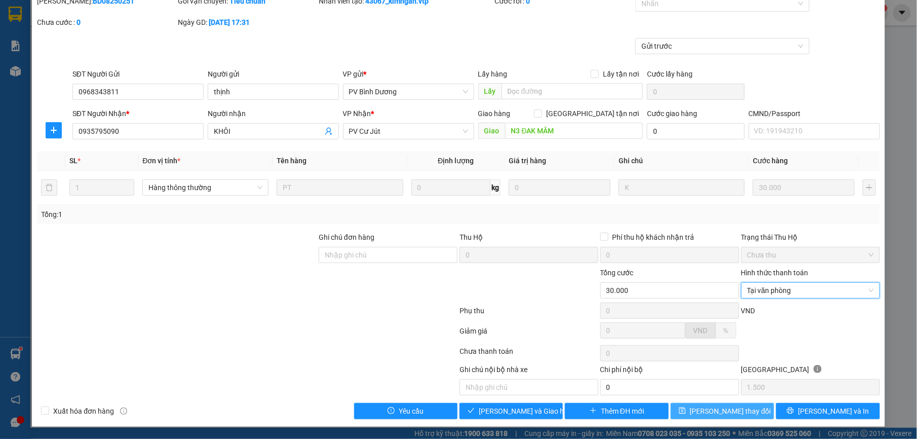
drag, startPoint x: 725, startPoint y: 408, endPoint x: 697, endPoint y: 377, distance: 41.6
click at [724, 406] on span "[PERSON_NAME] thay đổi" at bounding box center [730, 410] width 81 height 11
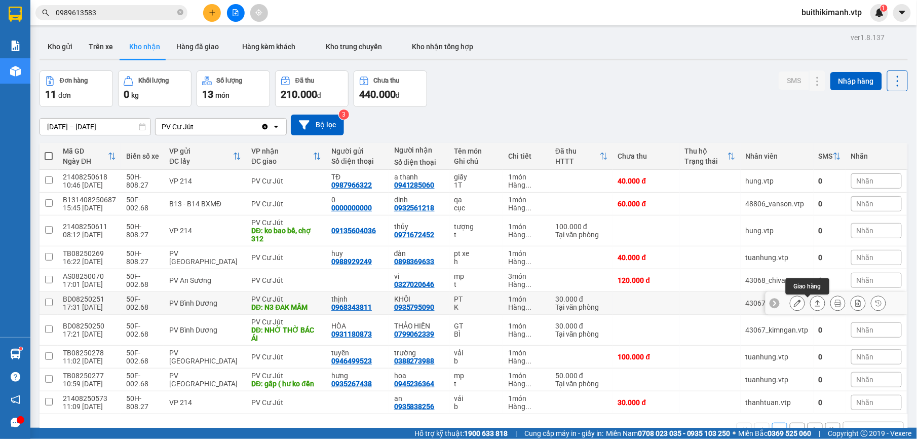
click at [811, 302] on button at bounding box center [817, 303] width 14 height 18
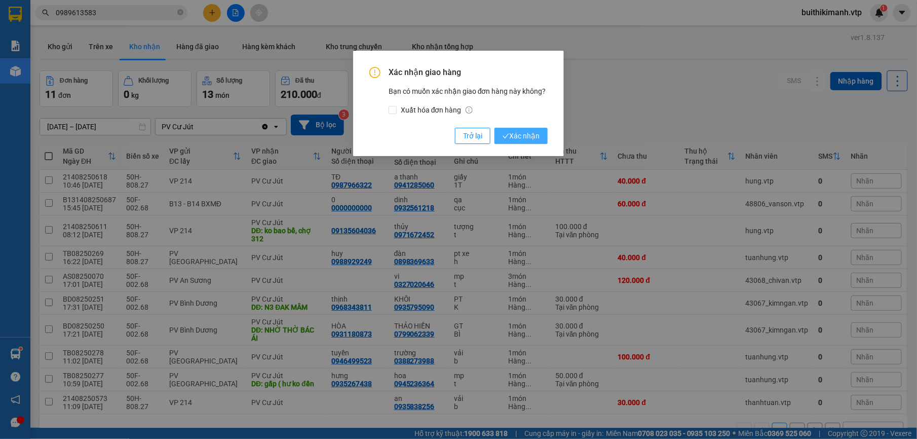
click at [524, 136] on span "Xác nhận" at bounding box center [520, 135] width 37 height 11
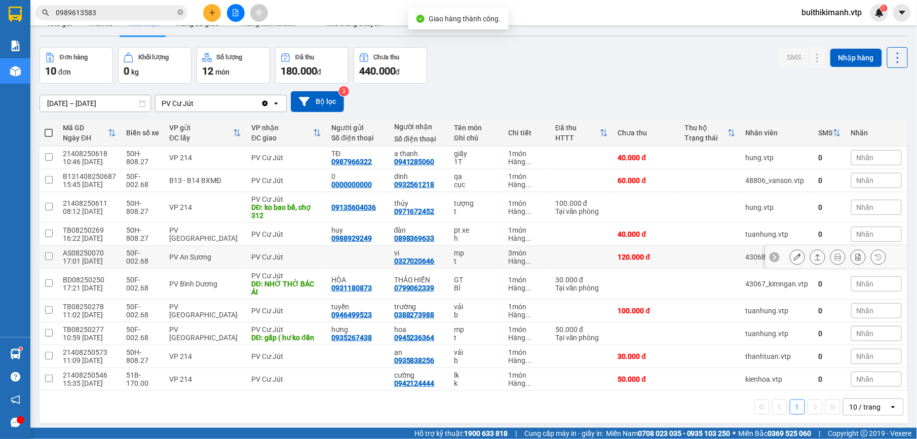
scroll to position [47, 0]
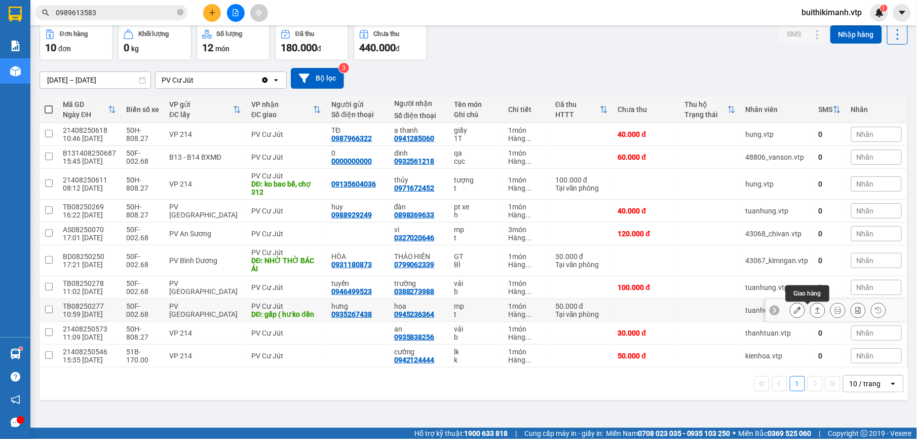
click at [813, 314] on button at bounding box center [817, 310] width 14 height 18
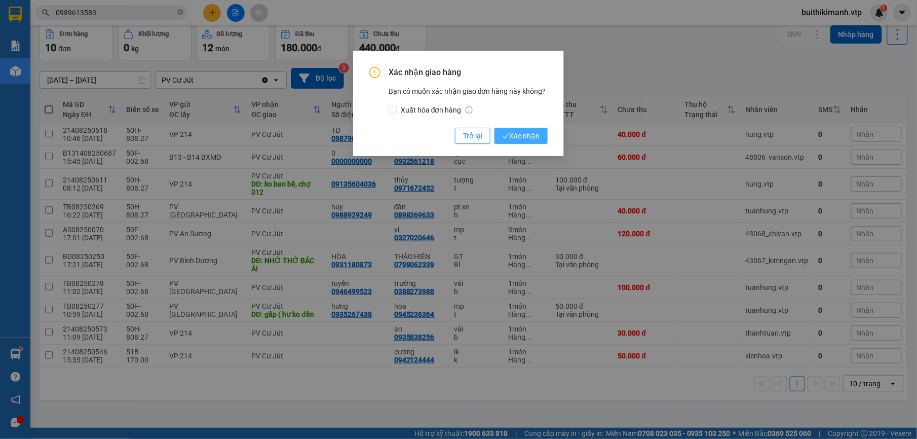
click at [528, 136] on span "Xác nhận" at bounding box center [520, 135] width 37 height 11
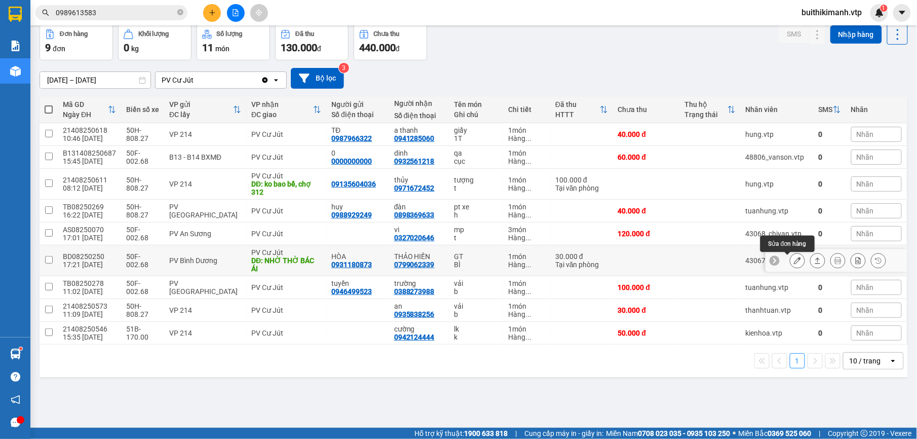
click at [790, 267] on button at bounding box center [797, 261] width 14 height 18
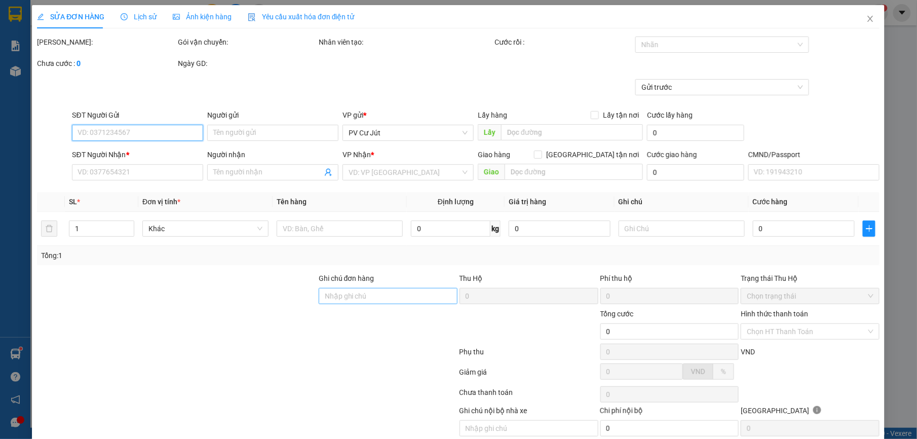
type input "0931180873"
type input "HÒA"
type input "0799062339"
type input "THẢO HIỀN"
type input "NHỜ THỜ BÁC ÁI"
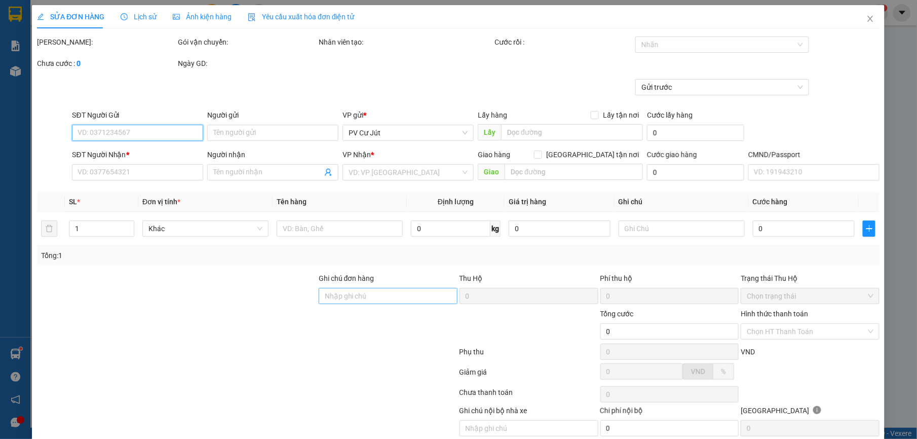
type input "30.000"
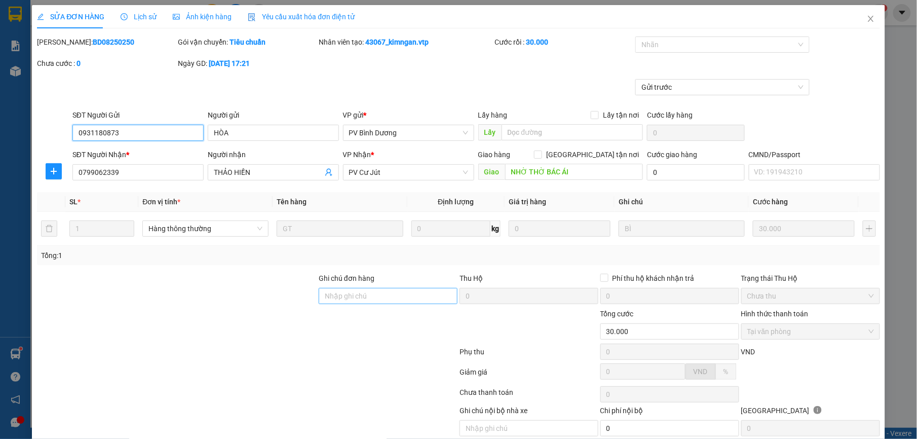
type input "1.500"
click at [350, 296] on input "Ghi chú đơn hàng" at bounding box center [387, 296] width 139 height 16
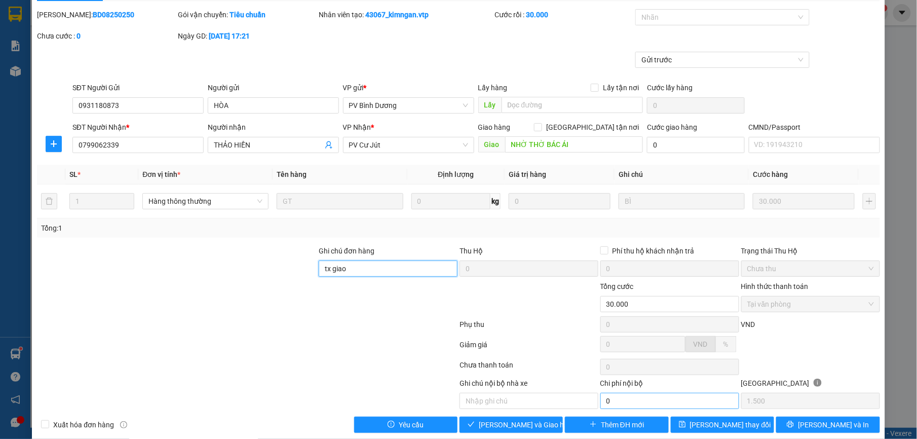
scroll to position [43, 0]
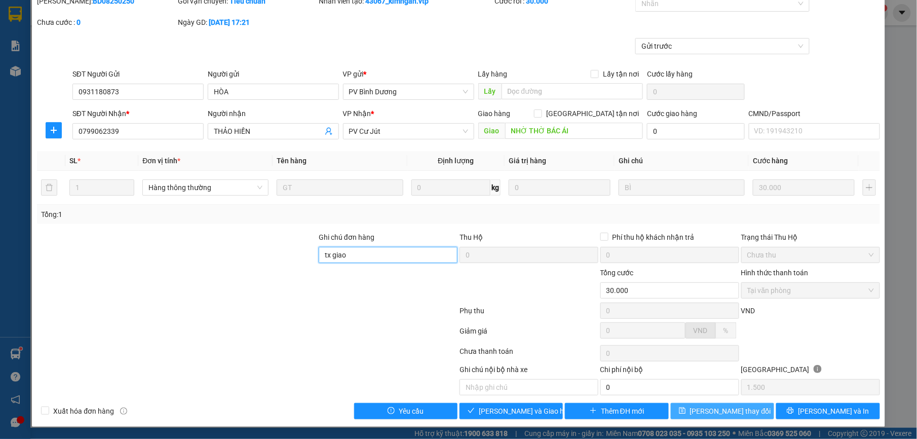
type input "tx giao"
click at [730, 406] on span "[PERSON_NAME] thay đổi" at bounding box center [730, 410] width 81 height 11
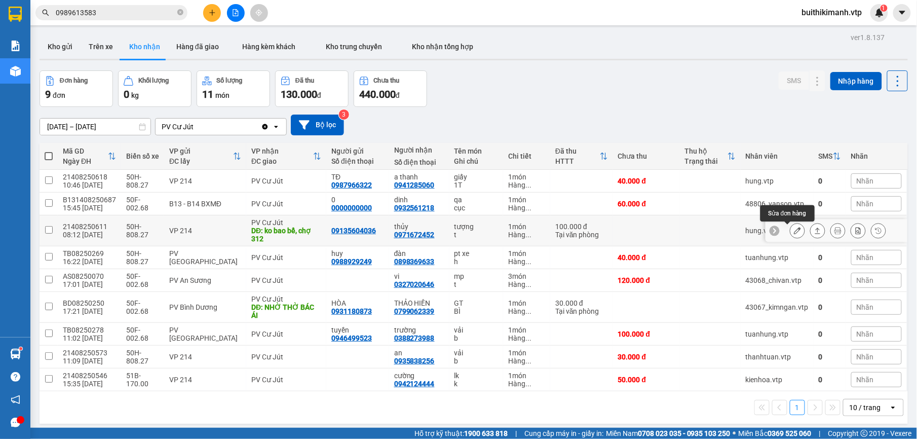
click at [791, 233] on button at bounding box center [797, 231] width 14 height 18
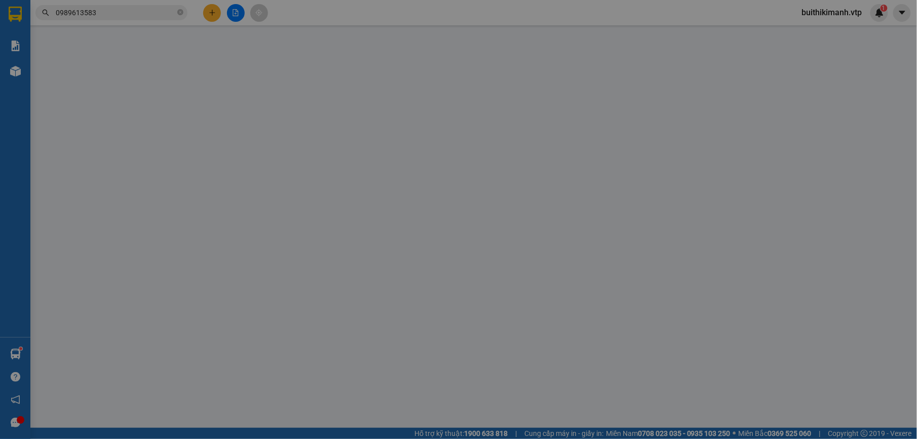
type input "09135604036"
type input "0971672452"
type input "thủy"
type input "ko bao bể, chợ 312"
type input "100.000"
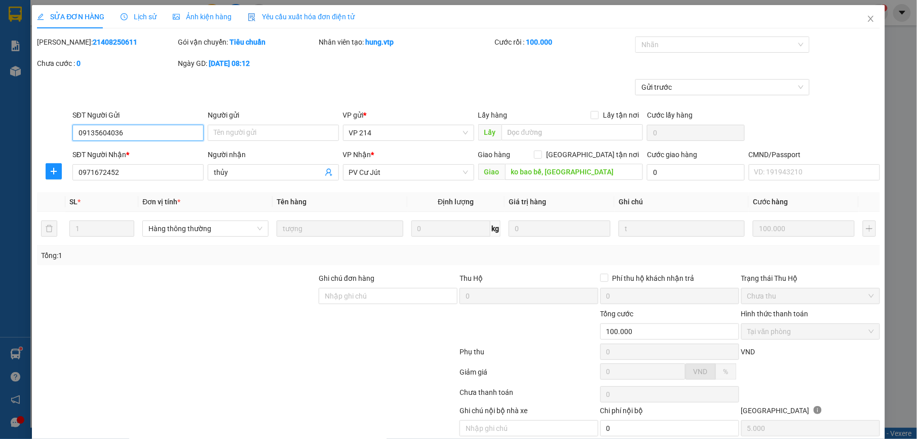
type input "5.000"
click at [371, 296] on input "Ghi chú đơn hàng" at bounding box center [387, 296] width 139 height 16
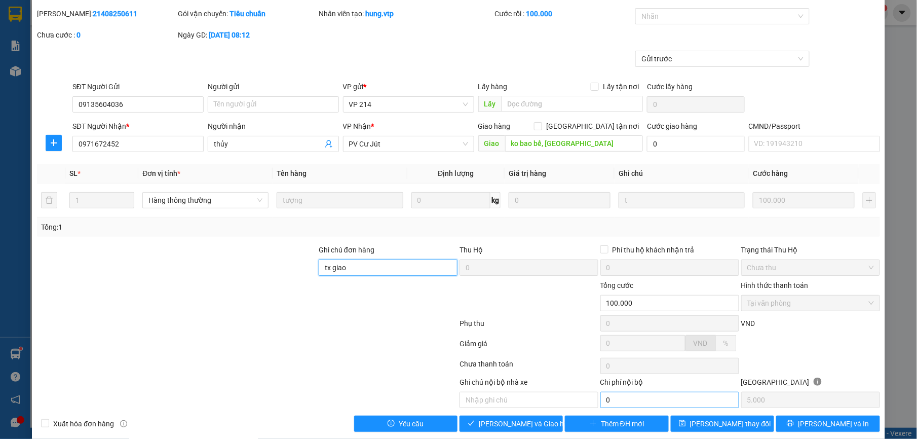
scroll to position [43, 0]
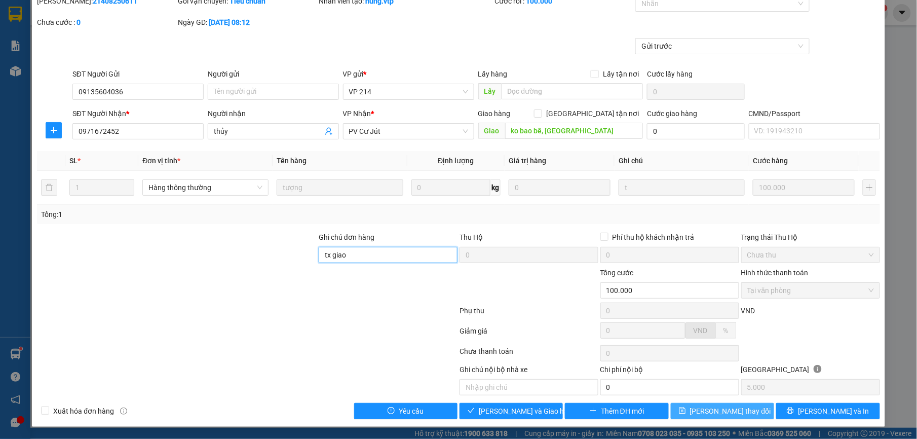
type input "tx giao"
drag, startPoint x: 711, startPoint y: 413, endPoint x: 600, endPoint y: 404, distance: 111.3
click at [707, 413] on span "[PERSON_NAME] thay đổi" at bounding box center [730, 410] width 81 height 11
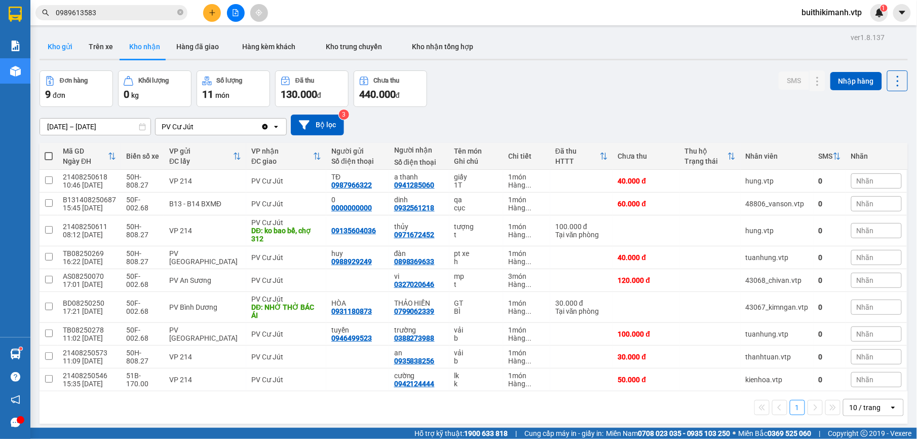
click at [56, 41] on button "Kho gửi" at bounding box center [59, 46] width 41 height 24
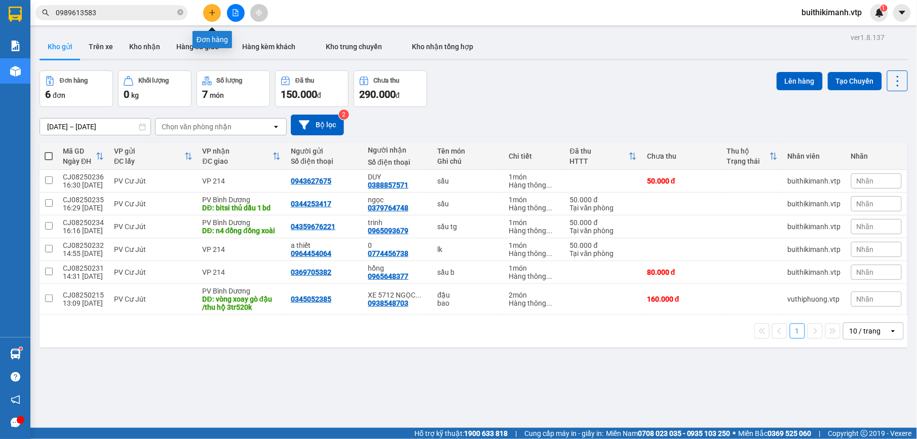
click at [217, 11] on button at bounding box center [212, 13] width 18 height 18
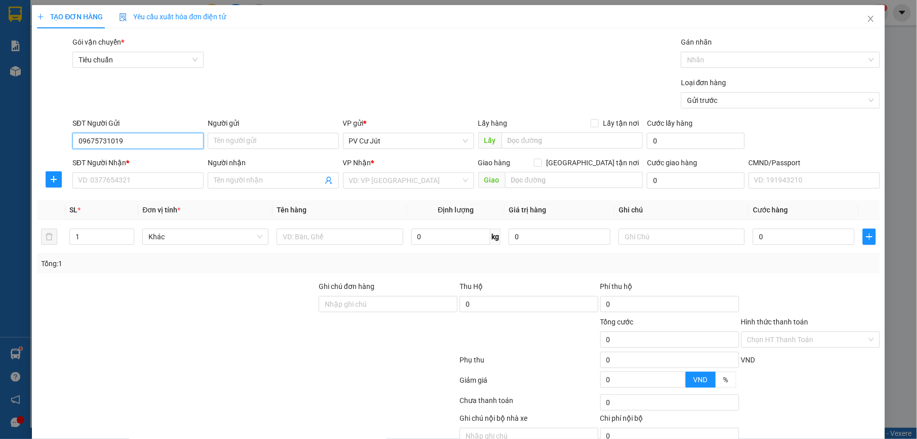
click at [114, 142] on input "09675731019" at bounding box center [137, 141] width 131 height 16
click at [111, 140] on input "09675731019" at bounding box center [137, 141] width 131 height 16
type input "0967573119"
click at [100, 187] on input "SĐT Người Nhận *" at bounding box center [137, 180] width 131 height 16
type input "0931141880"
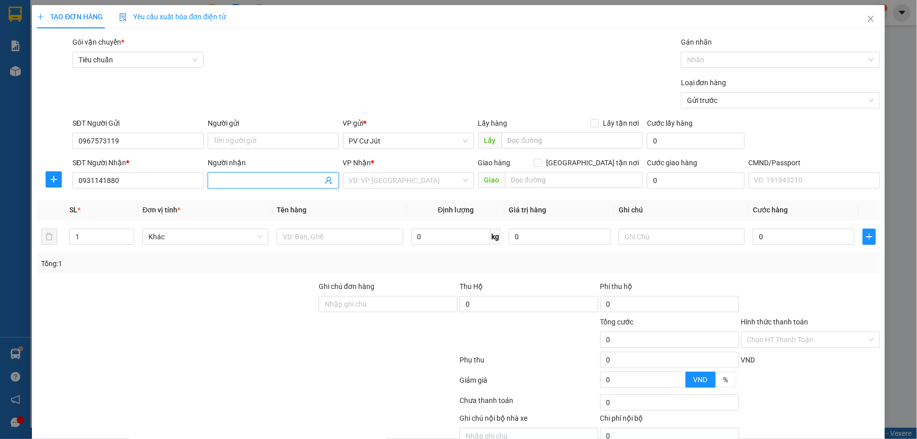
click at [244, 185] on input "Người nhận" at bounding box center [268, 180] width 109 height 11
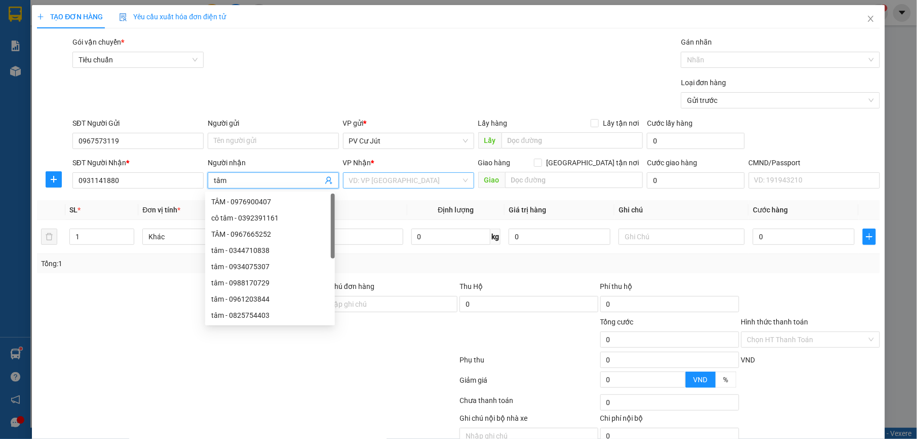
type input "tâm"
click at [383, 188] on input "search" at bounding box center [405, 180] width 112 height 15
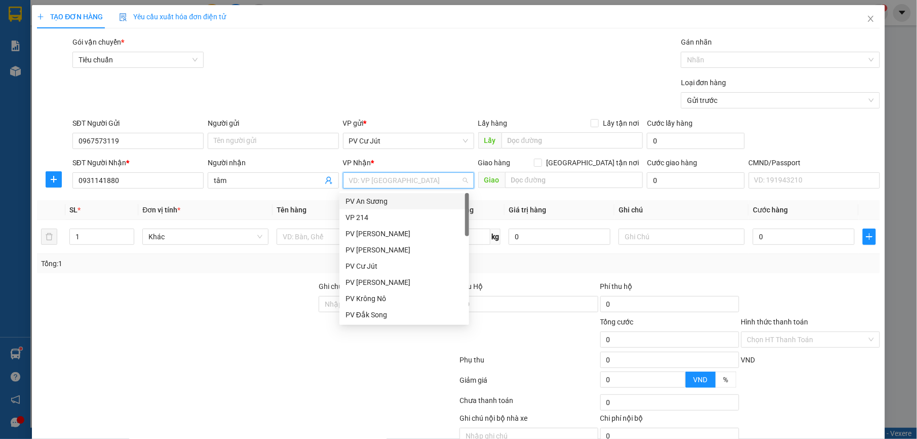
type input "a"
click at [387, 196] on div "PV An Sương" at bounding box center [403, 200] width 117 height 11
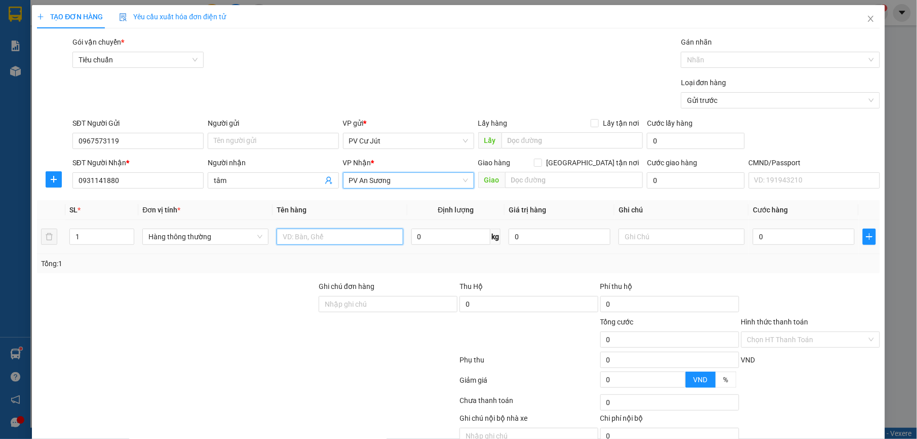
click at [313, 237] on input "text" at bounding box center [339, 236] width 126 height 16
type input "sầu tg"
click at [771, 244] on input "0" at bounding box center [803, 236] width 102 height 16
type input "6"
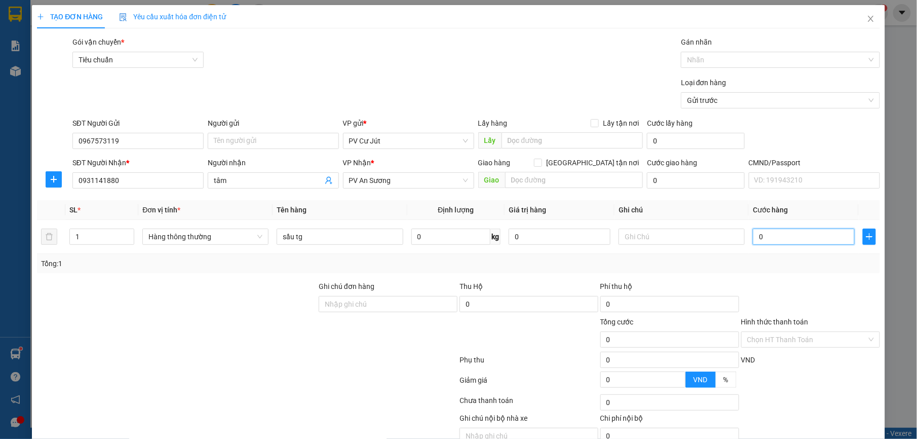
type input "6"
type input "60"
type input "600"
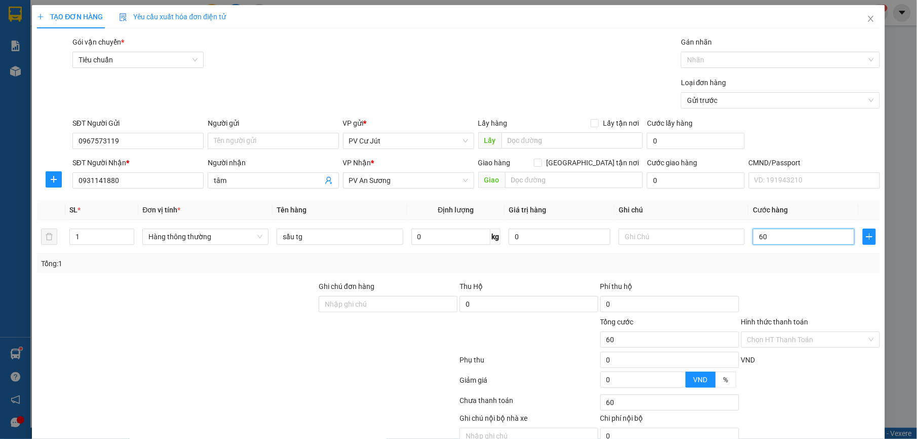
type input "600"
type input "6.000"
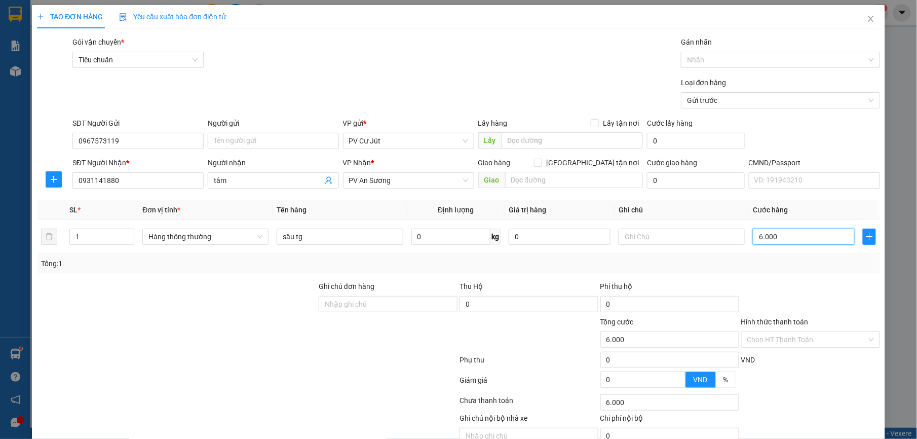
type input "60.000"
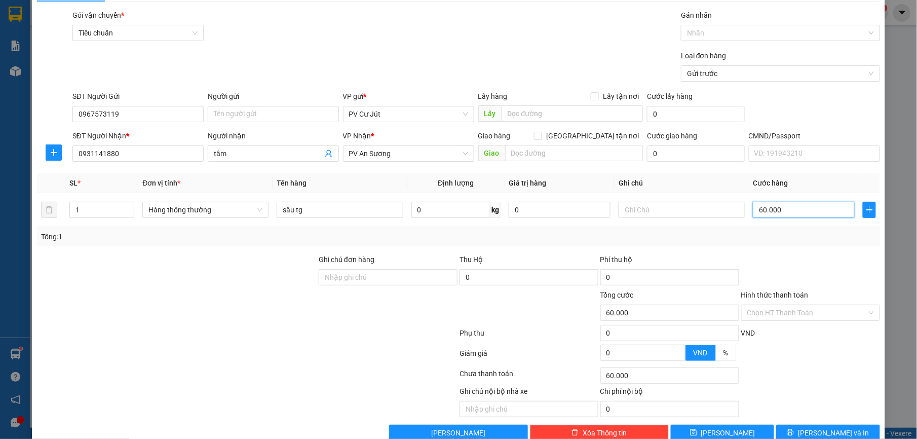
scroll to position [51, 0]
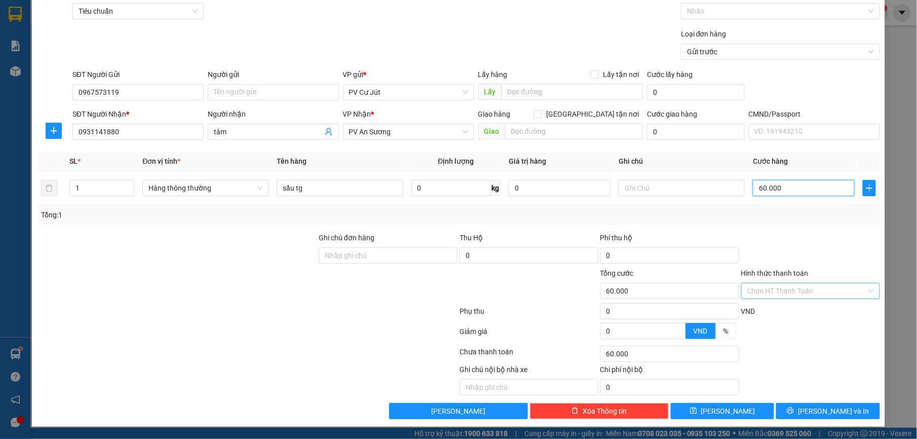
type input "60.000"
click at [825, 294] on input "Hình thức thanh toán" at bounding box center [807, 290] width 120 height 15
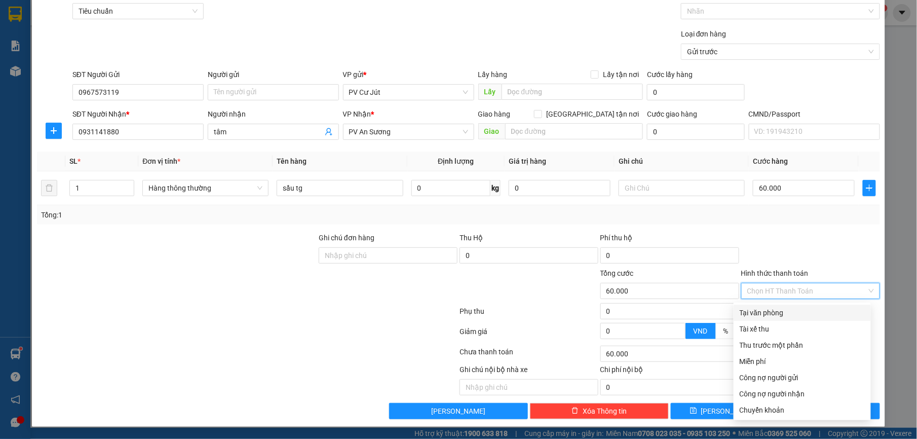
click at [790, 308] on div "Tại văn phòng" at bounding box center [801, 312] width 125 height 11
type input "0"
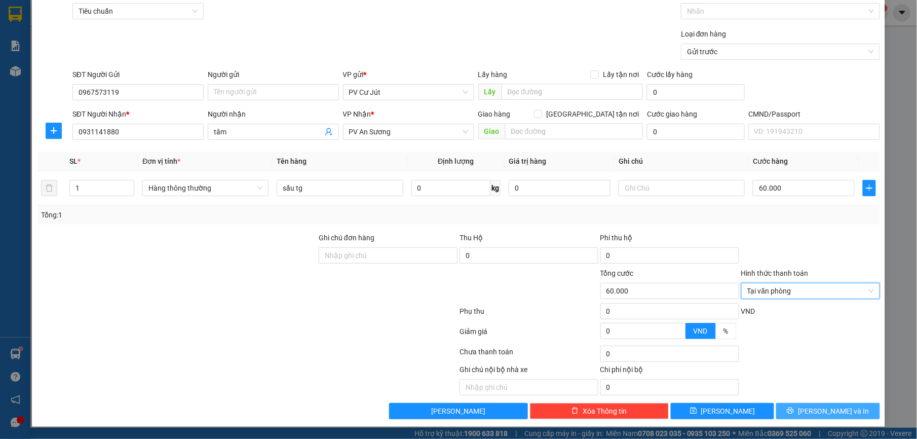
click at [808, 408] on button "[PERSON_NAME] và In" at bounding box center [827, 411] width 103 height 16
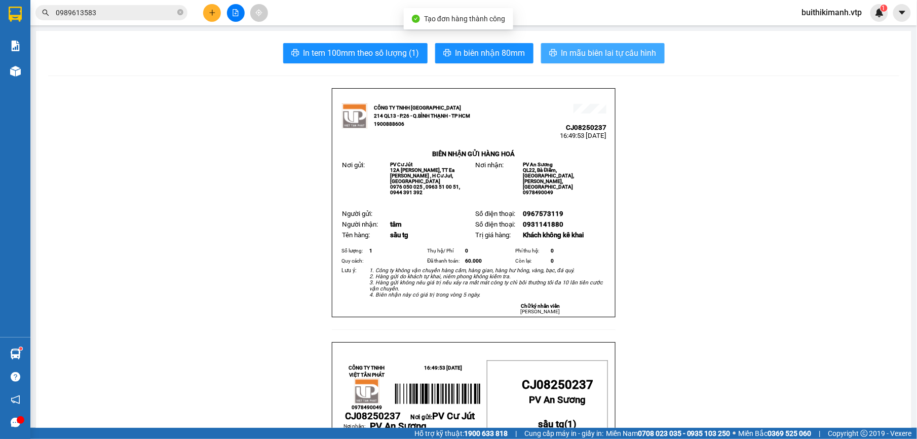
click at [596, 49] on span "In mẫu biên lai tự cấu hình" at bounding box center [608, 53] width 95 height 13
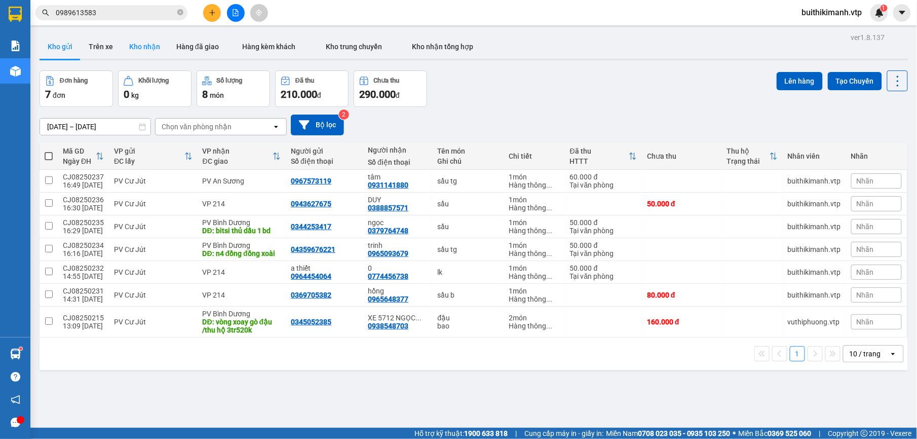
click at [137, 57] on button "Kho nhận" at bounding box center [144, 46] width 47 height 24
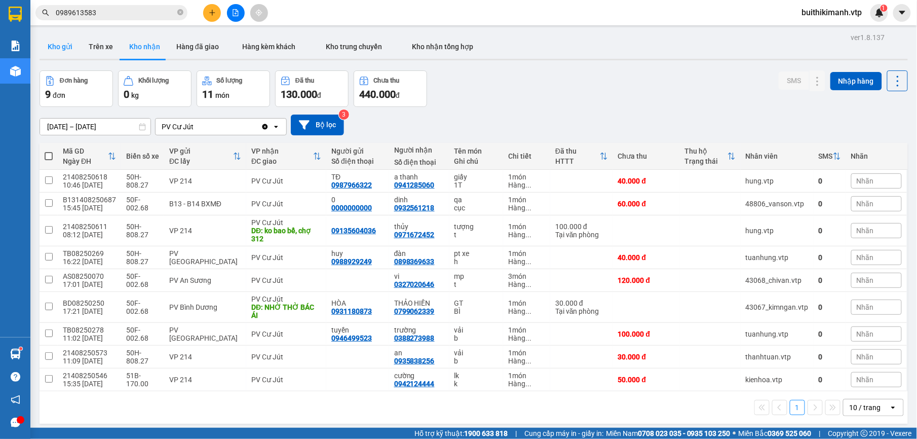
click at [59, 47] on button "Kho gửi" at bounding box center [59, 46] width 41 height 24
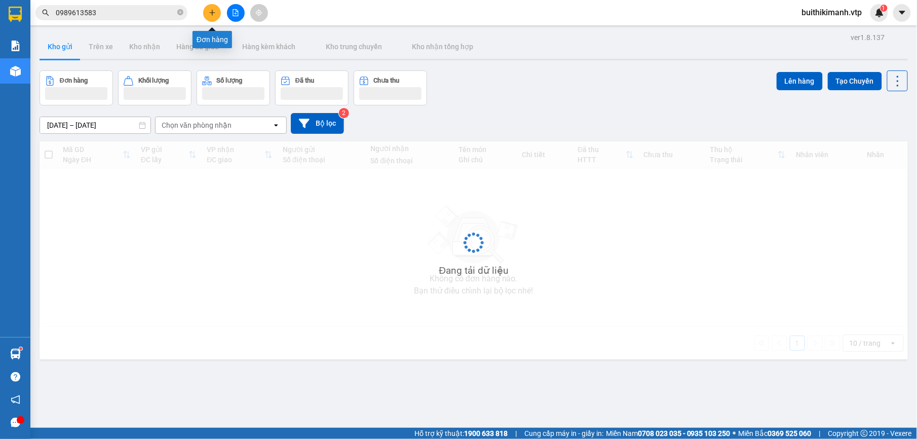
click at [211, 17] on button at bounding box center [212, 13] width 18 height 18
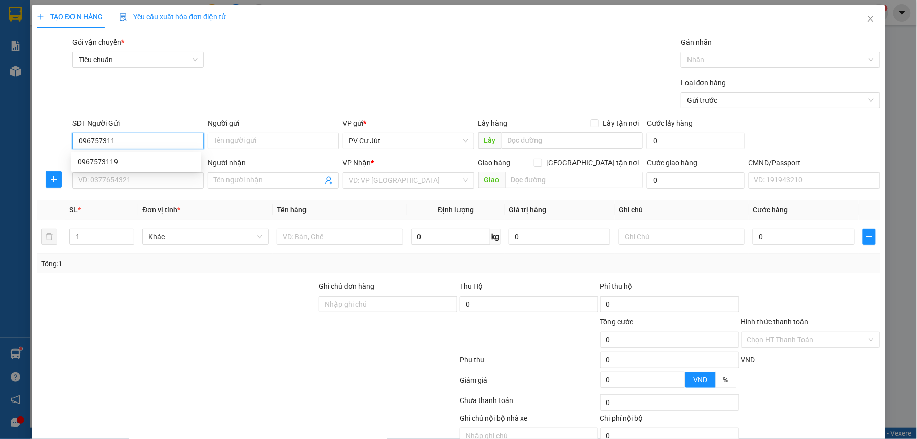
type input "0967573119"
click at [136, 164] on div "0967573119" at bounding box center [135, 161] width 117 height 11
type input "0931141880"
type input "tâm"
type input "0967573119"
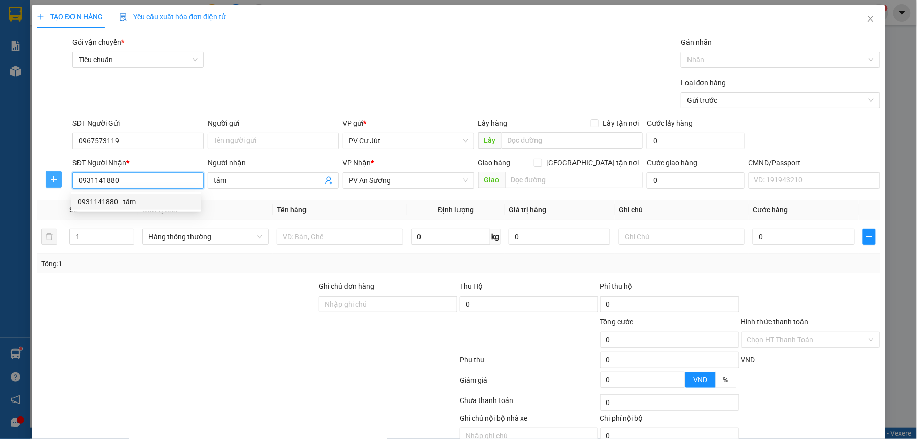
drag, startPoint x: 140, startPoint y: 179, endPoint x: 51, endPoint y: 178, distance: 89.1
click at [51, 178] on div "SĐT Người Nhận * 0931141880 Người nhận tâm VP Nhận * PV An Sương Giao hàng Giao…" at bounding box center [458, 174] width 844 height 35
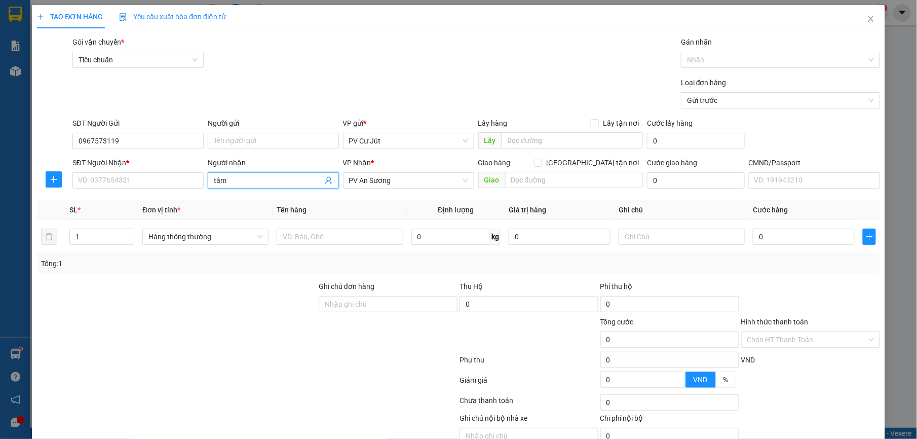
drag, startPoint x: 260, startPoint y: 184, endPoint x: 211, endPoint y: 183, distance: 49.6
click at [211, 183] on span "tâm" at bounding box center [273, 180] width 131 height 16
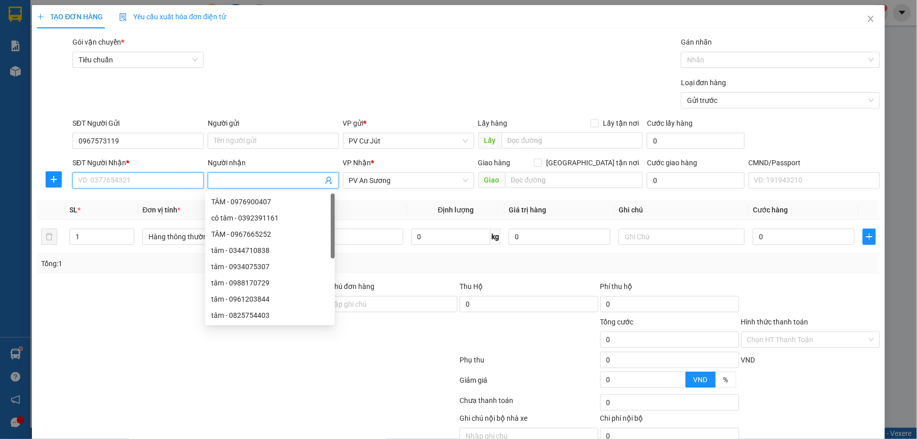
click at [178, 177] on input "SĐT Người Nhận *" at bounding box center [137, 180] width 131 height 16
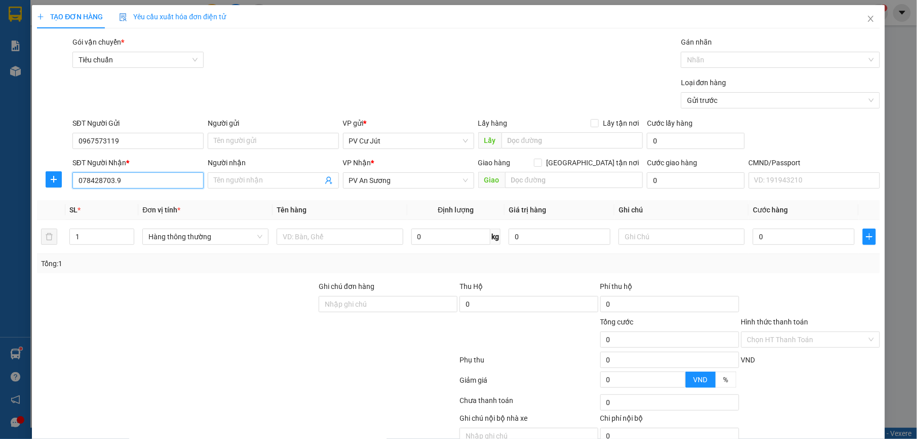
click at [112, 183] on input "078428703.9" at bounding box center [137, 180] width 131 height 16
click at [122, 181] on input "078428703.9" at bounding box center [137, 180] width 131 height 16
type input "0784287039"
click at [231, 181] on input "Người nhận" at bounding box center [268, 180] width 109 height 11
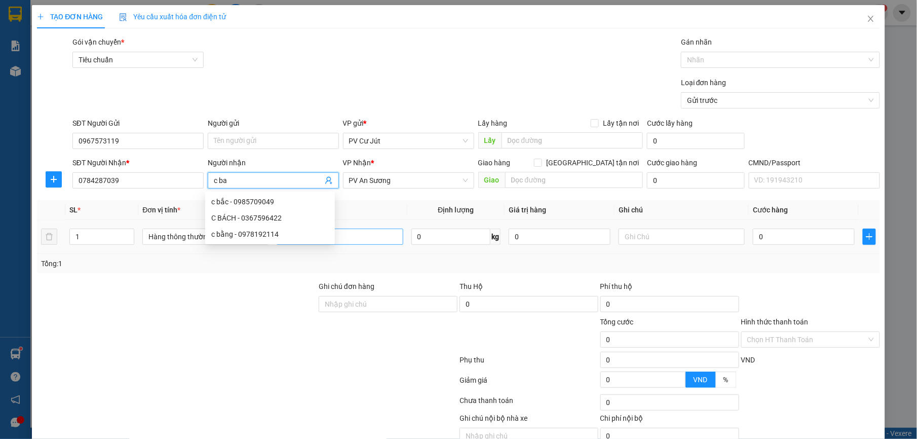
type input "c ba"
click at [371, 237] on input "text" at bounding box center [339, 236] width 126 height 16
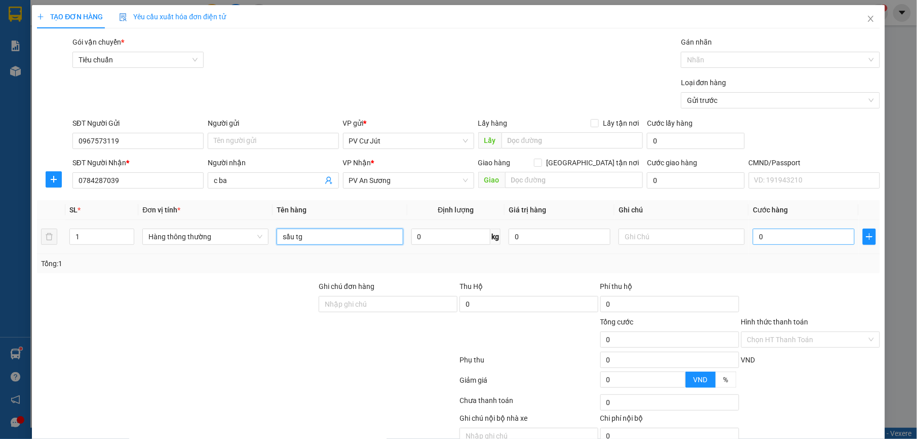
type input "sầu tg"
click at [772, 239] on input "0" at bounding box center [803, 236] width 102 height 16
type input "6"
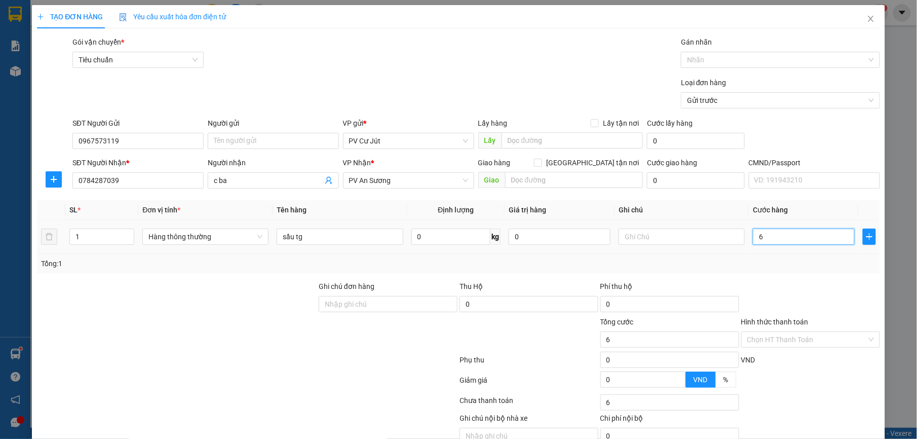
type input "60"
type input "600"
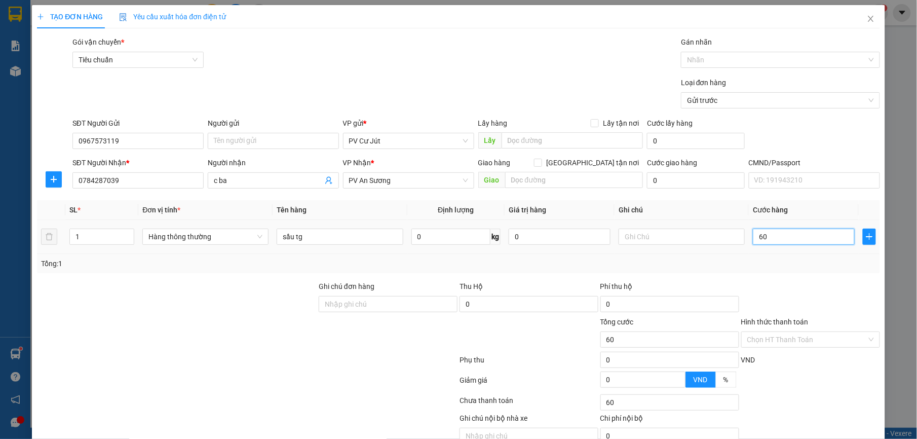
type input "600"
type input "6.000"
type input "60.000"
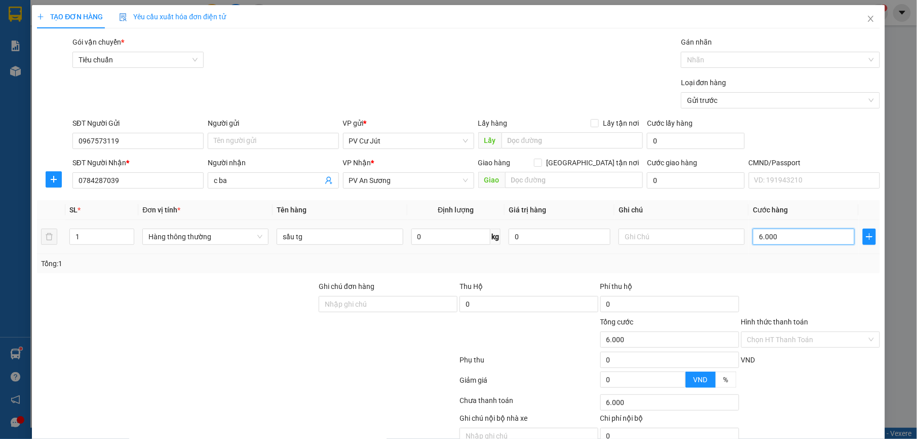
type input "60.000"
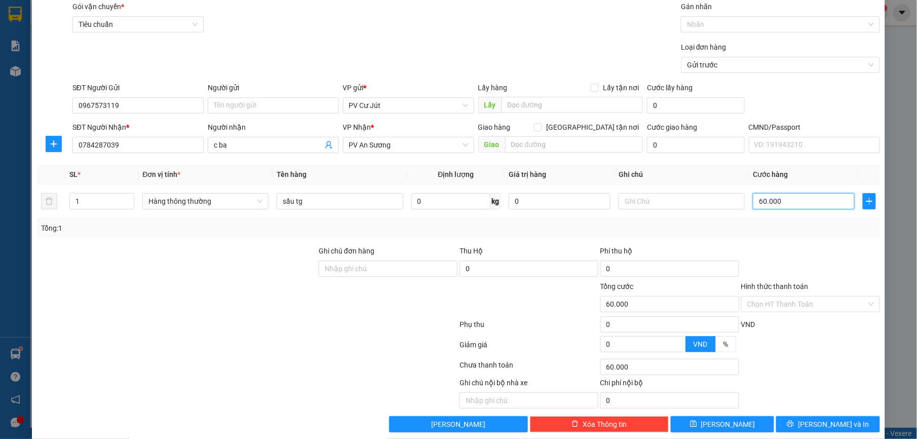
scroll to position [51, 0]
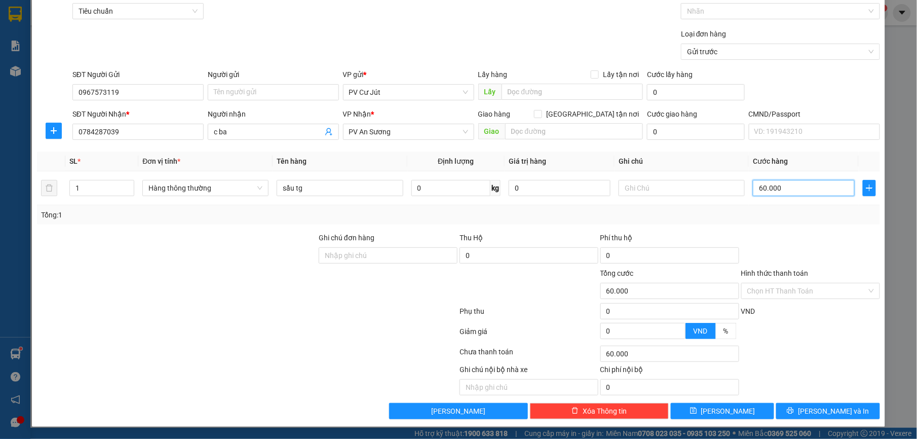
type input "60.000"
click at [809, 299] on div "Hình thức thanh toán Chọn HT Thanh Toán" at bounding box center [810, 284] width 139 height 35
click at [809, 288] on input "Hình thức thanh toán" at bounding box center [807, 290] width 120 height 15
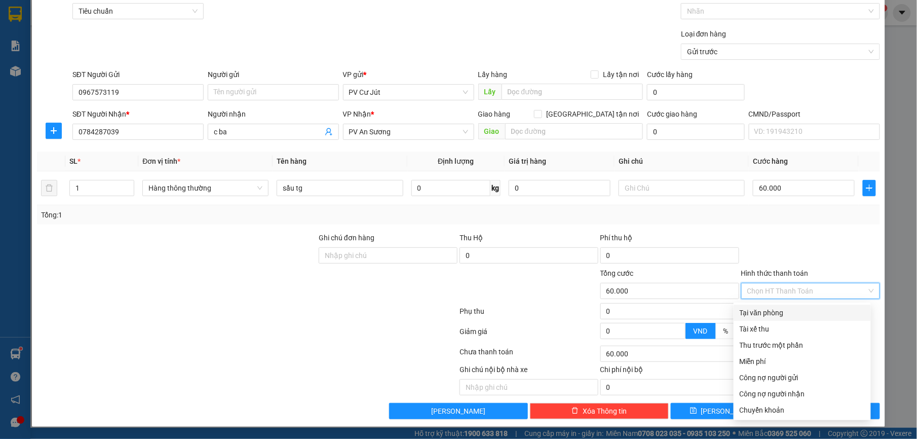
click at [792, 310] on div "Tại văn phòng" at bounding box center [801, 312] width 125 height 11
type input "0"
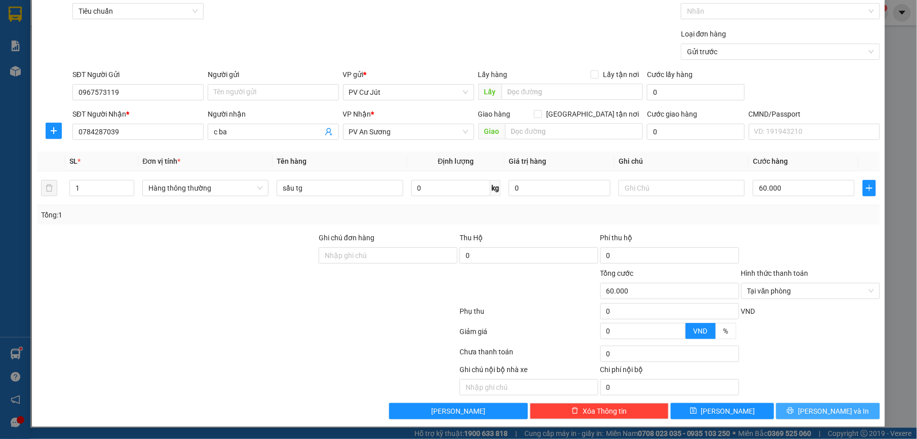
click at [823, 416] on button "[PERSON_NAME] và In" at bounding box center [827, 411] width 103 height 16
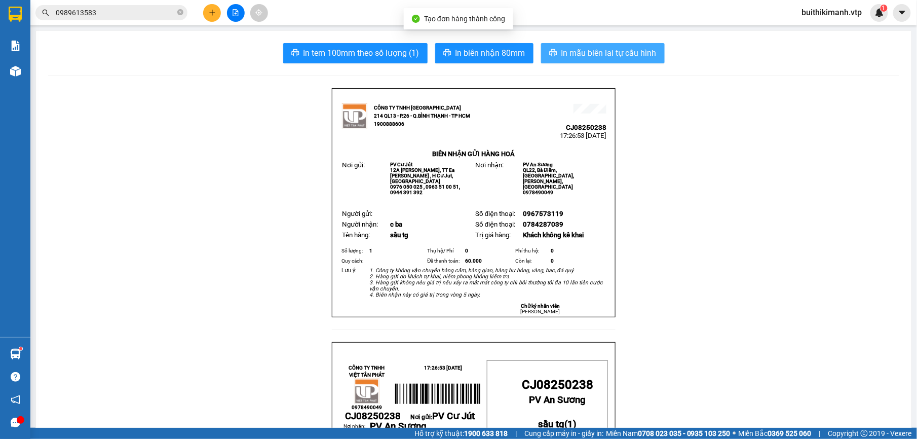
click at [616, 51] on span "In mẫu biên lai tự cấu hình" at bounding box center [608, 53] width 95 height 13
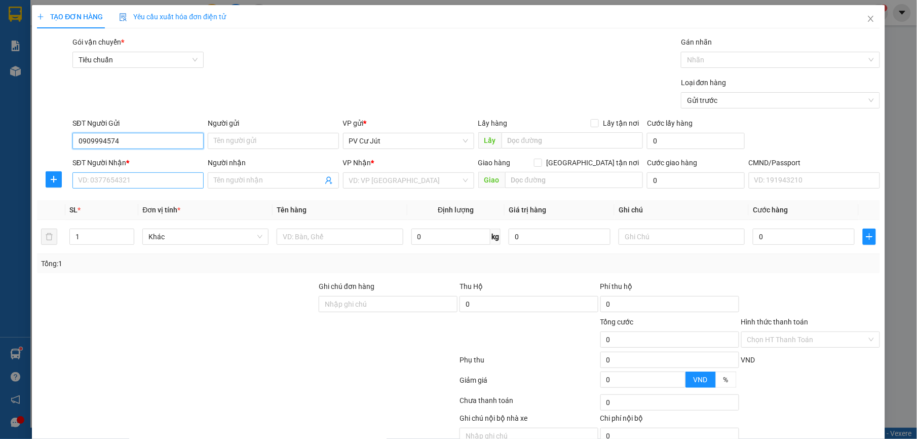
type input "0909994574"
click at [153, 188] on input "SĐT Người Nhận *" at bounding box center [137, 180] width 131 height 16
type input "0394093171"
click at [288, 183] on input "Người nhận" at bounding box center [268, 180] width 109 height 11
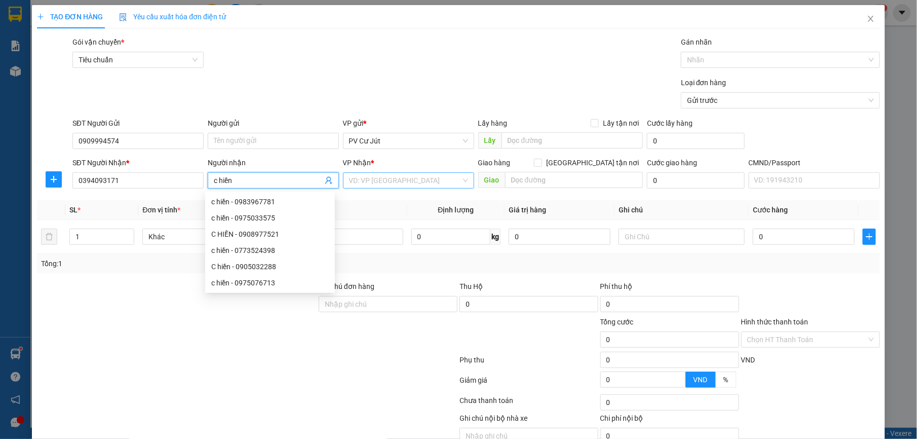
type input "c hiền"
click at [416, 181] on input "search" at bounding box center [405, 180] width 112 height 15
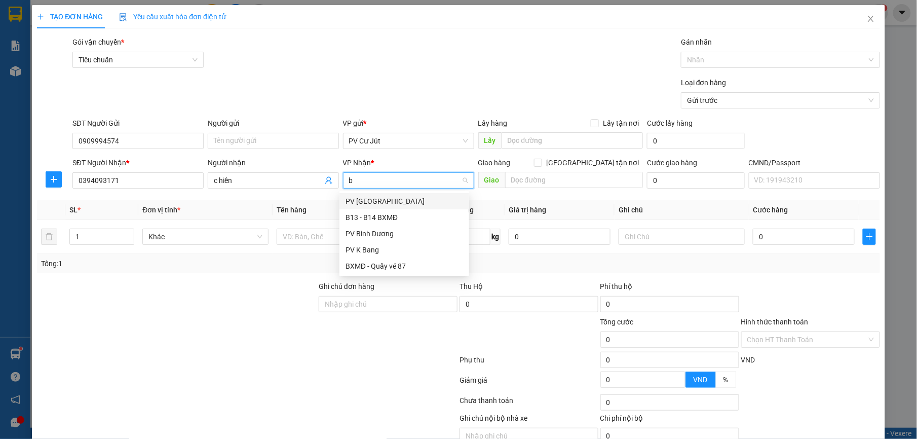
type input "bi"
click at [417, 213] on div "PV Bình Dương" at bounding box center [403, 217] width 117 height 11
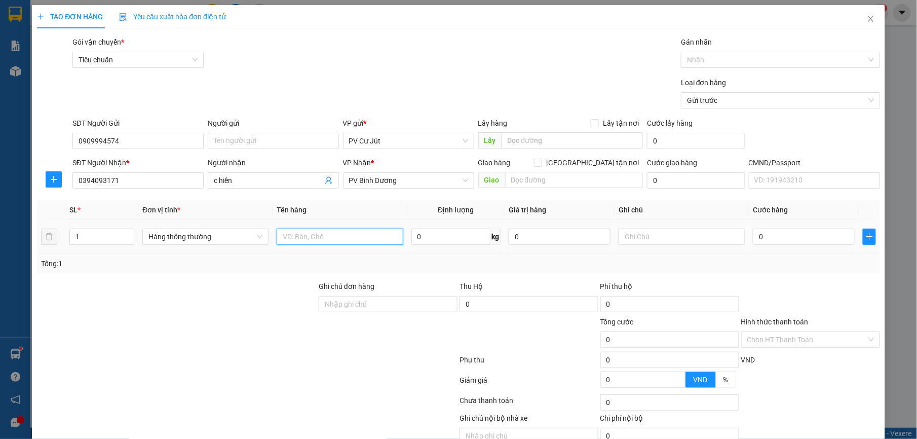
click at [291, 233] on input "text" at bounding box center [339, 236] width 126 height 16
type input "gt"
click at [782, 233] on input "0" at bounding box center [803, 236] width 102 height 16
type input "3"
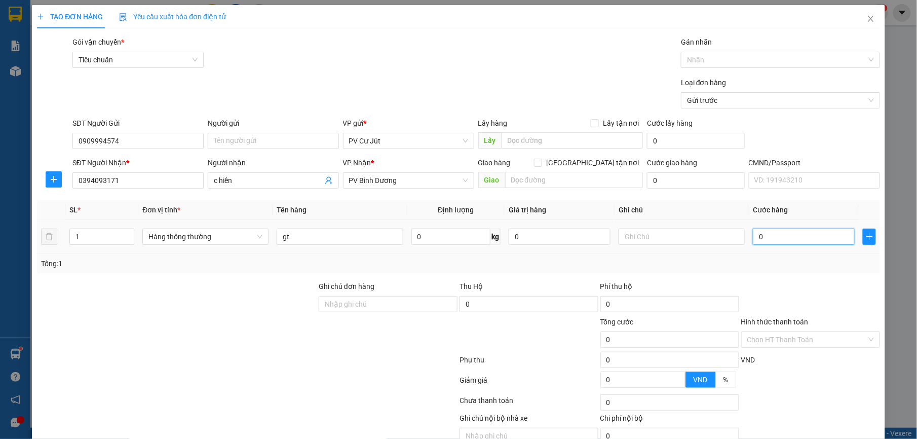
type input "3"
type input "30"
type input "300"
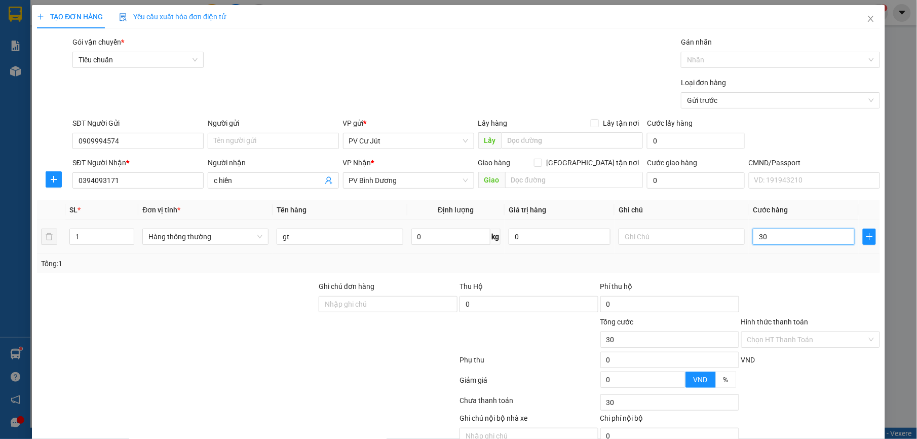
type input "300"
type input "3.000"
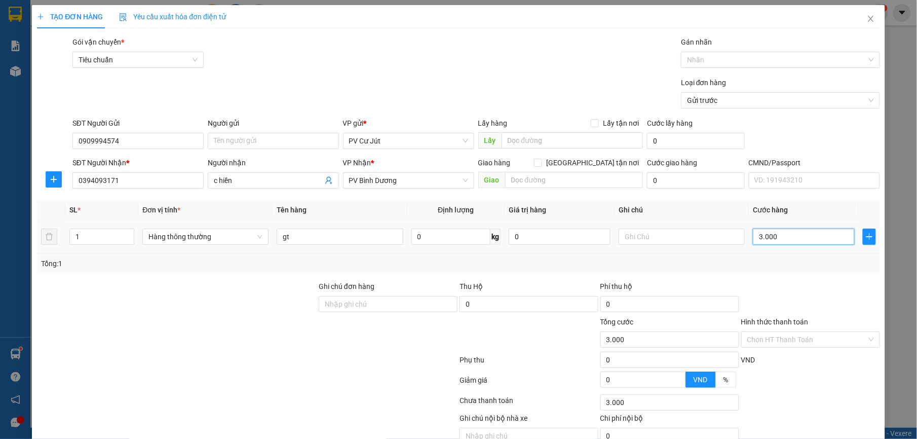
type input "30.000"
click at [778, 335] on input "Hình thức thanh toán" at bounding box center [807, 339] width 120 height 15
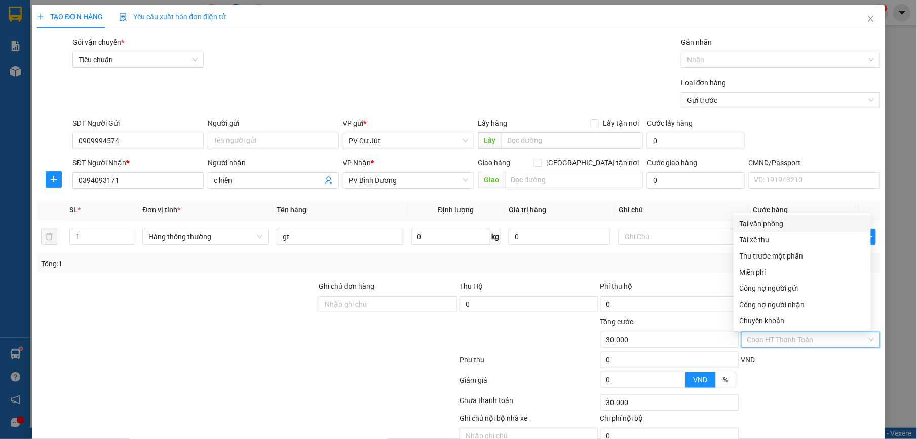
click at [815, 219] on div "Tại văn phòng" at bounding box center [801, 223] width 125 height 11
type input "0"
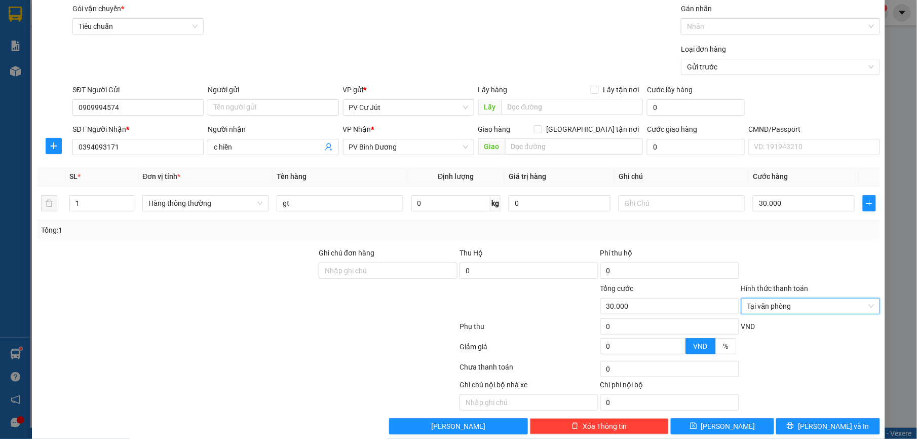
scroll to position [51, 0]
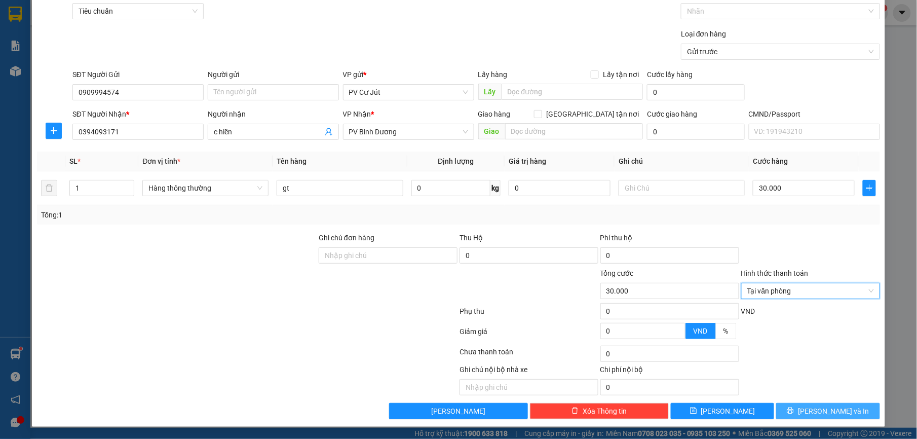
click at [793, 412] on icon "printer" at bounding box center [789, 410] width 7 height 7
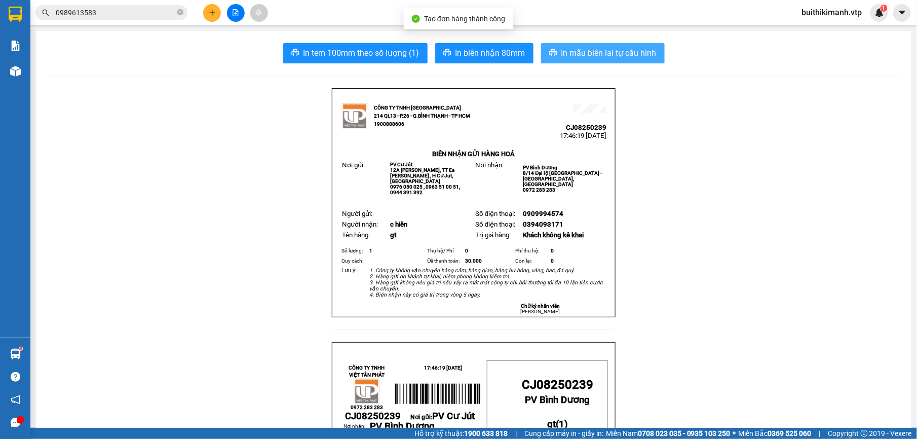
click at [626, 53] on span "In mẫu biên lai tự cấu hình" at bounding box center [608, 53] width 95 height 13
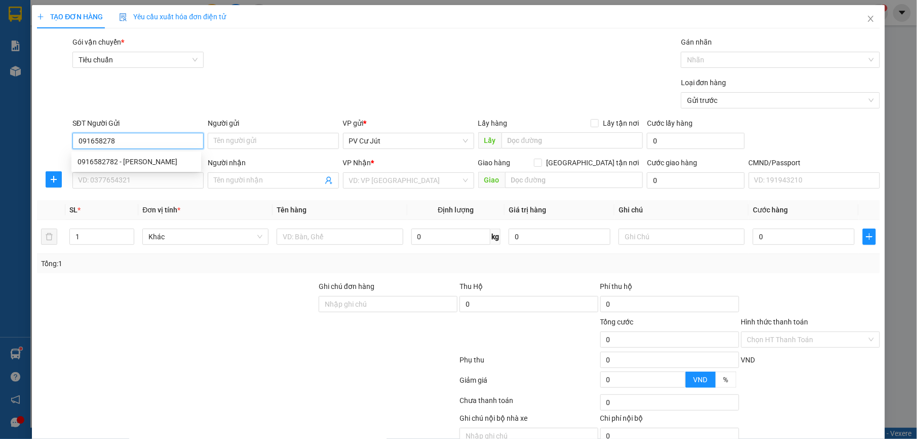
type input "0916582782"
click at [130, 160] on div "0916582782 - XUÂN ANH" at bounding box center [135, 161] width 117 height 11
type input "XUÂN ANH"
type input "0862201081"
type input "LAB HOA SỨ"
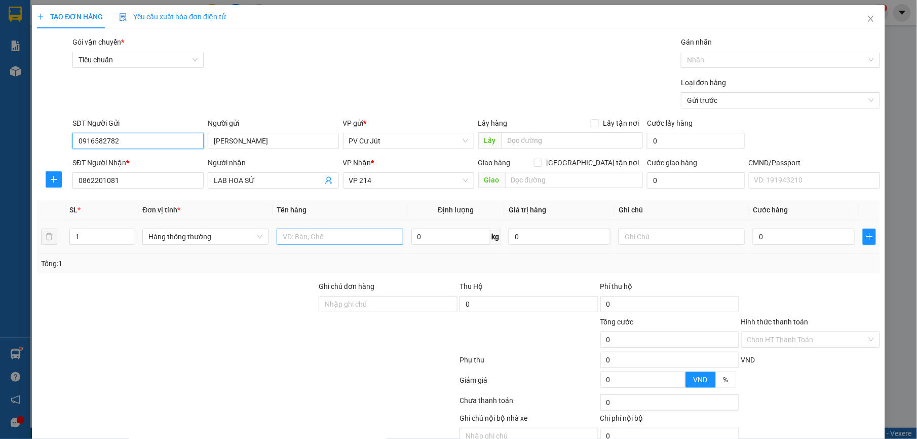
type input "0916582782"
click at [346, 231] on input "text" at bounding box center [339, 236] width 126 height 16
type input "mẫu hn"
click at [808, 240] on input "0" at bounding box center [803, 236] width 102 height 16
type input "3"
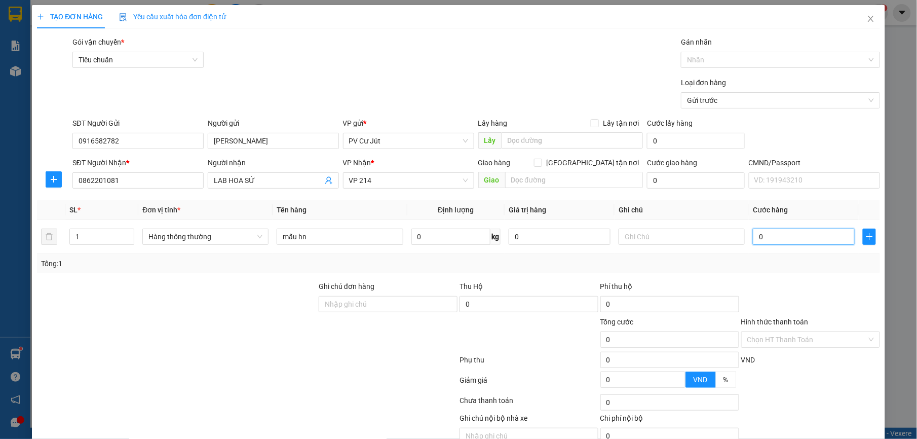
type input "3"
type input "30"
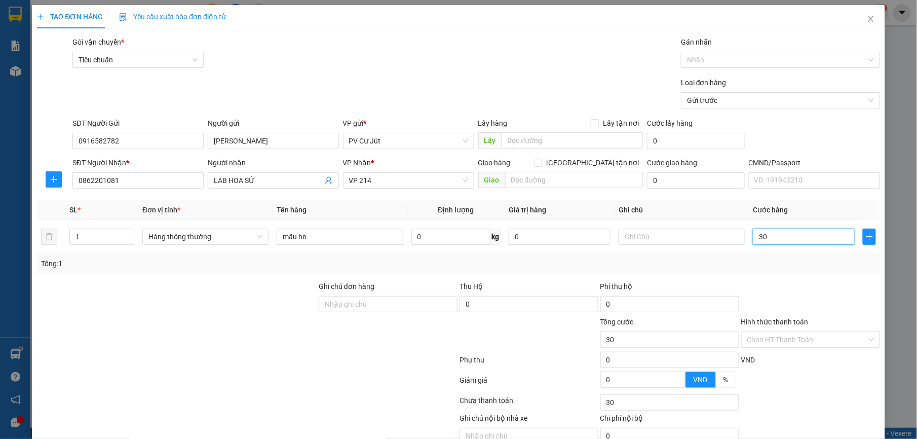
type input "300"
type input "3.000"
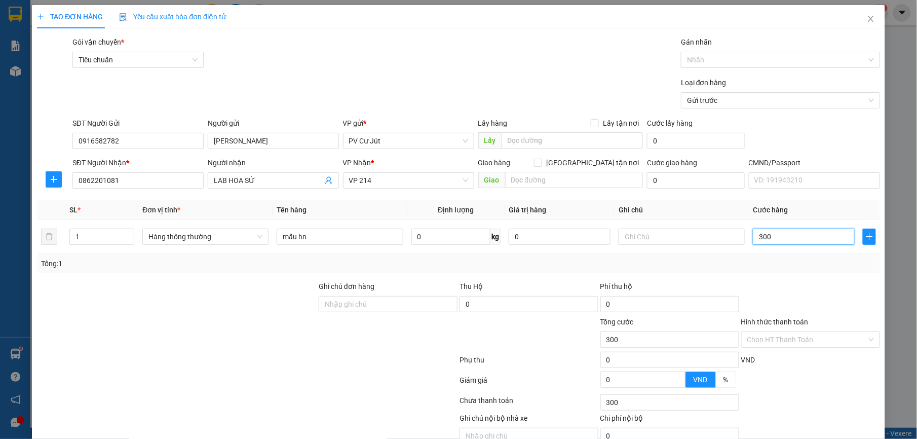
type input "3.000"
type input "30.000"
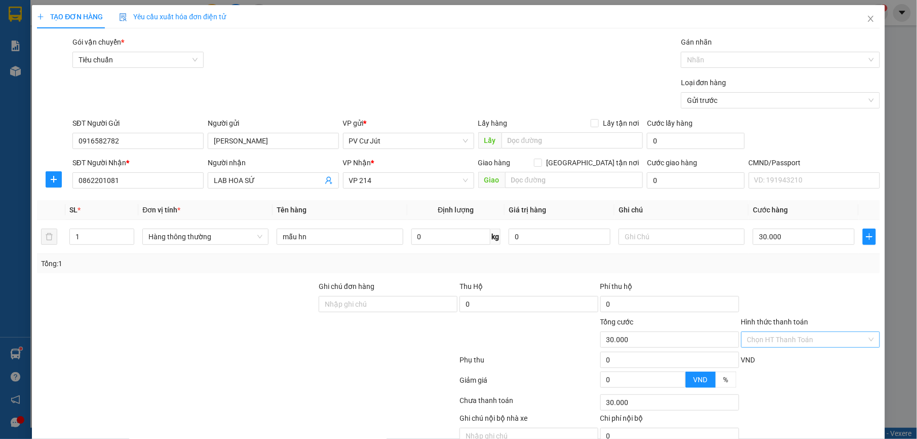
click at [781, 341] on input "Hình thức thanh toán" at bounding box center [807, 339] width 120 height 15
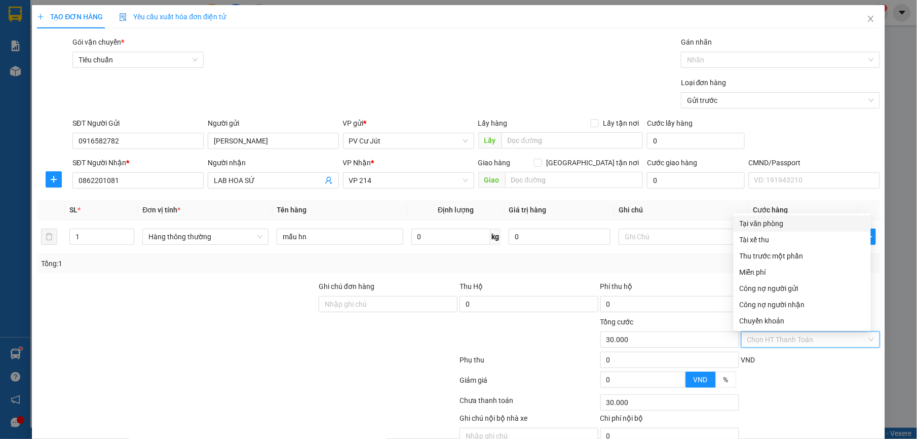
click at [761, 221] on div "Tại văn phòng" at bounding box center [801, 223] width 125 height 11
type input "0"
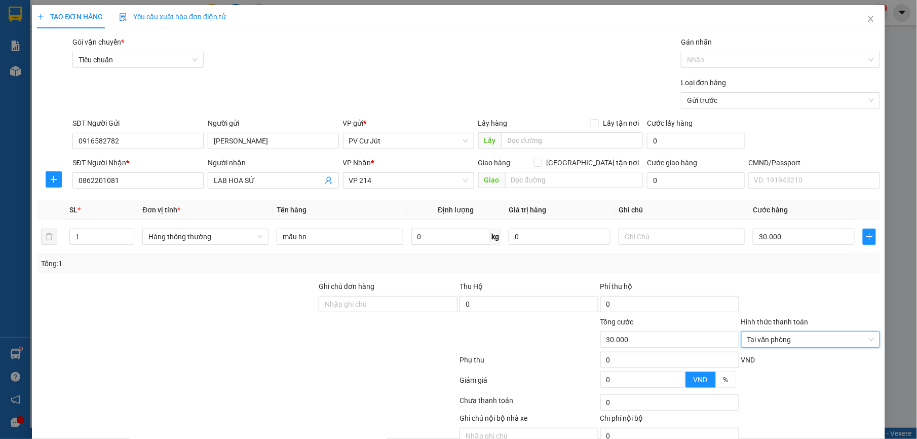
scroll to position [51, 0]
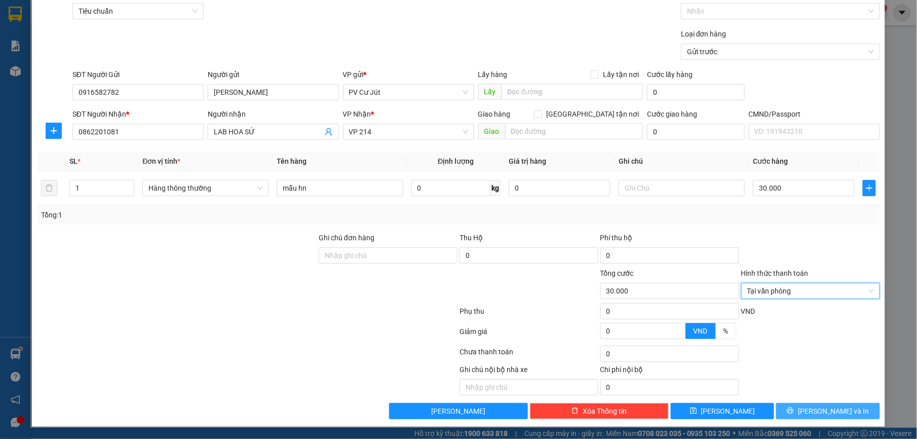
click at [813, 411] on span "[PERSON_NAME] và In" at bounding box center [833, 410] width 71 height 11
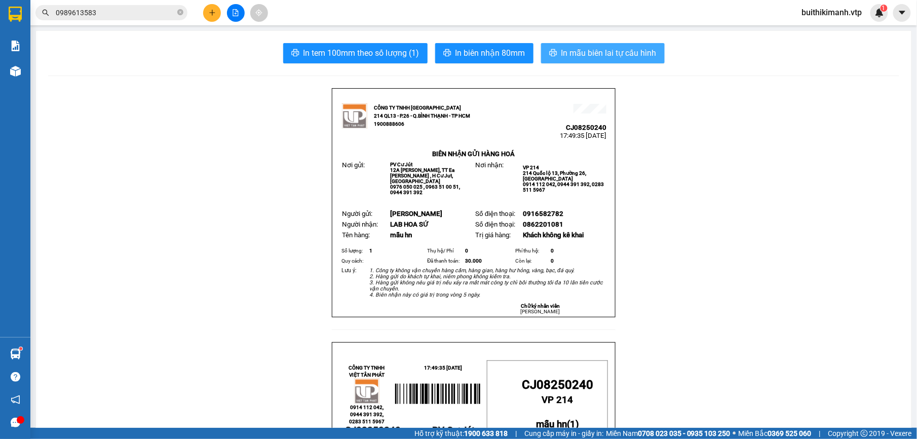
drag, startPoint x: 606, startPoint y: 50, endPoint x: 555, endPoint y: 79, distance: 59.0
click at [605, 50] on span "In mẫu biên lai tự cấu hình" at bounding box center [608, 53] width 95 height 13
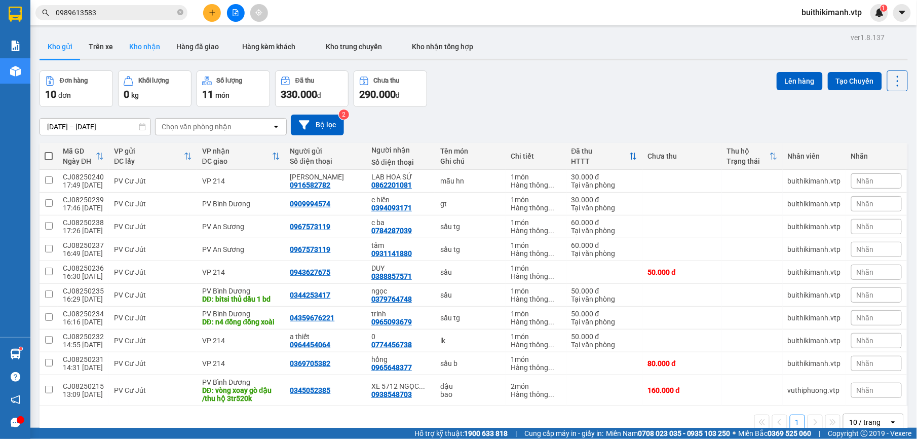
click at [140, 53] on button "Kho nhận" at bounding box center [144, 46] width 47 height 24
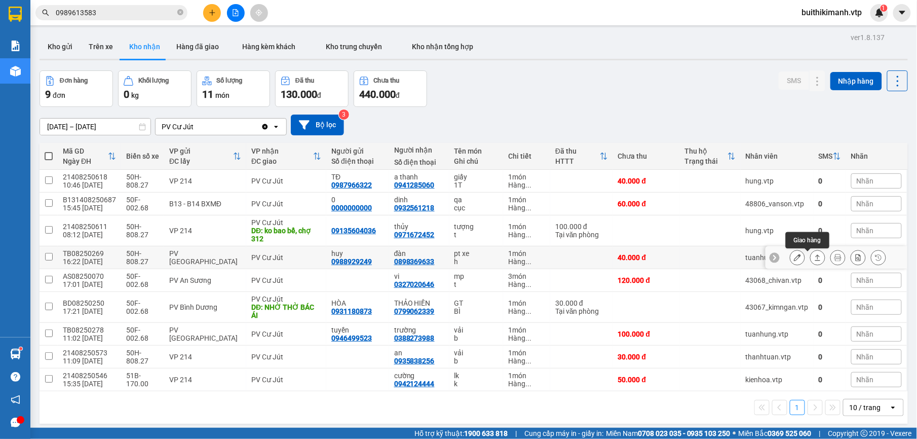
click at [814, 258] on icon at bounding box center [817, 257] width 7 height 7
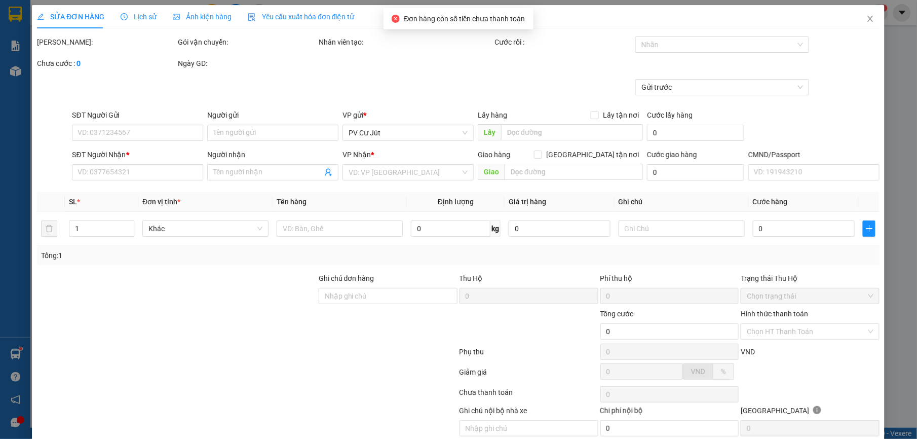
type input "0988929249"
type input "huy"
type input "0898369633"
type input "đàn"
type input "40.000"
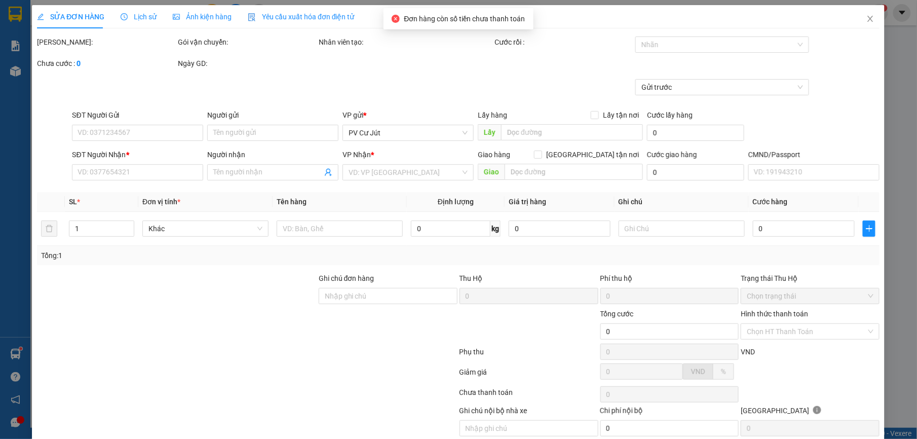
type input "40.000"
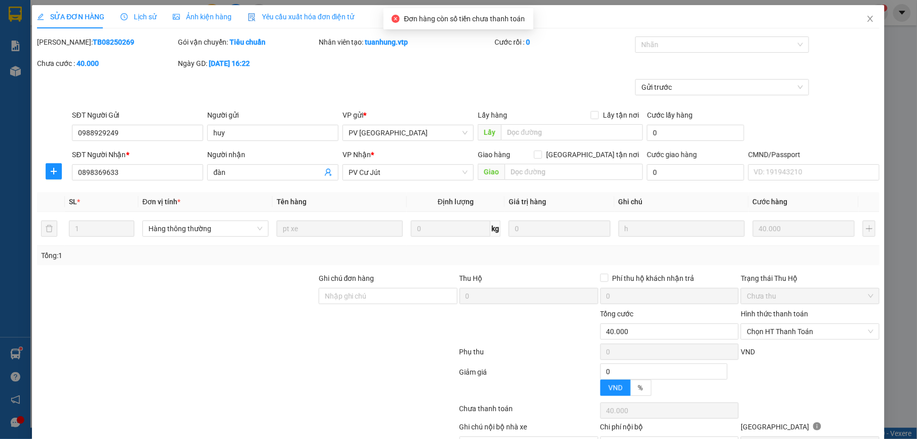
click at [776, 338] on div "SỬA ĐƠN HÀNG Lịch sử Ảnh kiện hàng Yêu cầu xuất hóa đơn điện tử Total Paid Fee …" at bounding box center [458, 219] width 917 height 439
type input "2.000"
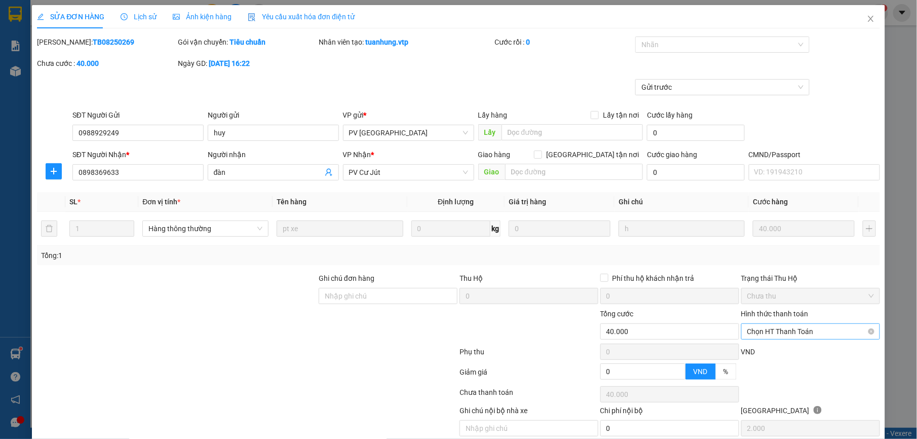
click at [772, 333] on span "Chọn HT Thanh Toán" at bounding box center [810, 331] width 127 height 15
click at [758, 349] on div "Tại văn phòng" at bounding box center [801, 352] width 125 height 11
type input "0"
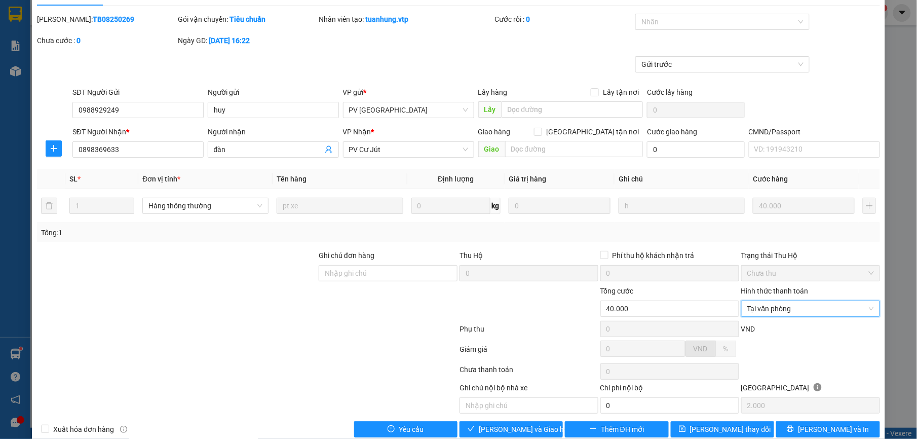
scroll to position [43, 0]
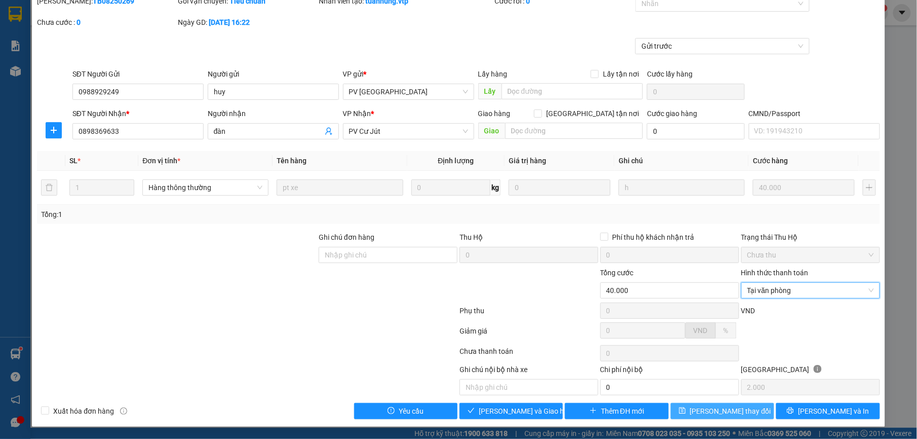
drag, startPoint x: 726, startPoint y: 410, endPoint x: 720, endPoint y: 407, distance: 7.1
click at [726, 410] on span "[PERSON_NAME] thay đổi" at bounding box center [730, 410] width 81 height 11
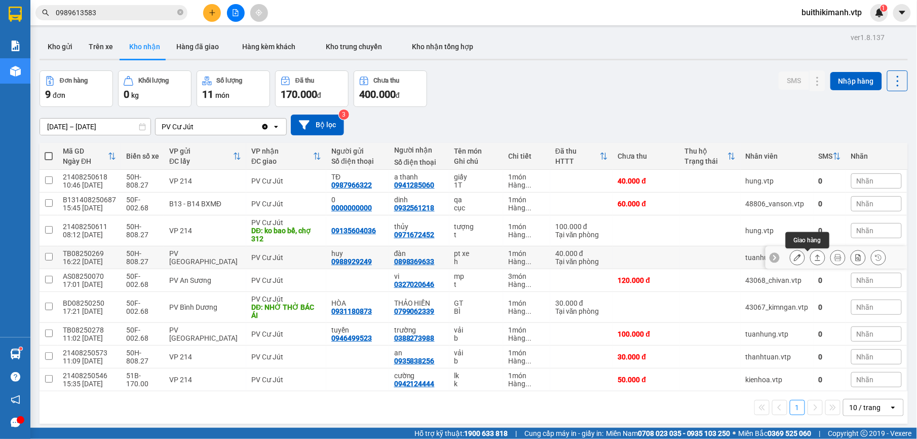
click at [814, 256] on button at bounding box center [817, 258] width 14 height 18
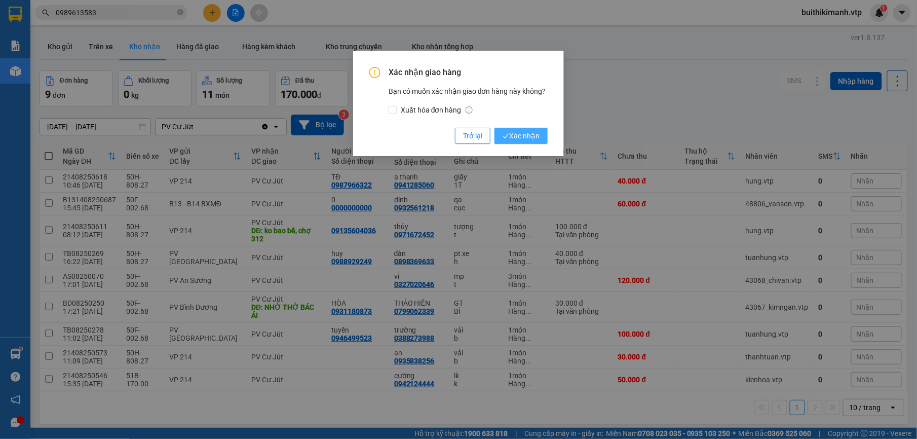
click at [505, 131] on span "Xác nhận" at bounding box center [520, 135] width 37 height 11
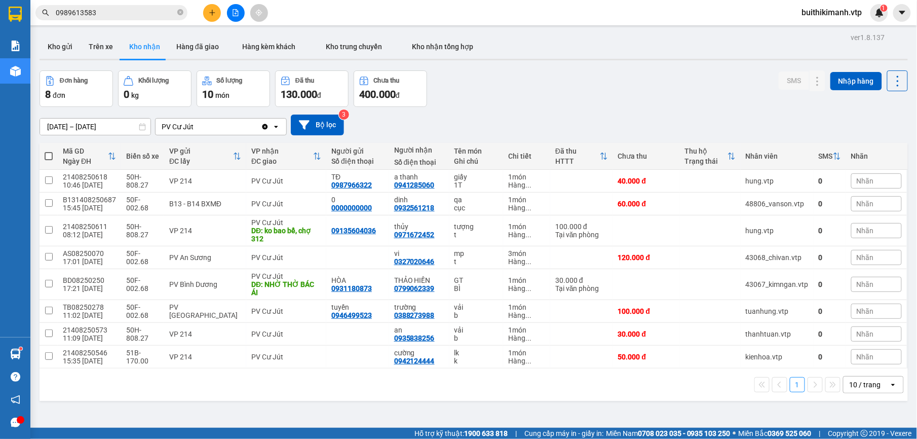
click at [54, 43] on button "Kho gửi" at bounding box center [59, 46] width 41 height 24
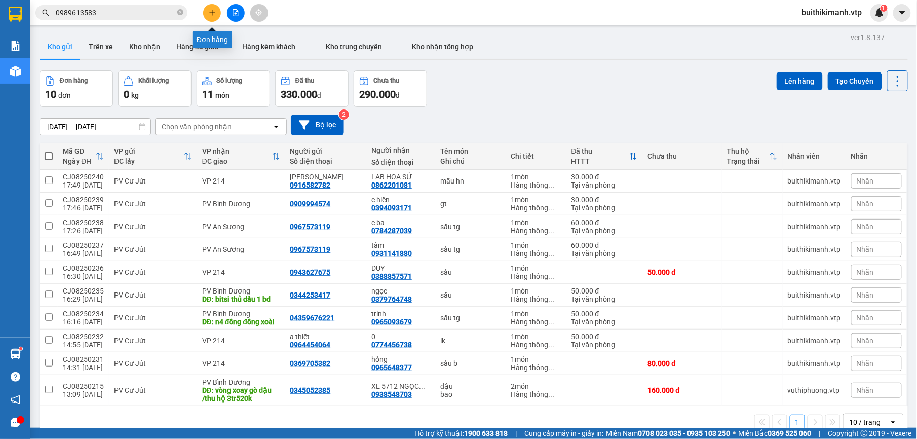
click at [215, 13] on icon "plus" at bounding box center [212, 12] width 6 height 1
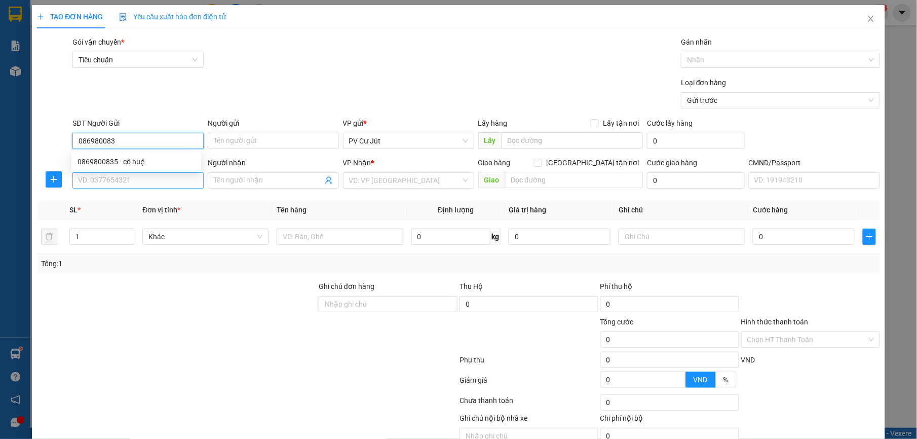
type input "0869800835"
click at [156, 160] on div "0869800835 - cô huệ" at bounding box center [135, 161] width 117 height 11
type input "cô huệ"
type input "0901230180"
type input "c phương"
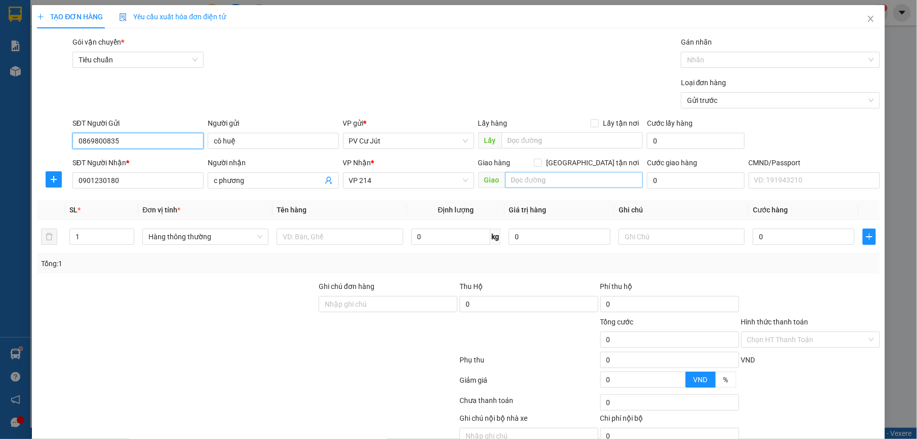
type input "0869800835"
click at [551, 183] on input "text" at bounding box center [574, 180] width 138 height 16
type input "cầu ông bố"
click at [348, 243] on input "text" at bounding box center [339, 236] width 126 height 16
type input "d"
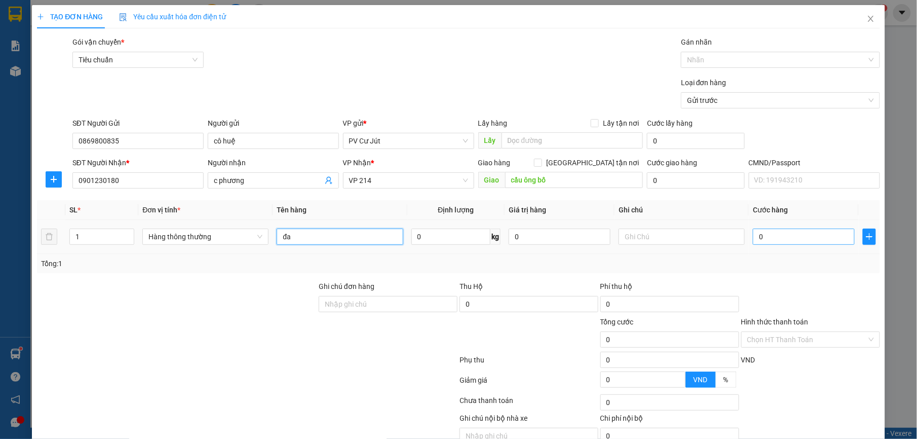
type input "đa"
click at [816, 245] on input "0" at bounding box center [803, 236] width 102 height 16
type input "5"
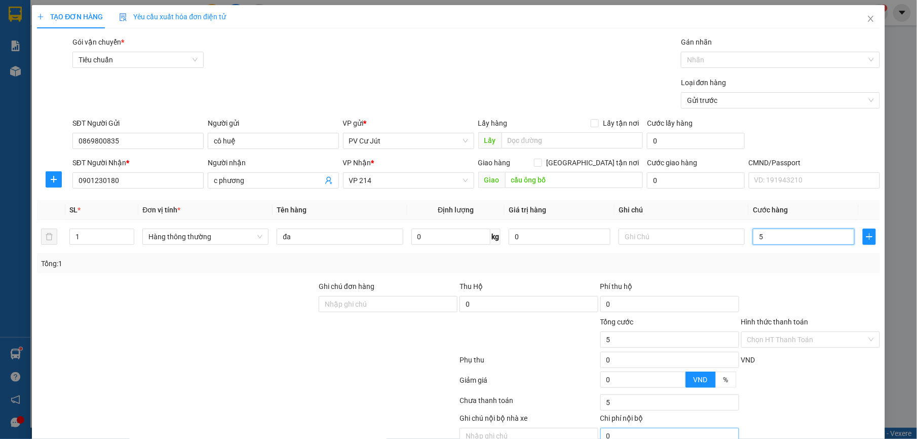
type input "50"
type input "500"
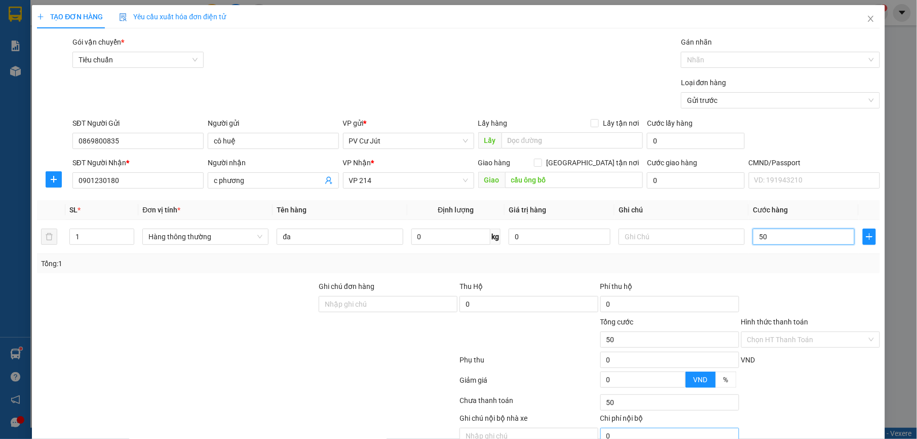
type input "500"
type input "5.000"
type input "50.000"
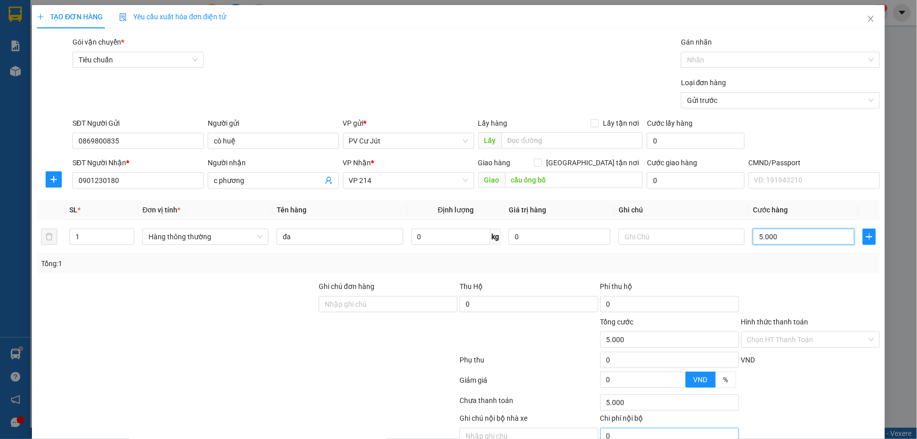
type input "50.000"
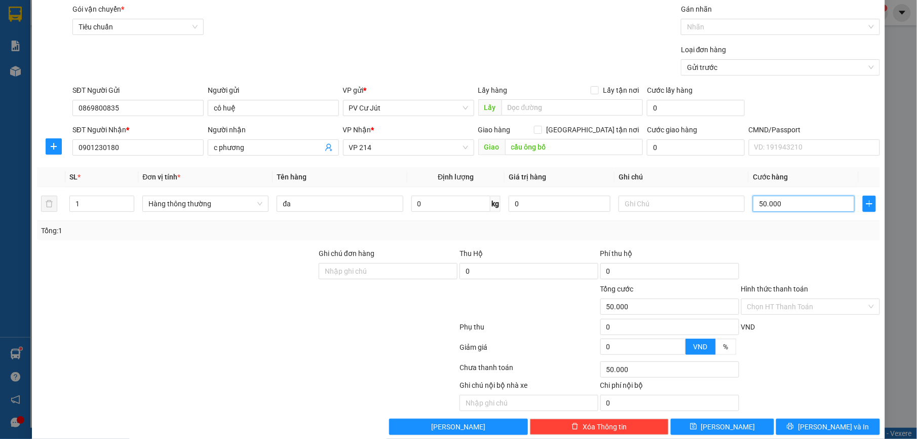
scroll to position [51, 0]
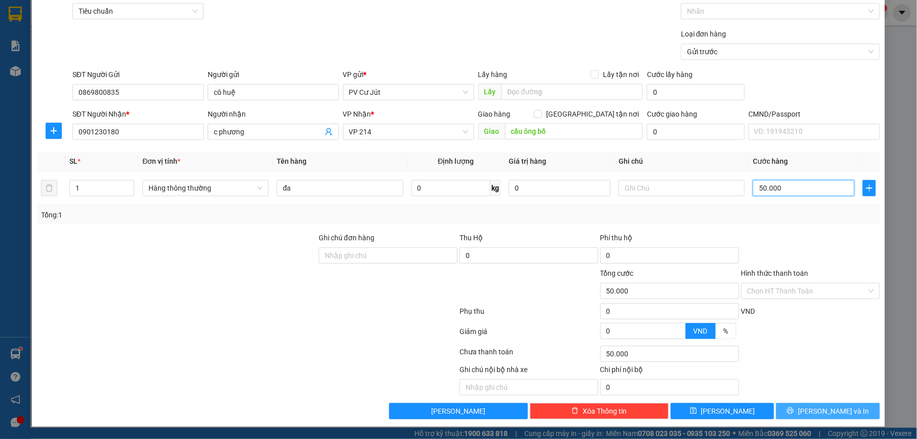
type input "50.000"
click at [811, 410] on span "[PERSON_NAME] và In" at bounding box center [833, 410] width 71 height 11
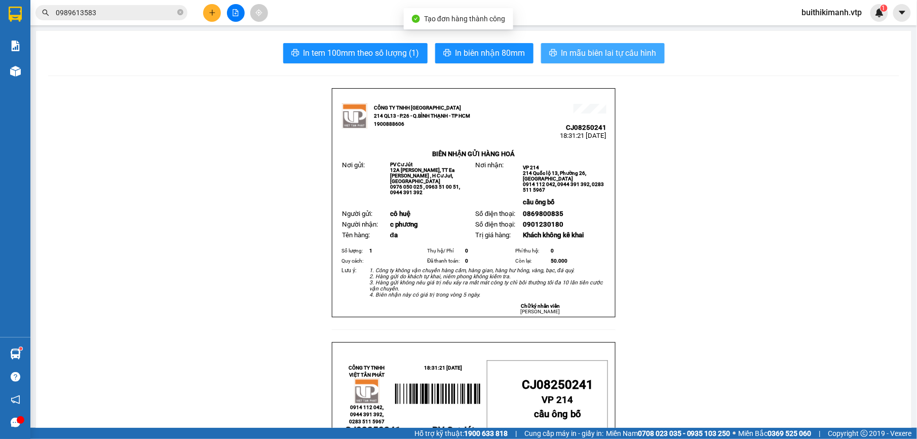
click at [595, 51] on span "In mẫu biên lai tự cấu hình" at bounding box center [608, 53] width 95 height 13
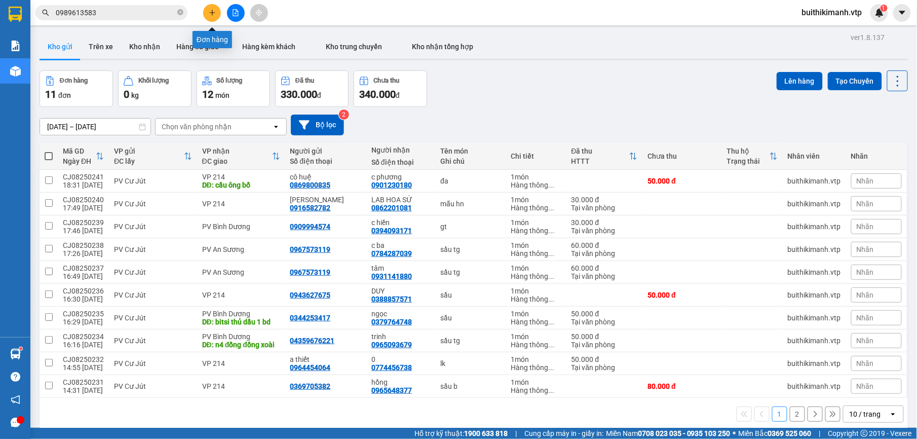
click at [215, 9] on icon "plus" at bounding box center [212, 12] width 7 height 7
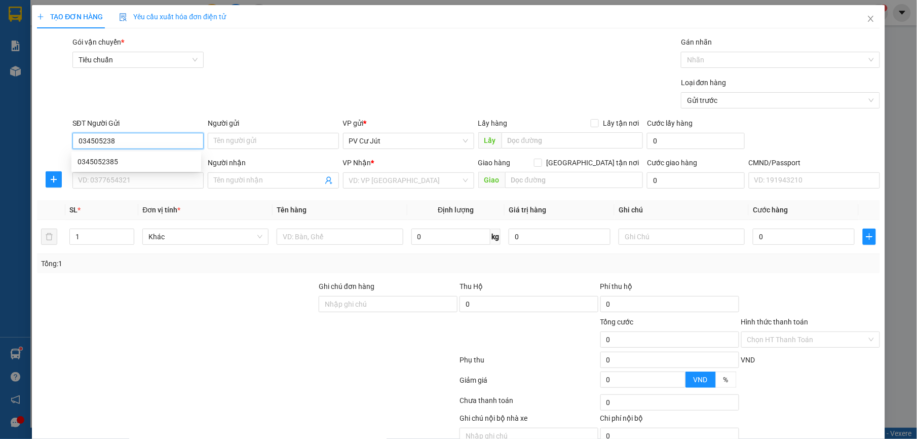
type input "0345052385"
click at [154, 166] on div "0345052385" at bounding box center [135, 161] width 117 height 11
type input "0938548703"
type input "XE 5712 NGỌC HỒI THU TIỀN"
type input "vòng xoay gò đậu /thu hộ 3tr520k"
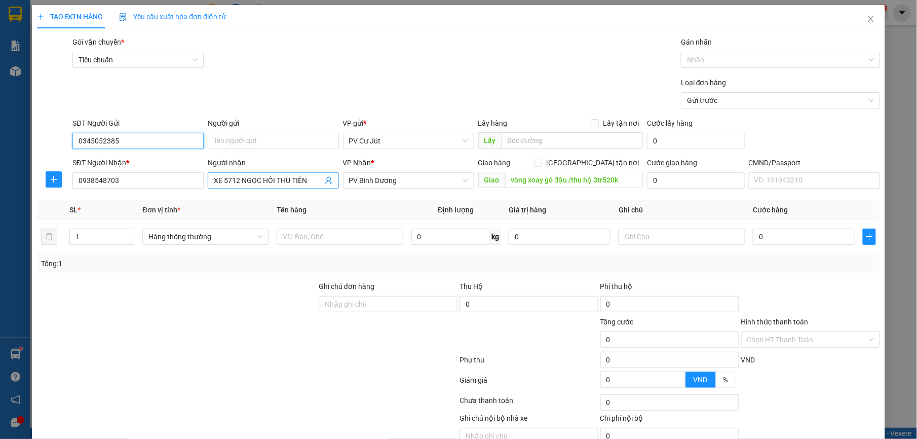
type input "0345052385"
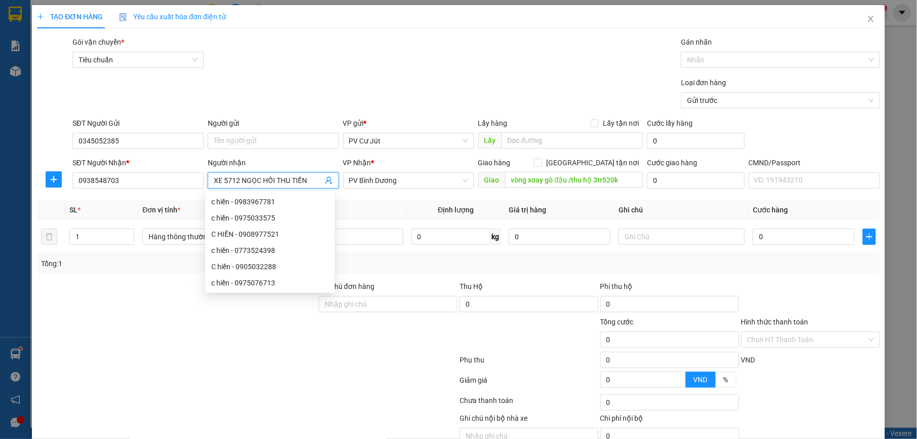
drag, startPoint x: 212, startPoint y: 181, endPoint x: 329, endPoint y: 186, distance: 117.6
click at [329, 186] on span "XE 5712 NGỌC HỒI THU TIỀN" at bounding box center [273, 180] width 131 height 16
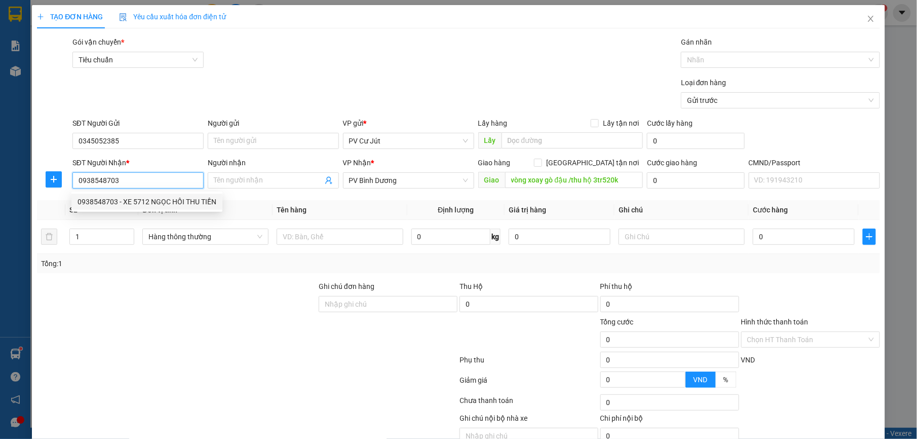
drag, startPoint x: 137, startPoint y: 175, endPoint x: 51, endPoint y: 165, distance: 86.7
click at [51, 165] on div "SĐT Người Nhận * 0938548703 Người nhận Tên người nhận VP Nhận * PV Bình Dương G…" at bounding box center [458, 174] width 844 height 35
type input "0969353122"
drag, startPoint x: 276, startPoint y: 167, endPoint x: 282, endPoint y: 165, distance: 5.7
click at [282, 165] on div "Người nhận" at bounding box center [273, 164] width 131 height 15
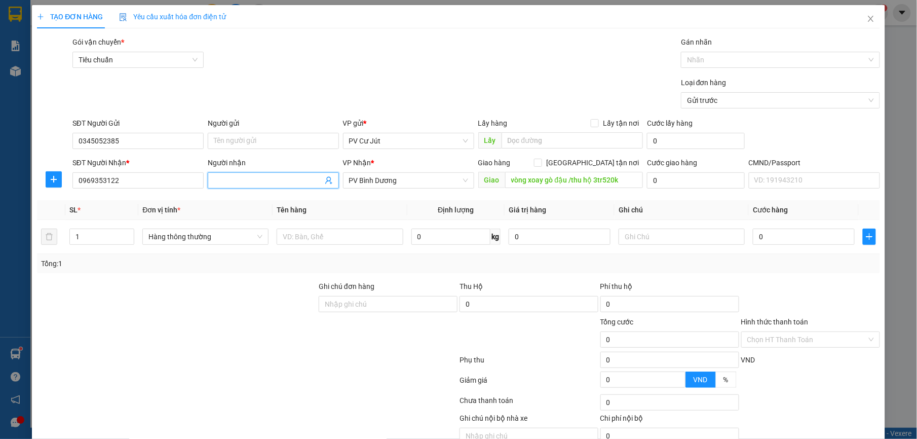
click at [271, 177] on input "Người nhận" at bounding box center [268, 180] width 109 height 11
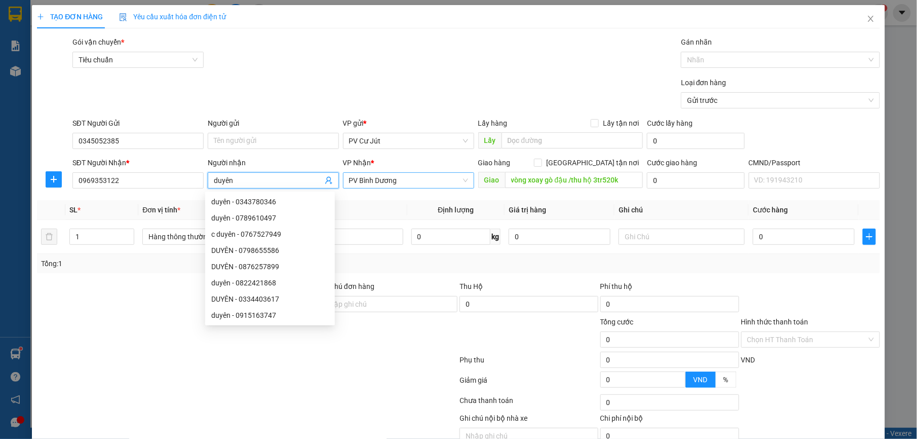
click at [443, 181] on span "PV Bình Dương" at bounding box center [408, 180] width 119 height 15
type input "duyên"
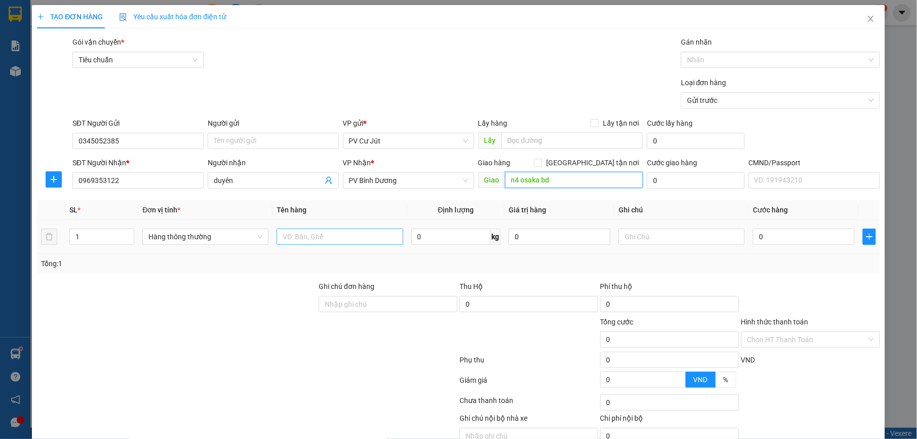
type input "n4 osaka bd"
click at [351, 238] on input "text" at bounding box center [339, 236] width 126 height 16
type input "g"
type input "d"
type input "đậu b"
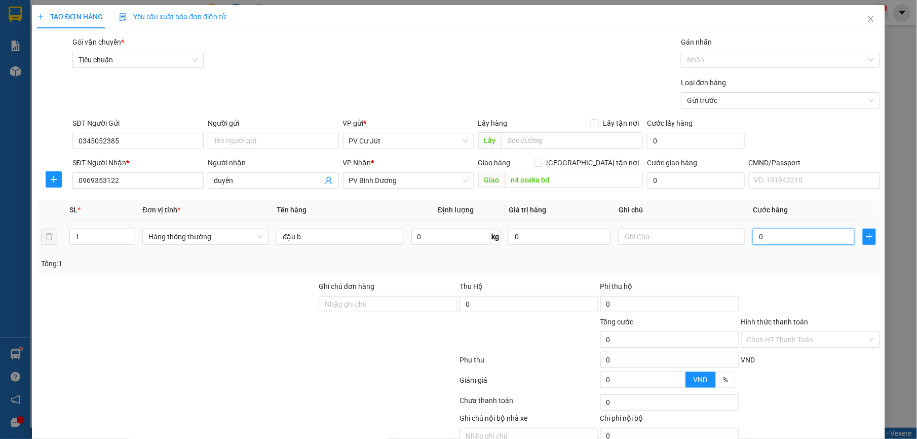
click at [805, 239] on input "0" at bounding box center [803, 236] width 102 height 16
type input "5"
type input "50"
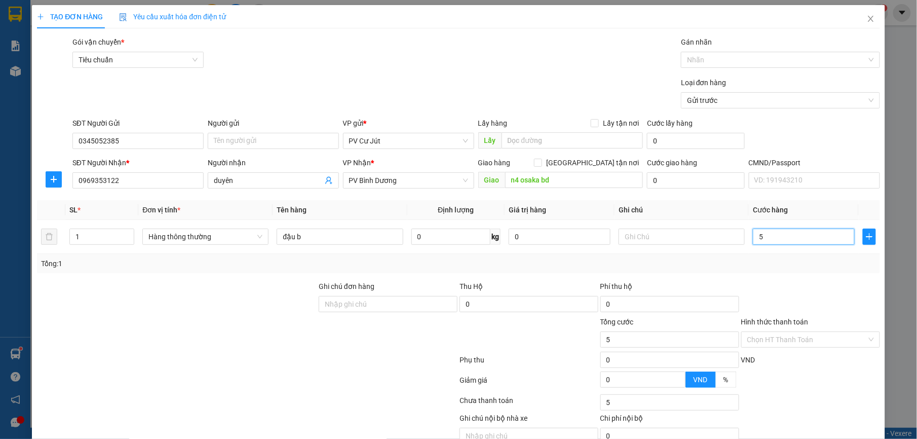
type input "50"
type input "500"
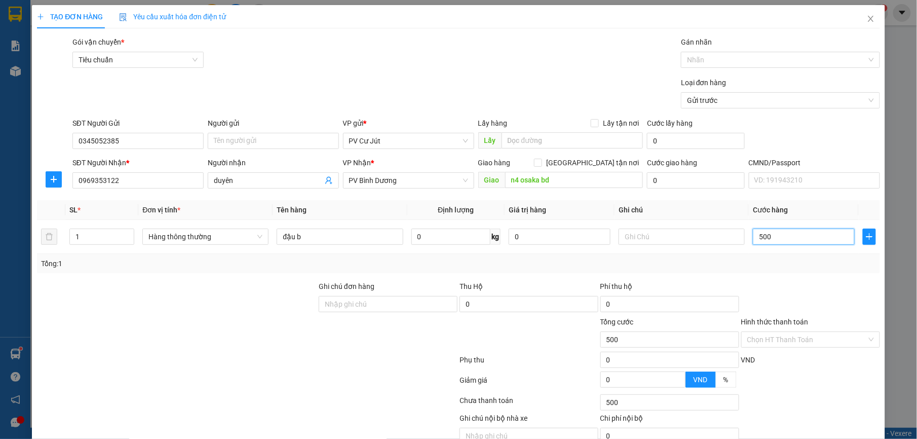
type input "5.000"
type input "50.000"
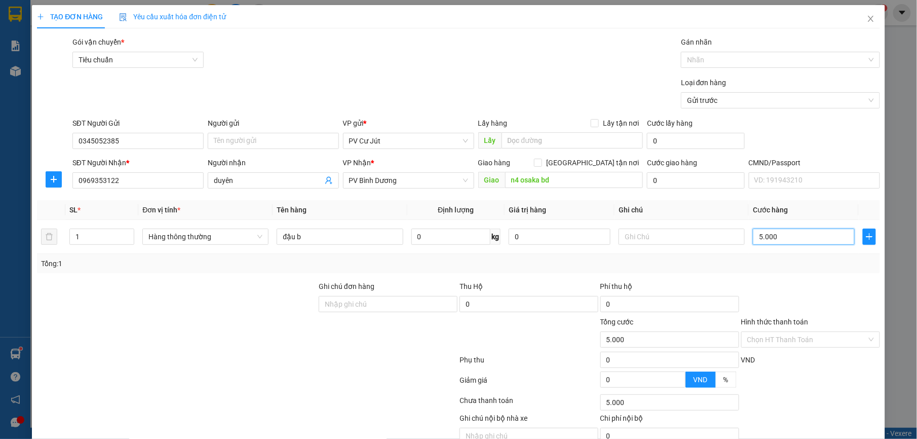
type input "50.000"
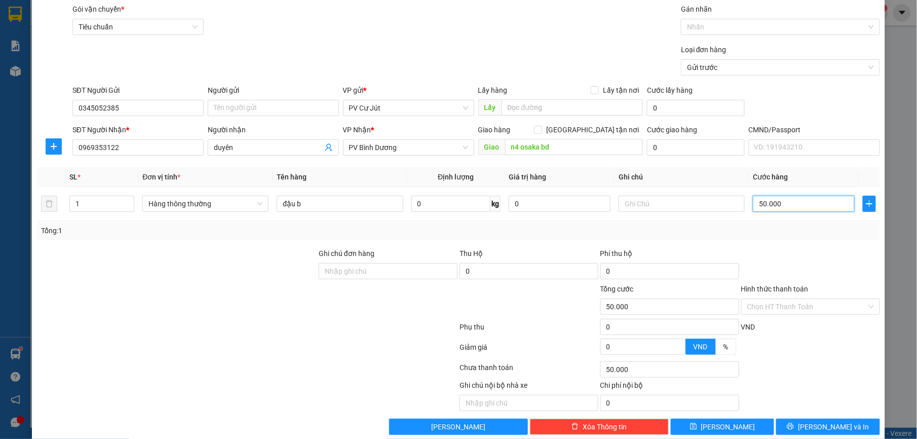
scroll to position [51, 0]
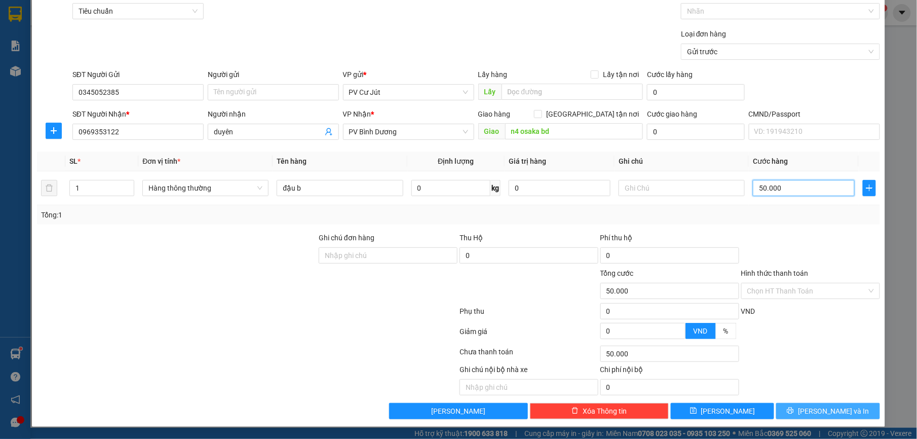
type input "50.000"
drag, startPoint x: 818, startPoint y: 402, endPoint x: 810, endPoint y: 397, distance: 9.3
click at [817, 404] on button "[PERSON_NAME] và In" at bounding box center [827, 411] width 103 height 16
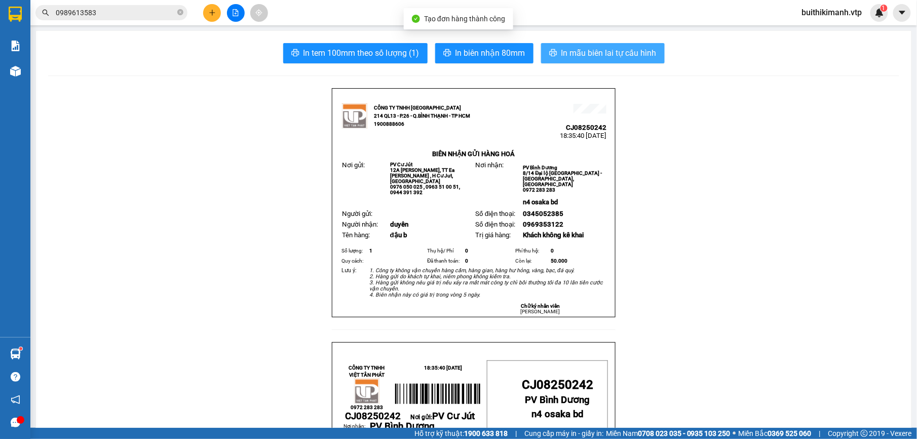
click at [630, 55] on span "In mẫu biên lai tự cấu hình" at bounding box center [608, 53] width 95 height 13
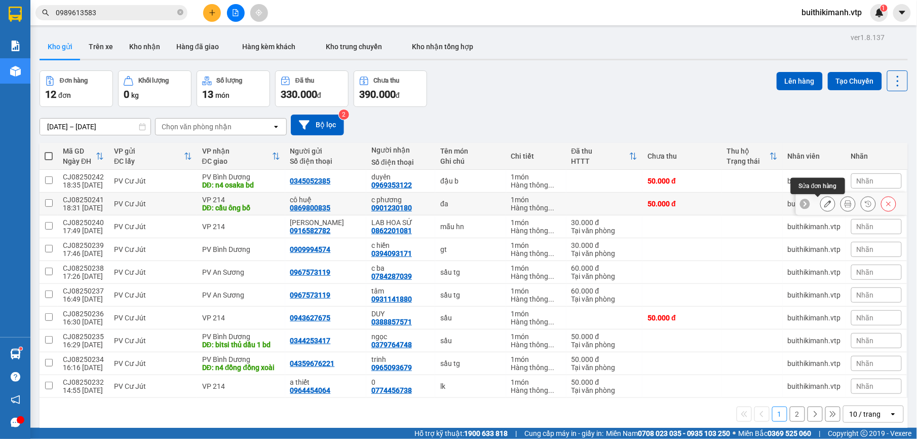
click at [824, 201] on icon at bounding box center [827, 203] width 7 height 7
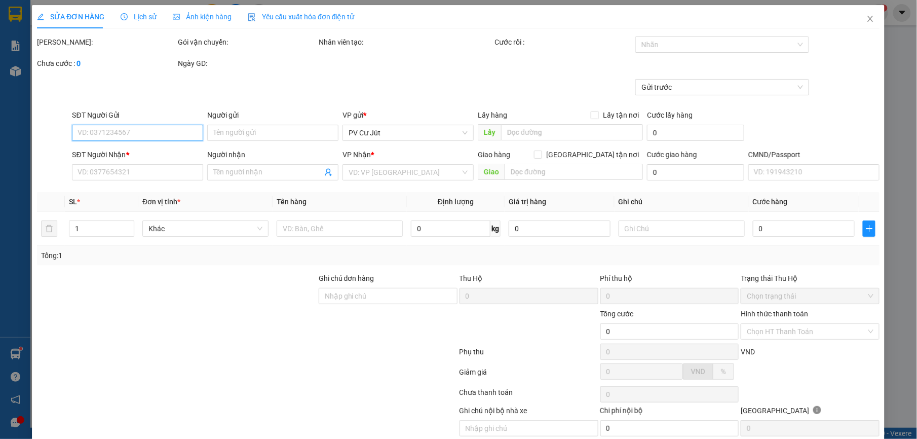
type input "0869800835"
type input "cô huệ"
type input "0901230180"
type input "c phương"
type input "cầu ông bố"
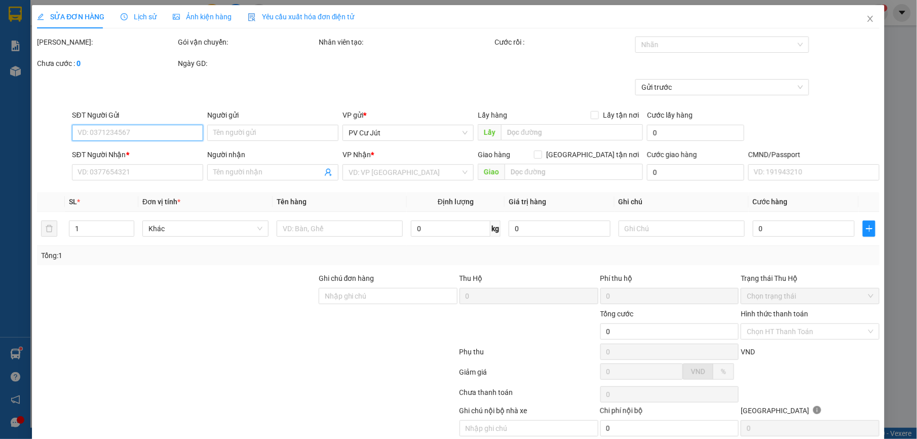
type input "50.000"
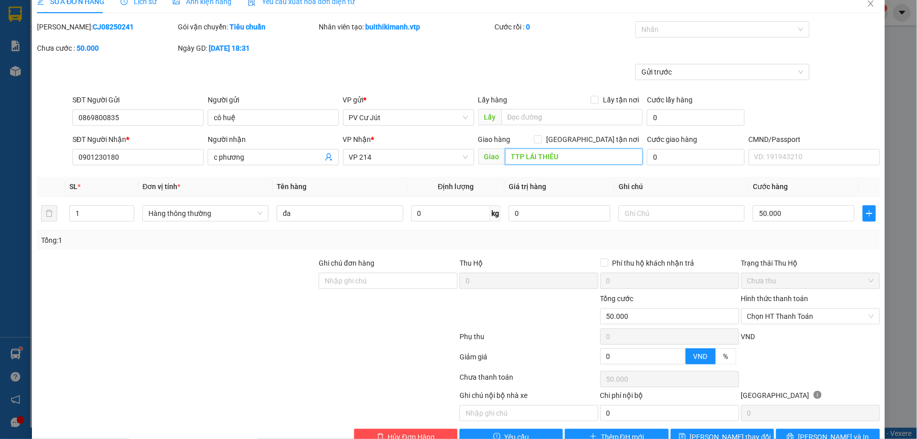
scroll to position [43, 0]
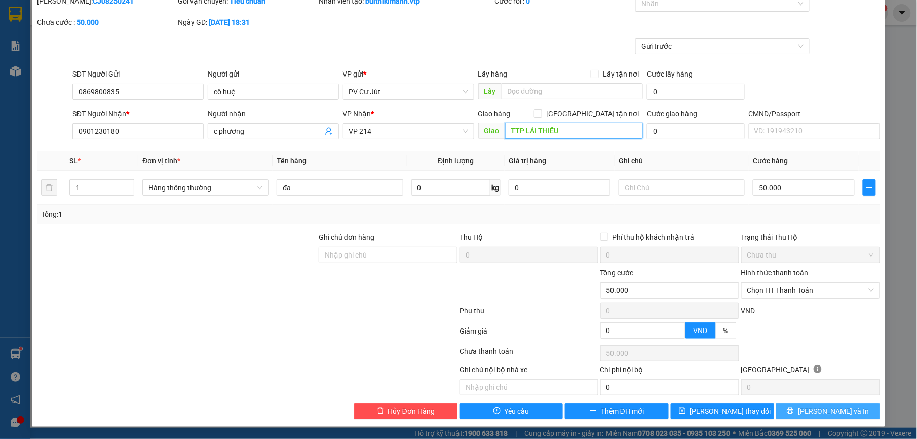
type input "TTP LÁI THIÊU"
click at [831, 410] on span "[PERSON_NAME] và In" at bounding box center [833, 410] width 71 height 11
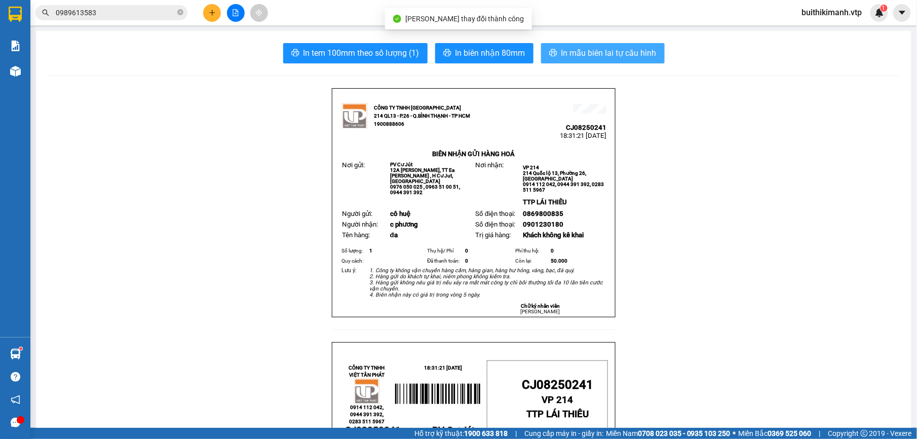
click at [621, 46] on button "In mẫu biên lai tự cấu hình" at bounding box center [603, 53] width 124 height 20
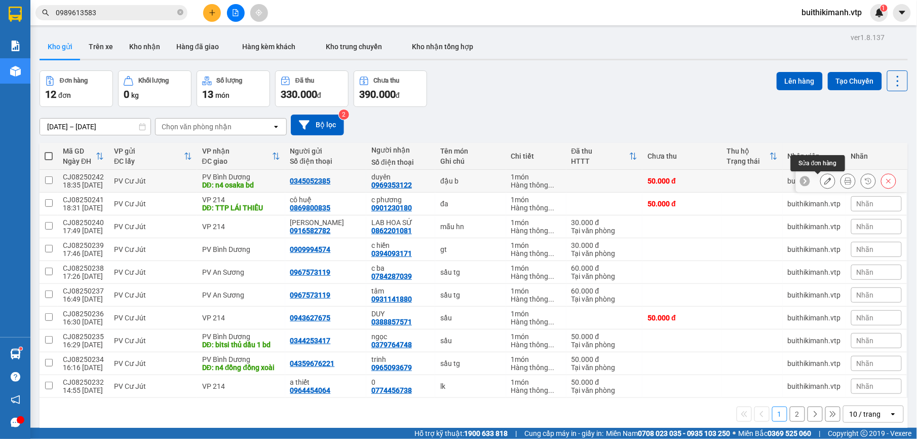
click at [824, 181] on icon at bounding box center [827, 180] width 7 height 7
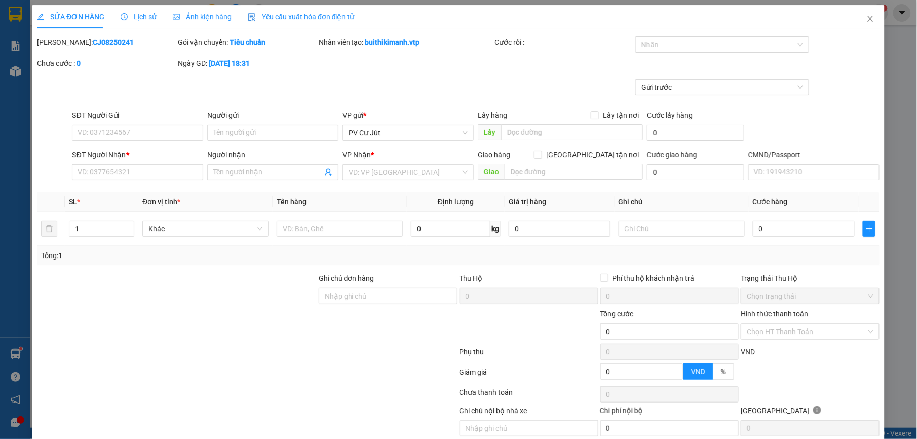
type input "0345052385"
type input "0969353122"
type input "duyên"
type input "n4 osaka bd"
type input "50.000"
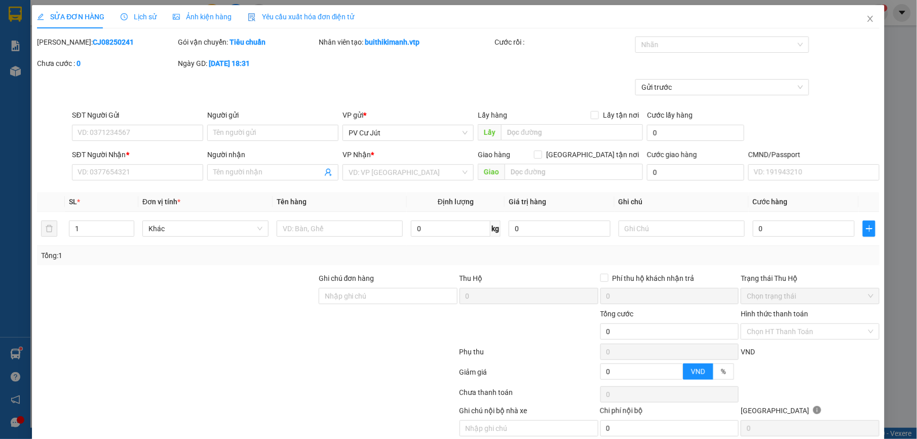
type input "50.000"
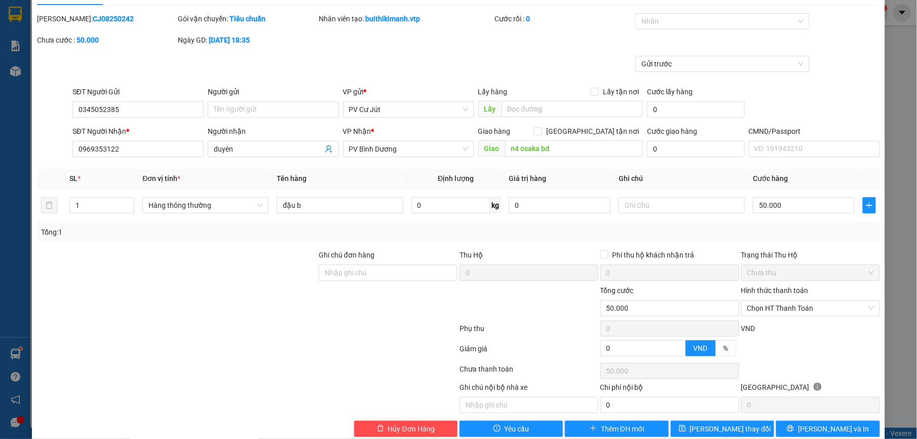
scroll to position [43, 0]
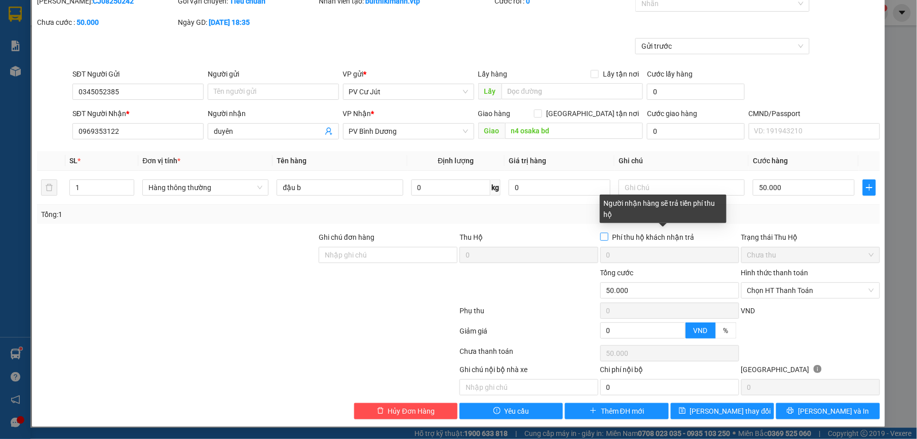
click at [600, 238] on input "Phí thu hộ khách nhận trả" at bounding box center [603, 235] width 7 height 7
checkbox input "true"
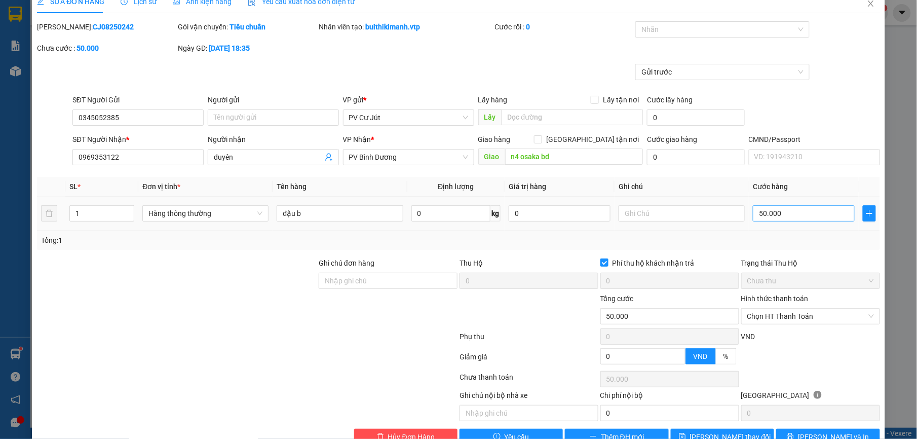
scroll to position [0, 0]
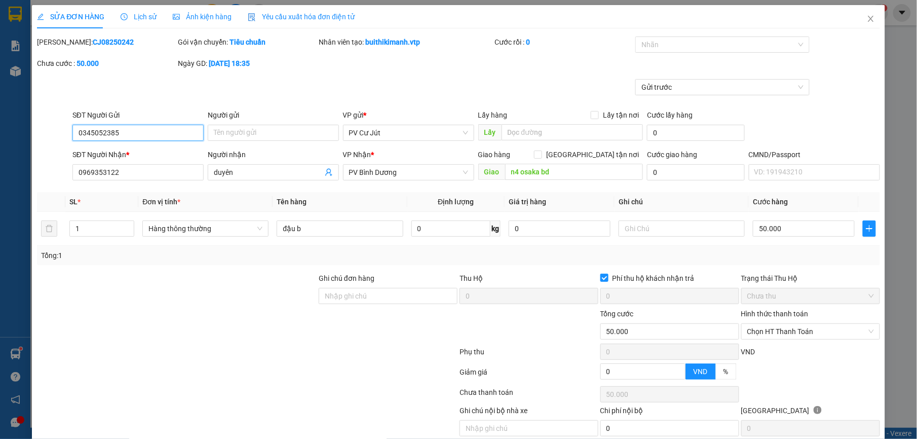
drag, startPoint x: 130, startPoint y: 128, endPoint x: 22, endPoint y: 30, distance: 145.2
click at [22, 30] on div "SỬA ĐƠN HÀNG Lịch sử Ảnh kiện hàng Yêu cầu xuất hóa đơn điện tử Total Paid Fee …" at bounding box center [458, 219] width 917 height 439
click at [866, 23] on icon "close" at bounding box center [870, 19] width 8 height 8
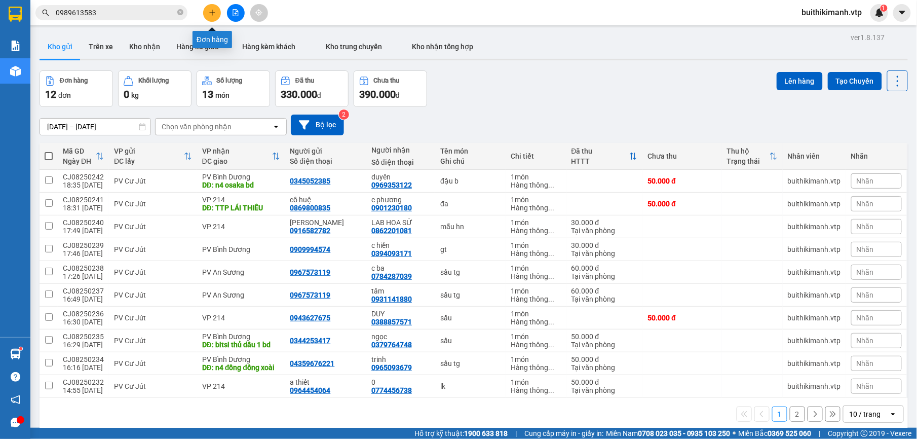
click at [219, 11] on button at bounding box center [212, 13] width 18 height 18
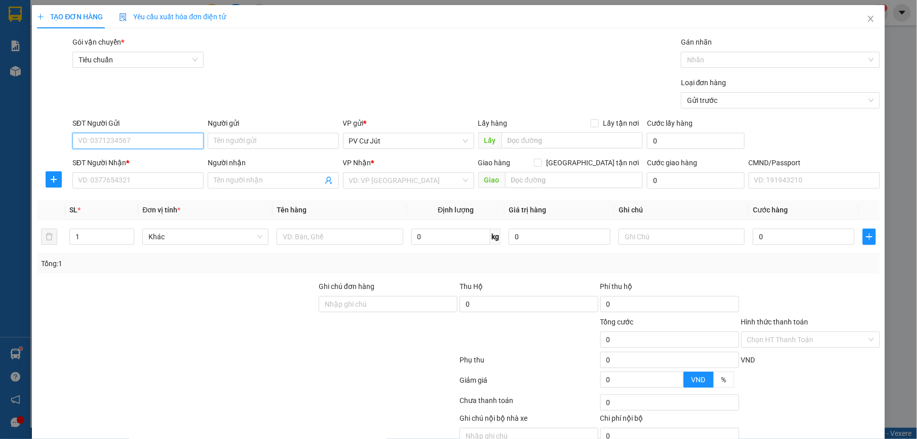
paste input "0345052385"
type input "0345052385"
click at [126, 181] on input "SĐT Người Nhận *" at bounding box center [137, 180] width 131 height 16
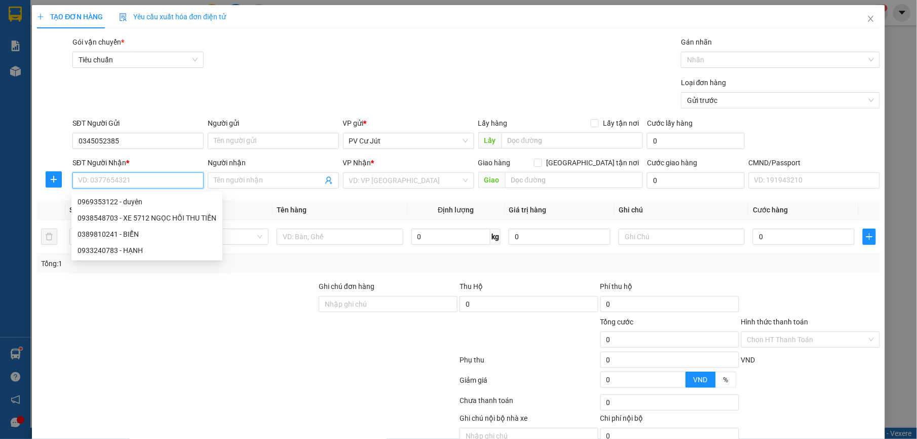
click at [127, 180] on input "SĐT Người Nhận *" at bounding box center [137, 180] width 131 height 16
click at [127, 204] on div "0969353122 - duyên" at bounding box center [146, 201] width 139 height 11
type input "0969353122"
type input "duyên"
type input "n4 osaka bd"
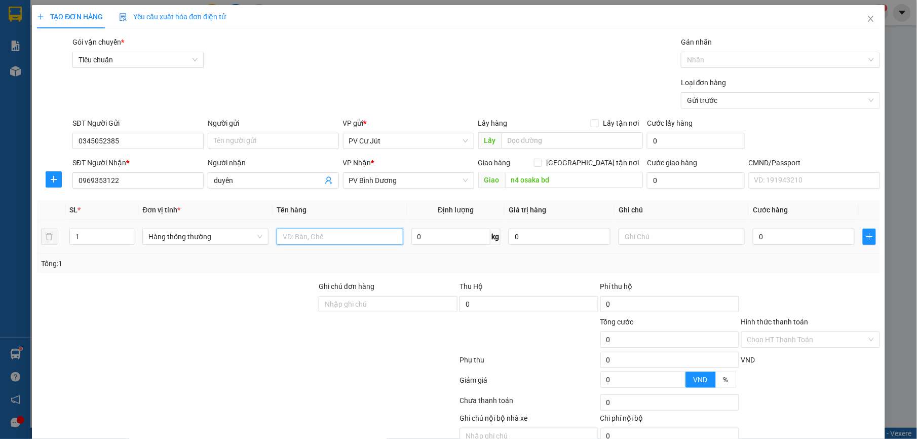
click at [315, 230] on input "text" at bounding box center [339, 236] width 126 height 16
type input "D"
type input "ĐẬU B"
click at [487, 309] on input "0" at bounding box center [528, 304] width 139 height 16
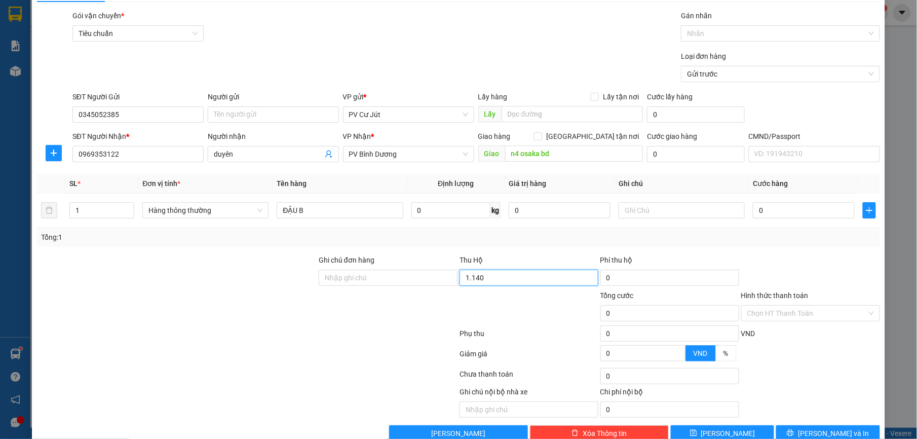
scroll to position [51, 0]
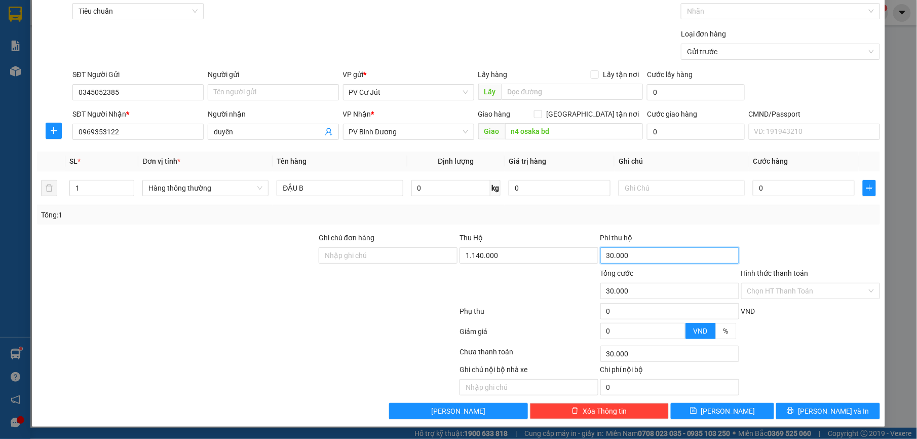
click at [632, 253] on input "30.000" at bounding box center [669, 255] width 139 height 16
click at [766, 191] on input "0" at bounding box center [803, 188] width 102 height 16
click at [829, 412] on span "[PERSON_NAME] và In" at bounding box center [833, 410] width 71 height 11
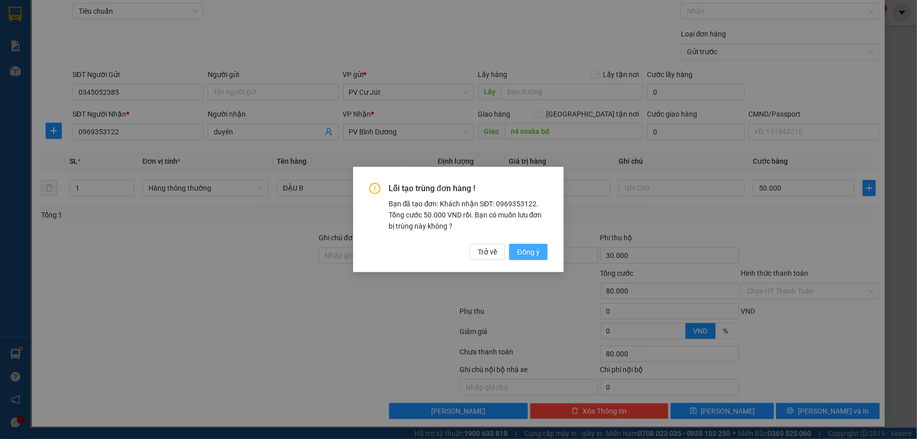
click at [517, 250] on span "Đồng ý" at bounding box center [528, 251] width 22 height 11
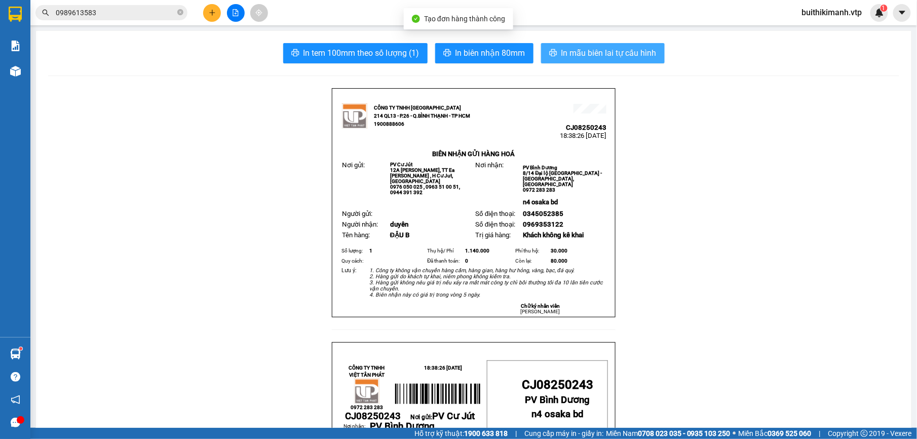
drag, startPoint x: 588, startPoint y: 50, endPoint x: 507, endPoint y: 129, distance: 113.5
click at [590, 52] on span "In mẫu biên lai tự cấu hình" at bounding box center [608, 53] width 95 height 13
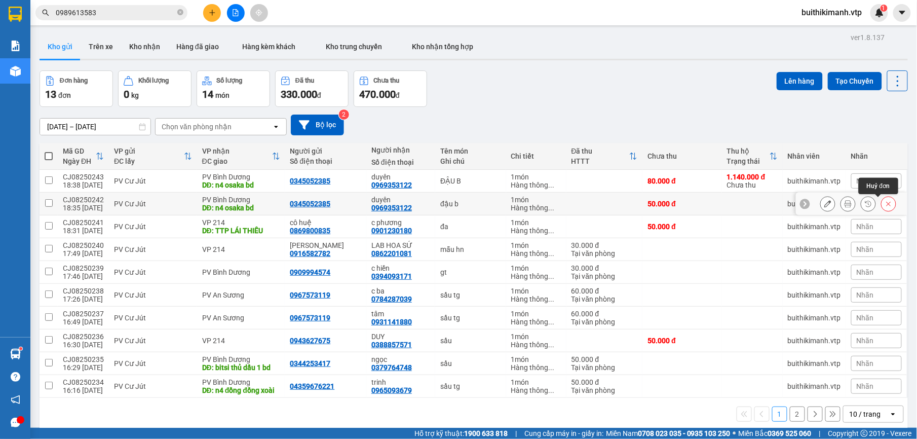
click at [885, 205] on icon at bounding box center [888, 203] width 7 height 7
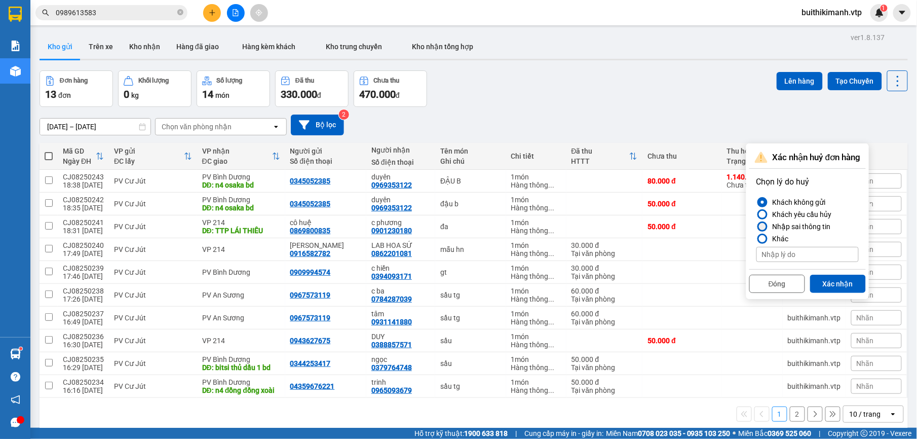
click at [761, 221] on label "Nhập sai thông tin" at bounding box center [807, 226] width 102 height 12
click at [756, 226] on input "Nhập sai thông tin" at bounding box center [756, 226] width 0 height 0
click at [838, 283] on button "Xác nhận" at bounding box center [838, 283] width 56 height 18
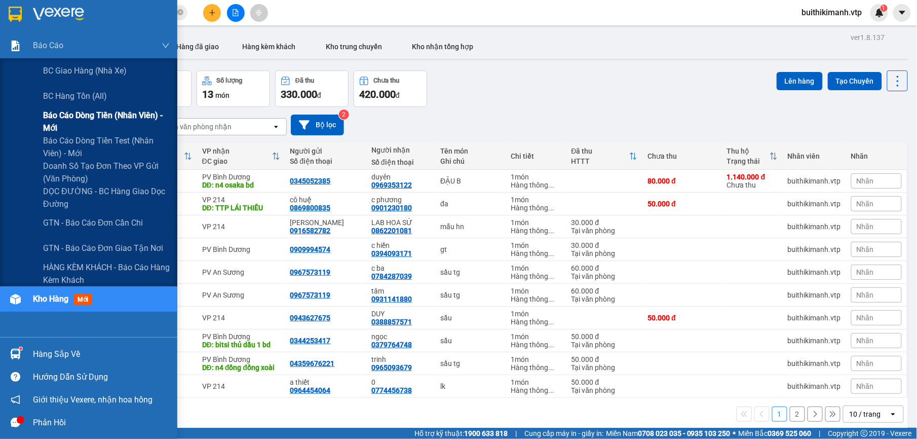
click at [96, 122] on span "Báo cáo dòng tiền (nhân viên) - mới" at bounding box center [106, 121] width 127 height 25
